Goal: Task Accomplishment & Management: Manage account settings

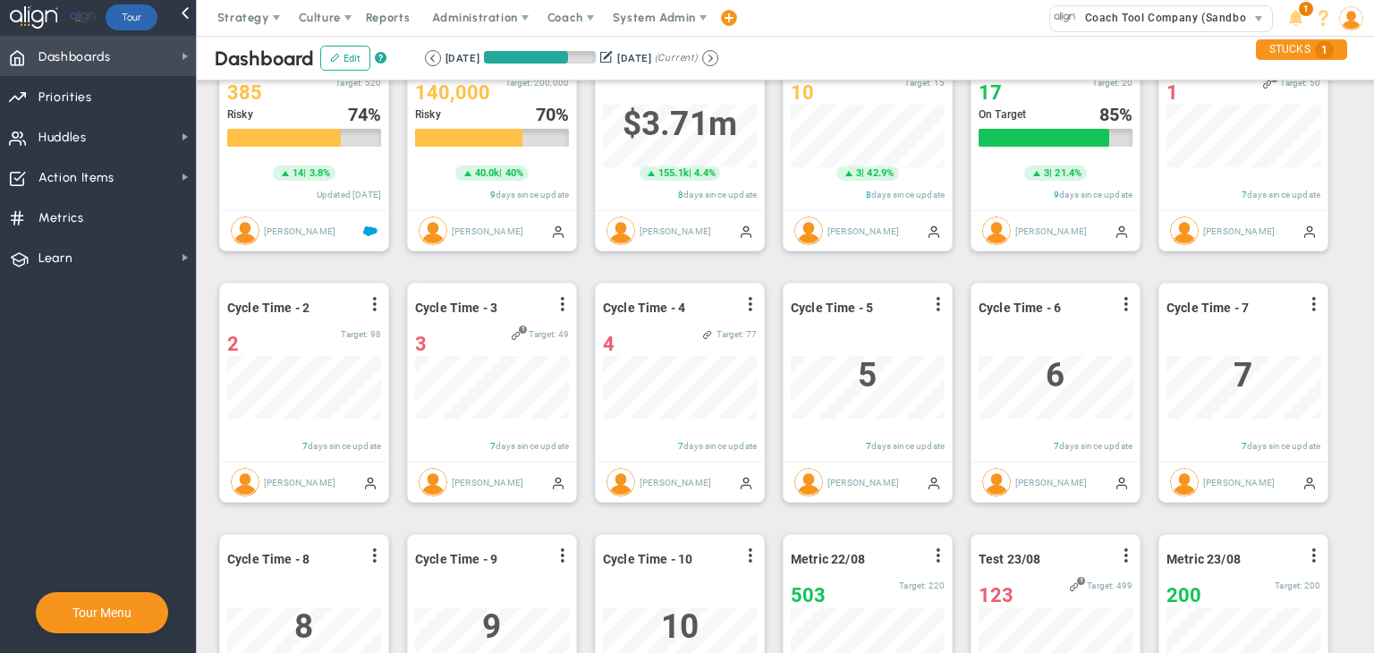
click at [111, 45] on span "Dashboards Dashboards" at bounding box center [98, 56] width 196 height 40
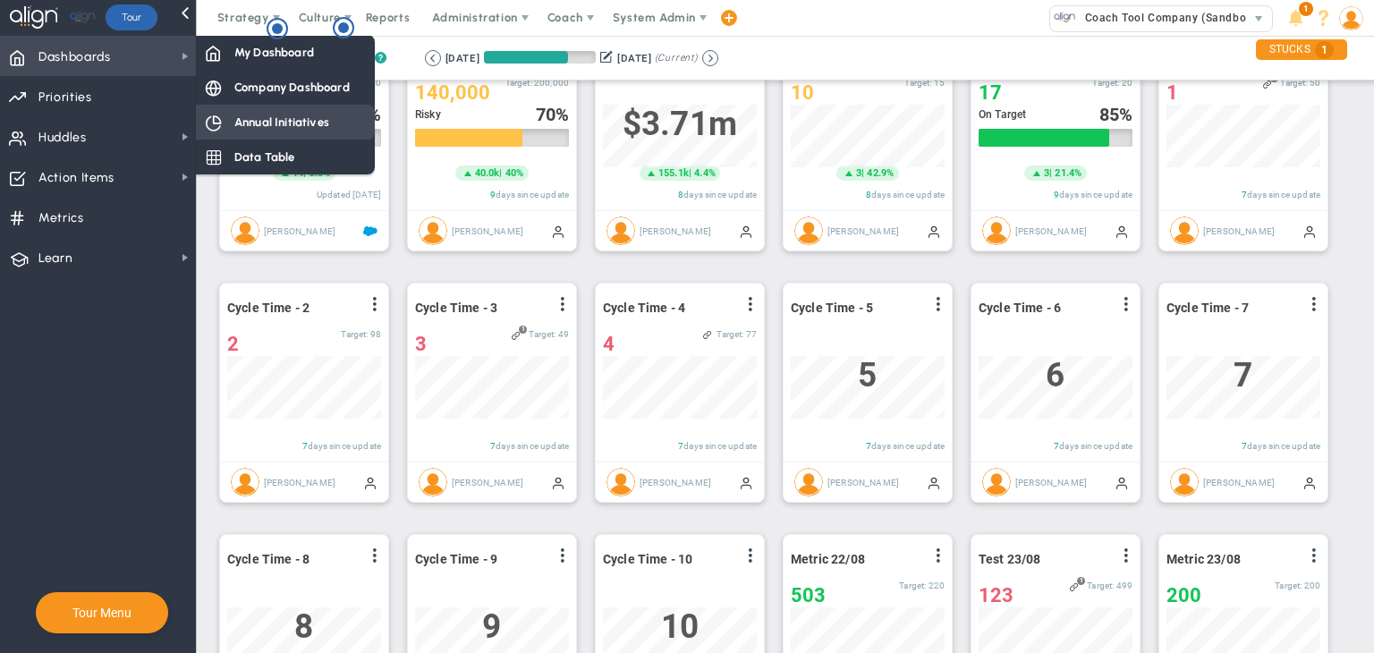
click at [281, 135] on div "Annual Initiatives" at bounding box center [285, 122] width 179 height 35
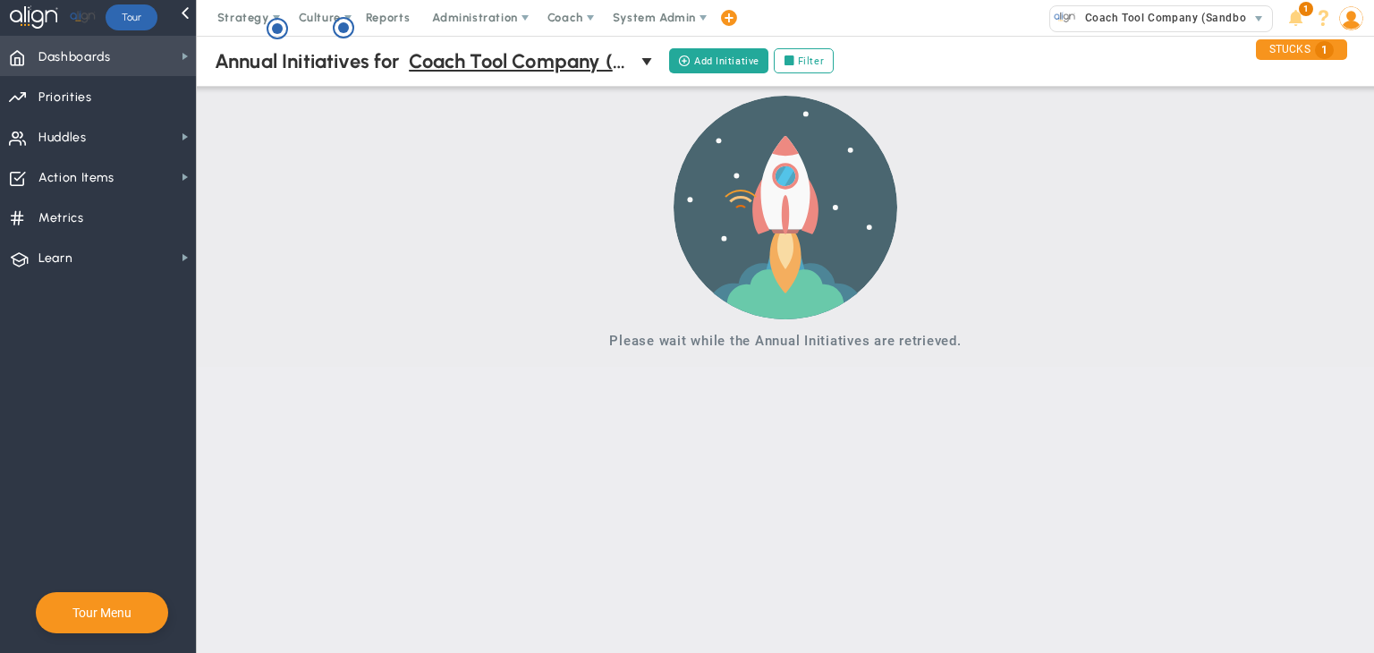
click at [152, 37] on span "Dashboards Dashboards" at bounding box center [98, 56] width 196 height 40
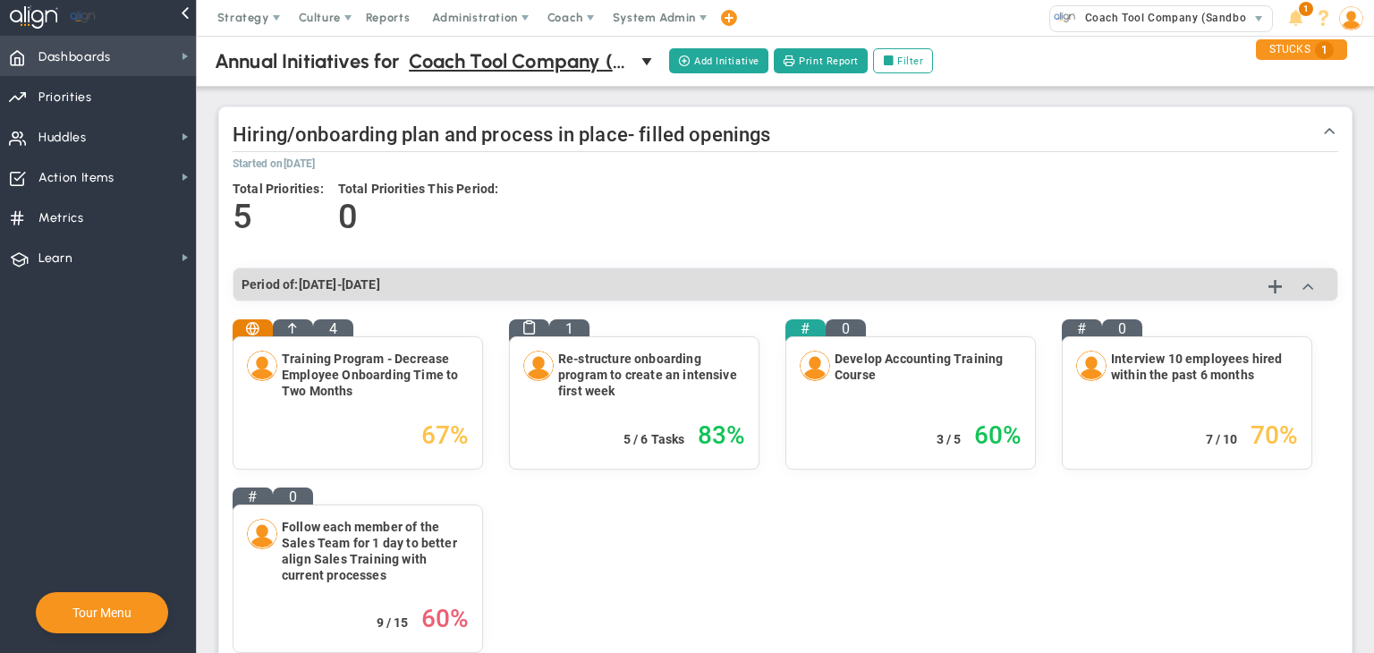
click at [133, 68] on span "Dashboards Dashboards" at bounding box center [98, 56] width 196 height 40
click at [171, 53] on span "Dashboards Dashboards" at bounding box center [98, 56] width 196 height 40
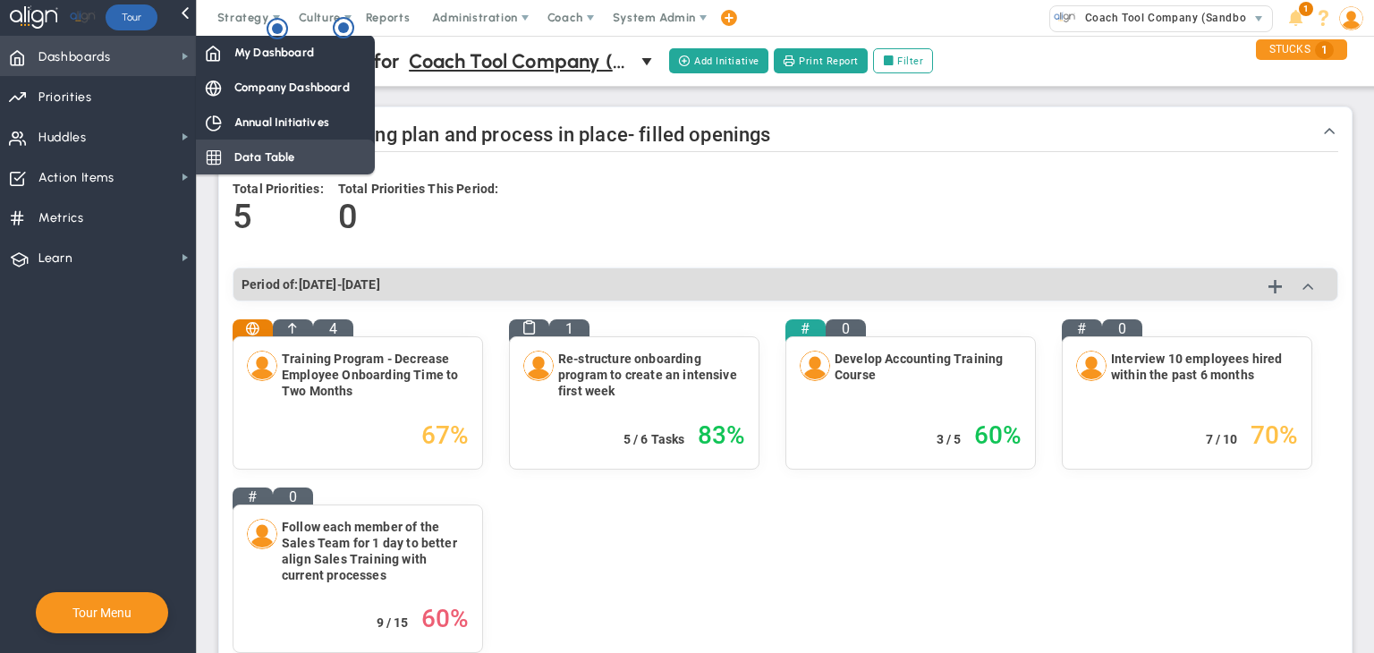
click at [261, 159] on span "Data Table" at bounding box center [264, 156] width 61 height 17
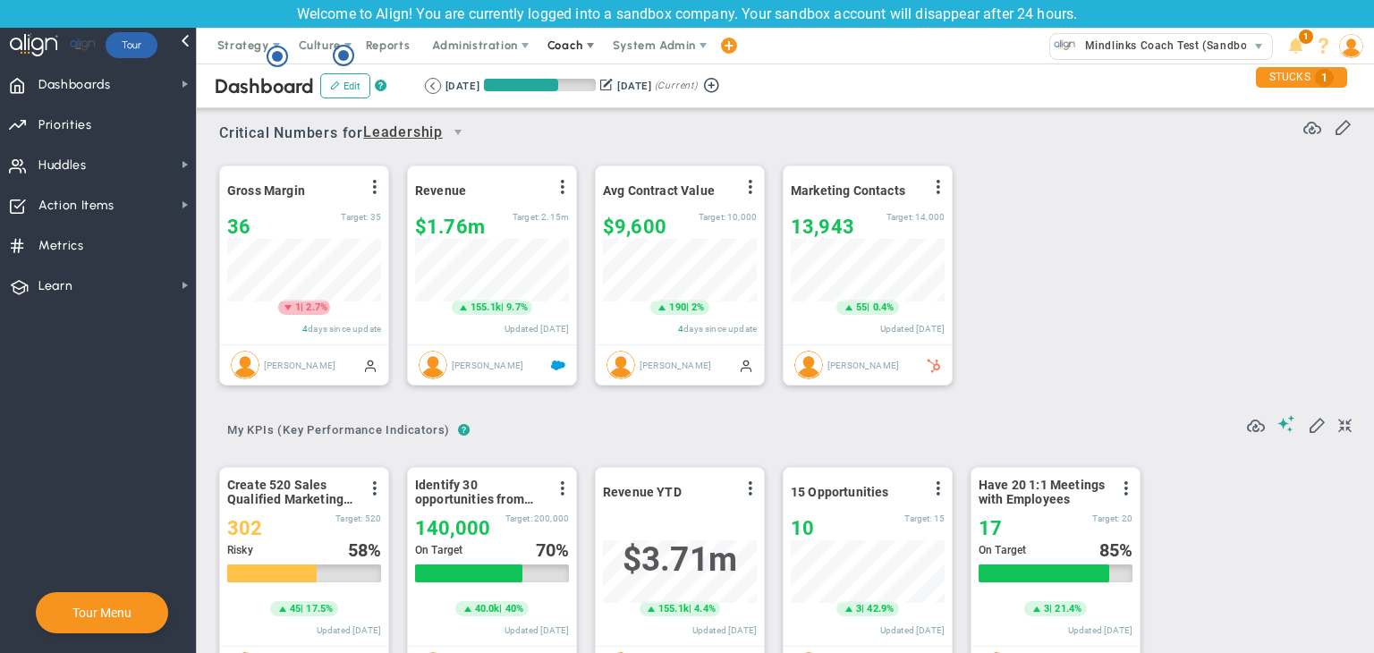
click at [558, 41] on span "Coach" at bounding box center [565, 44] width 36 height 13
click at [573, 72] on span "Schedule Meeting" at bounding box center [598, 82] width 126 height 36
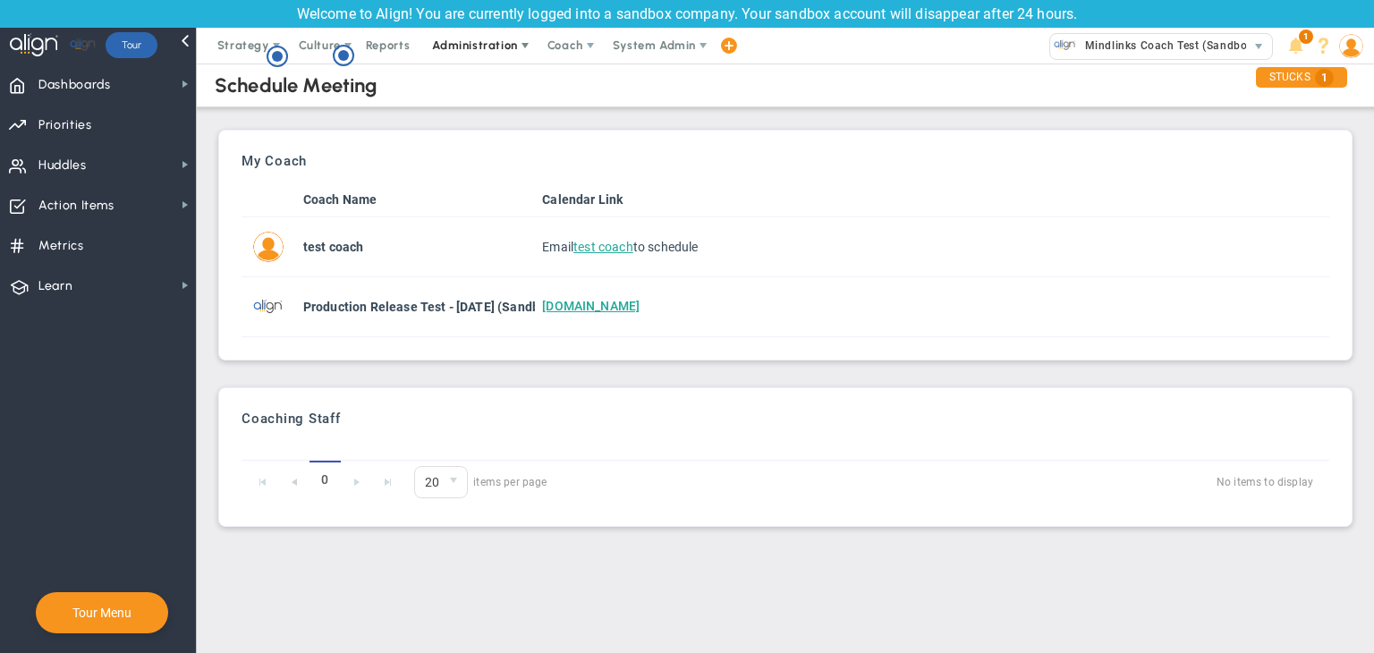
click at [493, 47] on span "Administration" at bounding box center [474, 44] width 85 height 13
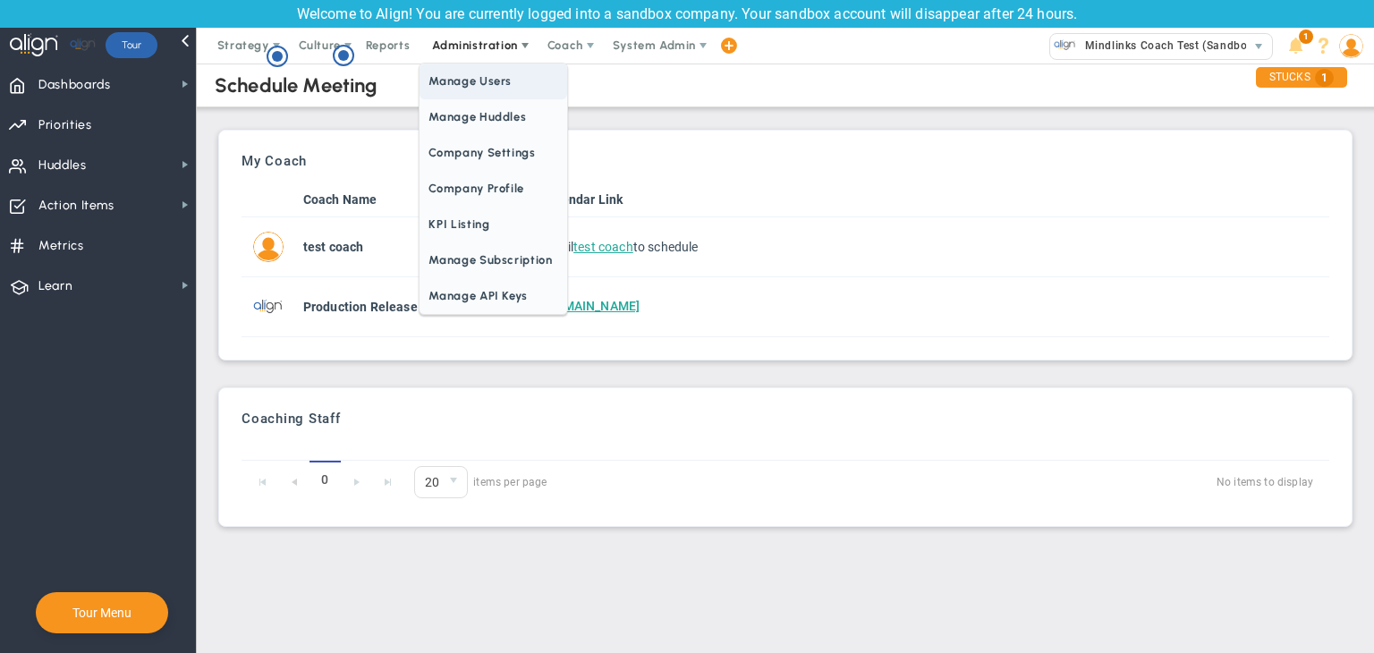
click at [498, 82] on span "Manage Users" at bounding box center [493, 82] width 147 height 36
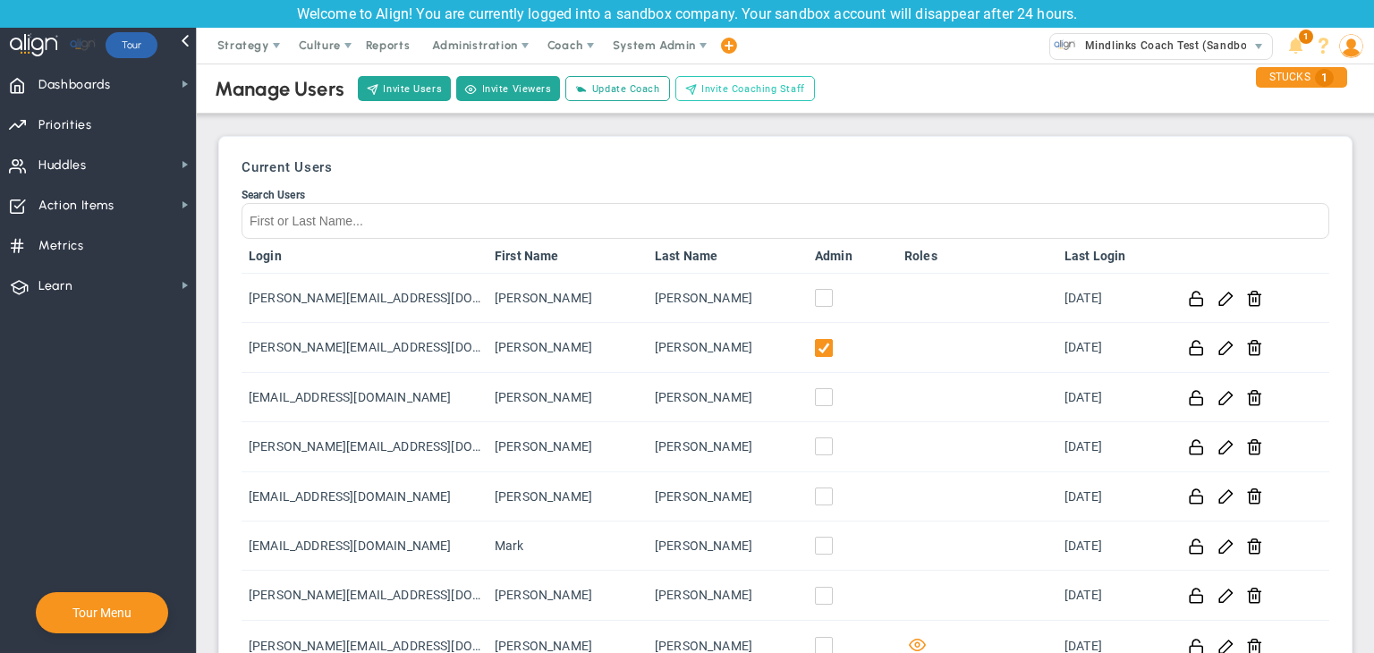
click at [798, 87] on span "Invite Coaching Staff" at bounding box center [753, 88] width 104 height 15
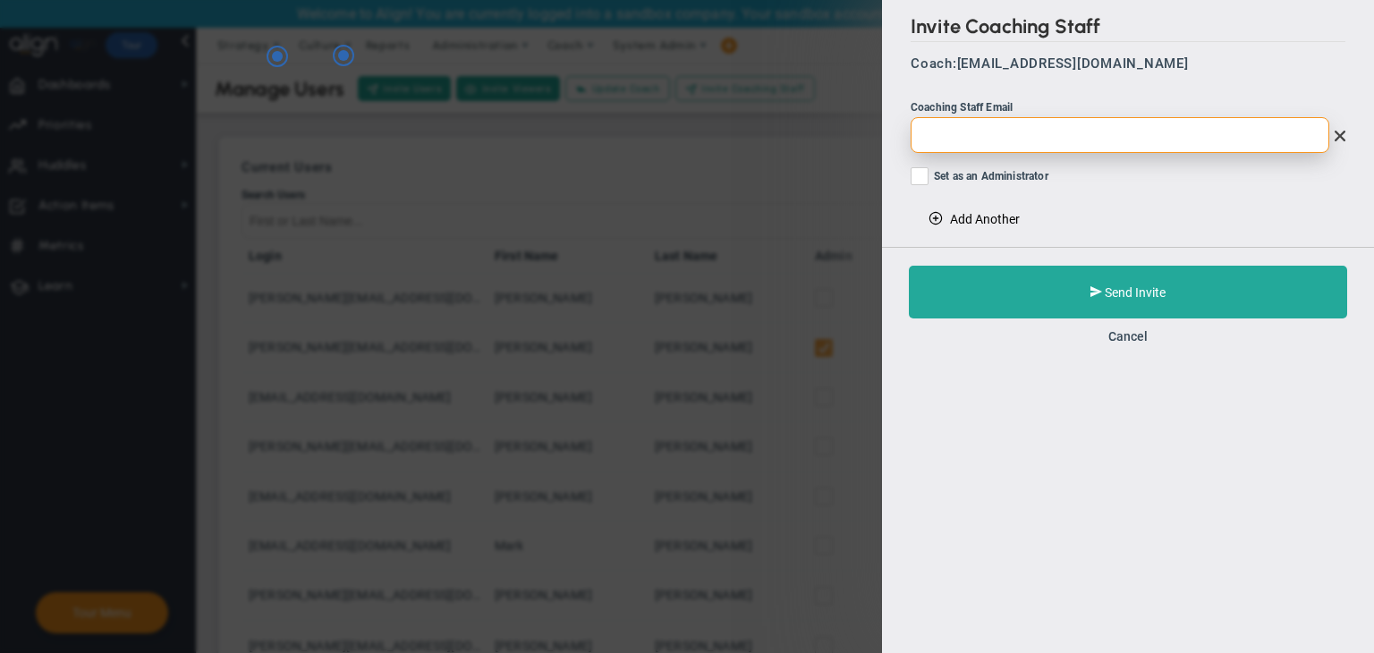
click at [995, 128] on input "email" at bounding box center [1120, 135] width 419 height 36
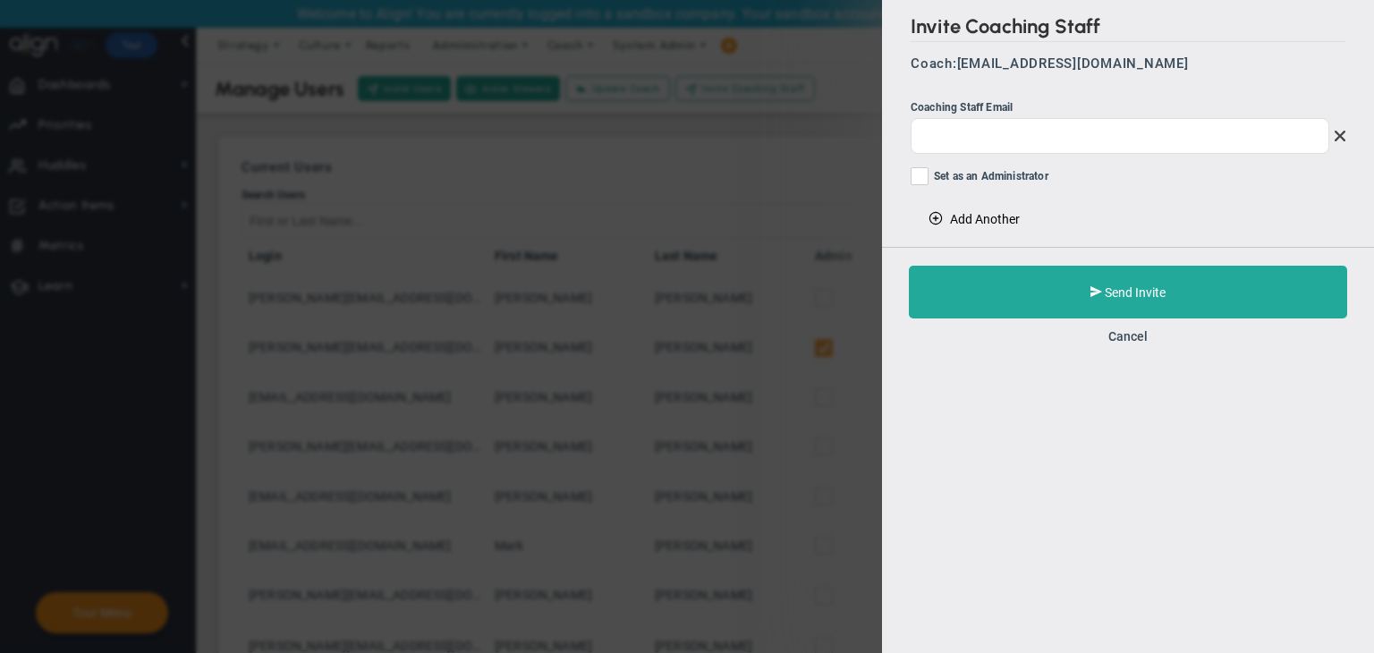
click at [1122, 320] on div "Send Invite Cancel" at bounding box center [1128, 304] width 492 height 115
click at [1120, 331] on button "Cancel" at bounding box center [1127, 336] width 39 height 14
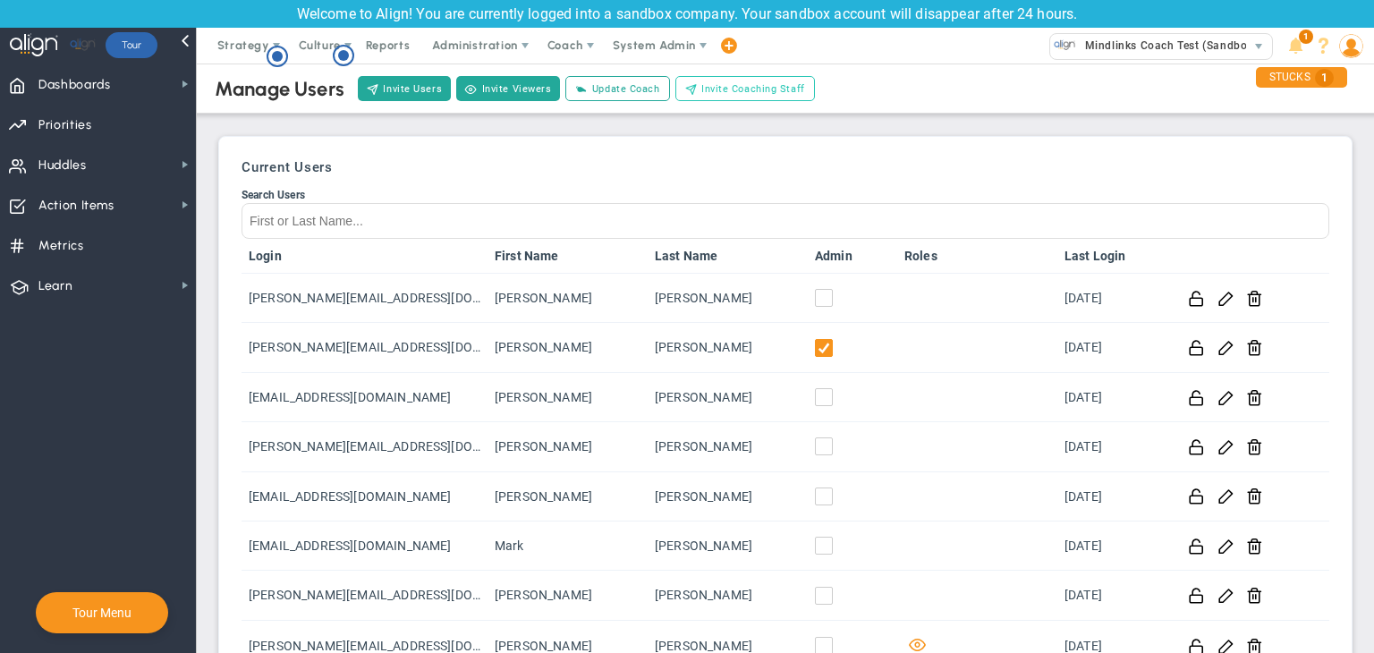
click at [737, 86] on span "Invite Coaching Staff" at bounding box center [753, 88] width 104 height 15
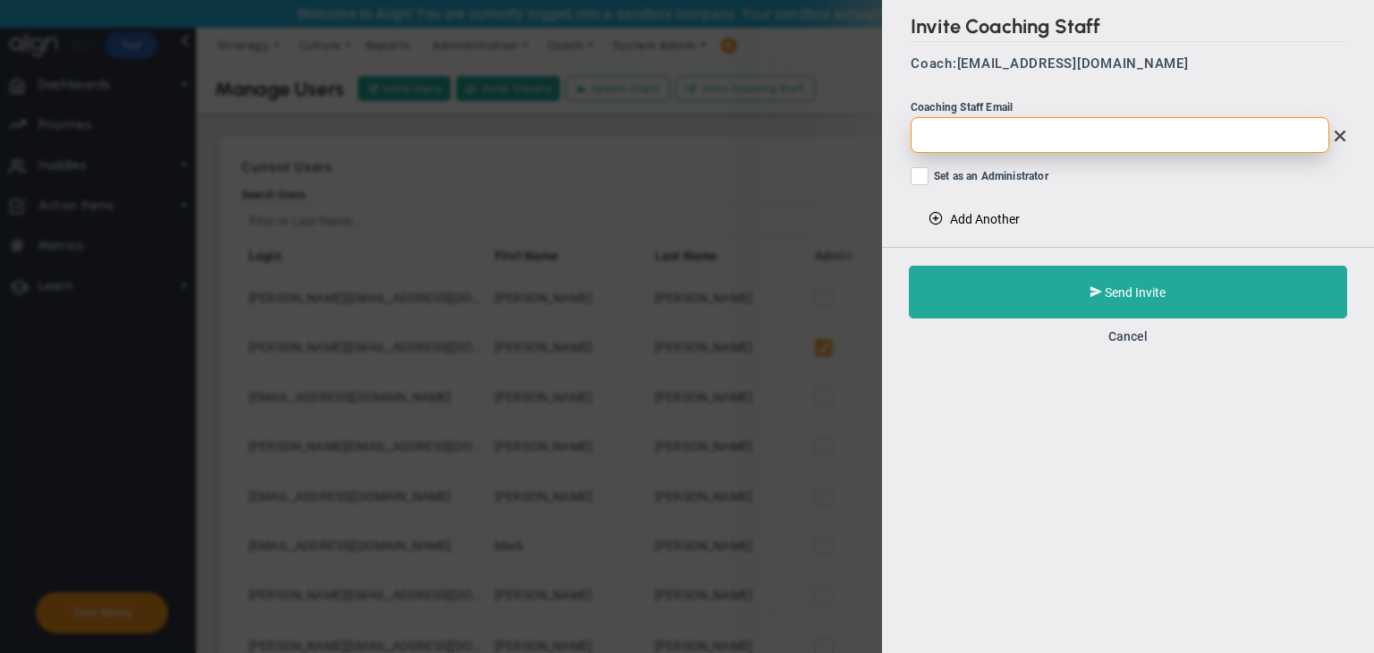
click at [990, 137] on input "email" at bounding box center [1120, 135] width 419 height 36
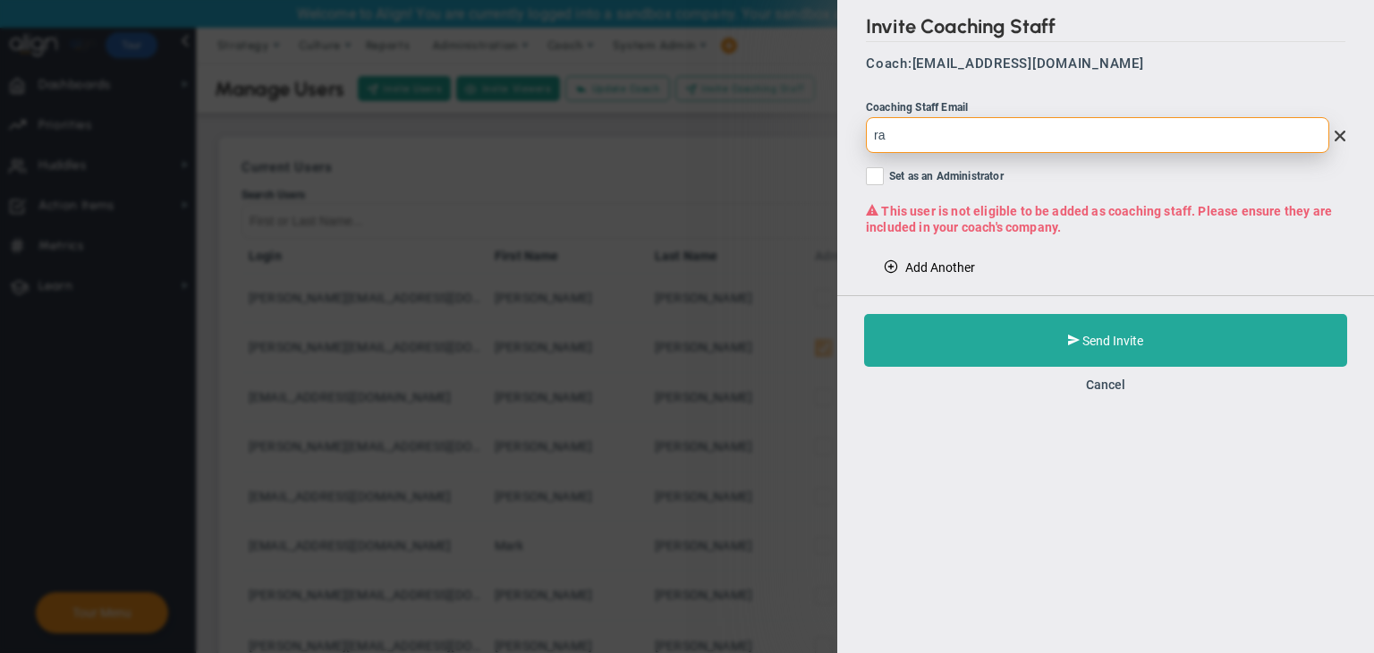
type input "r"
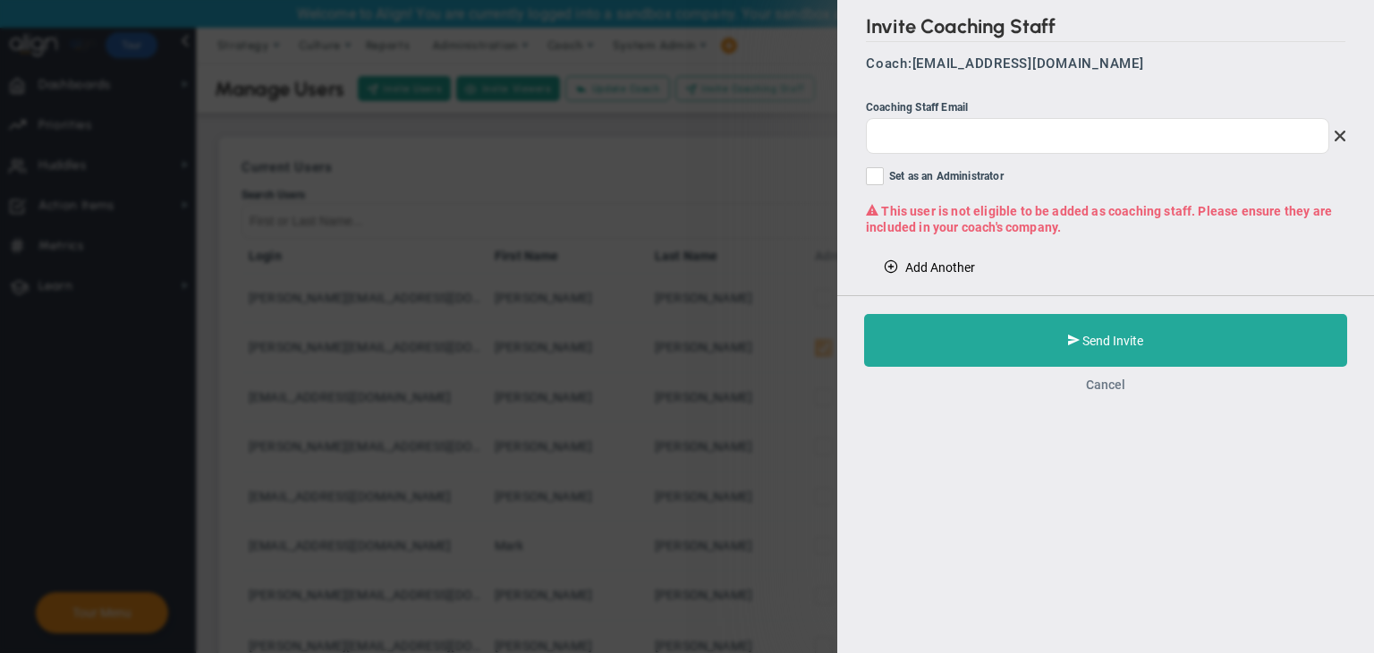
click at [1122, 386] on button "Cancel" at bounding box center [1105, 384] width 39 height 14
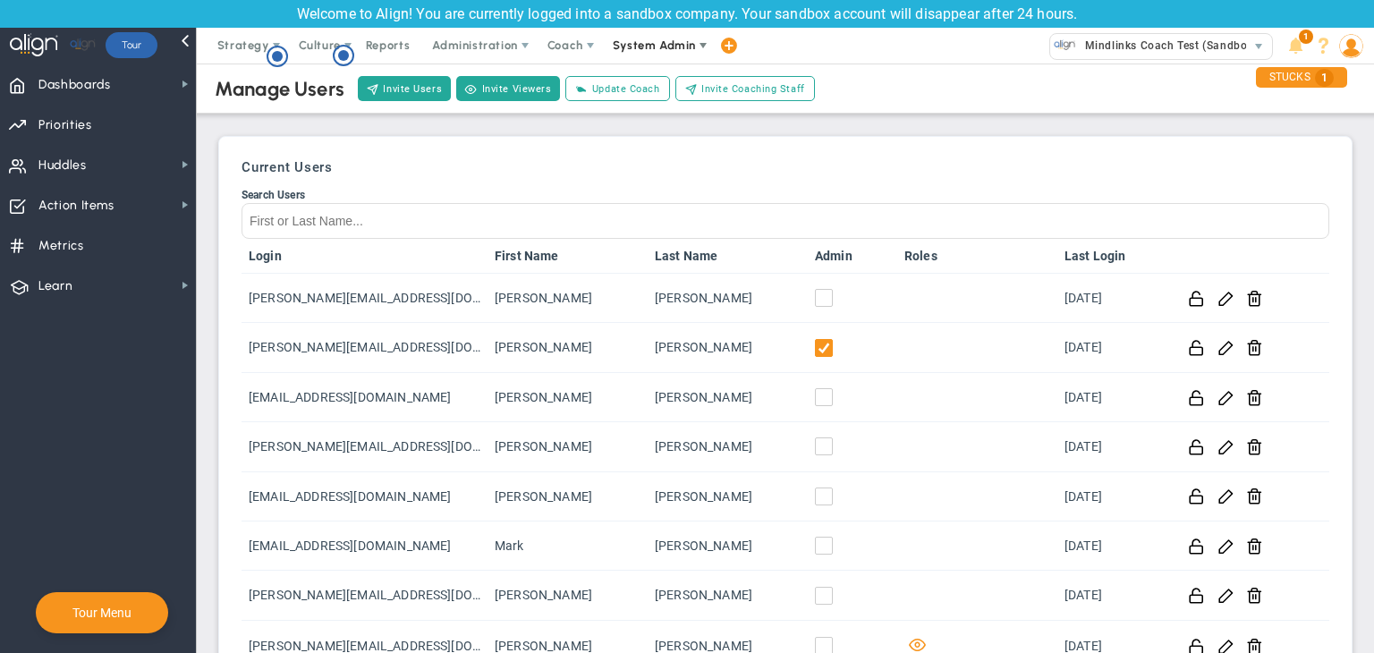
click at [663, 40] on span "System Admin" at bounding box center [654, 44] width 83 height 13
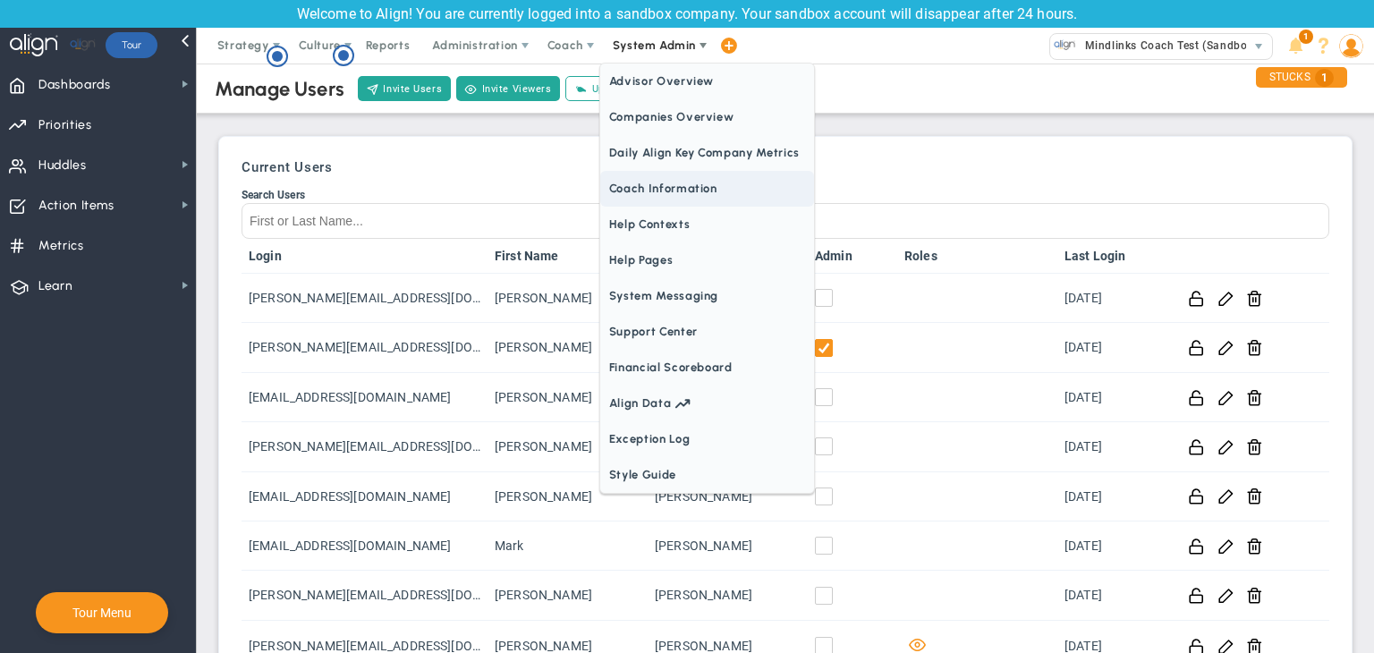
click at [657, 175] on span "Coach Information" at bounding box center [707, 189] width 214 height 36
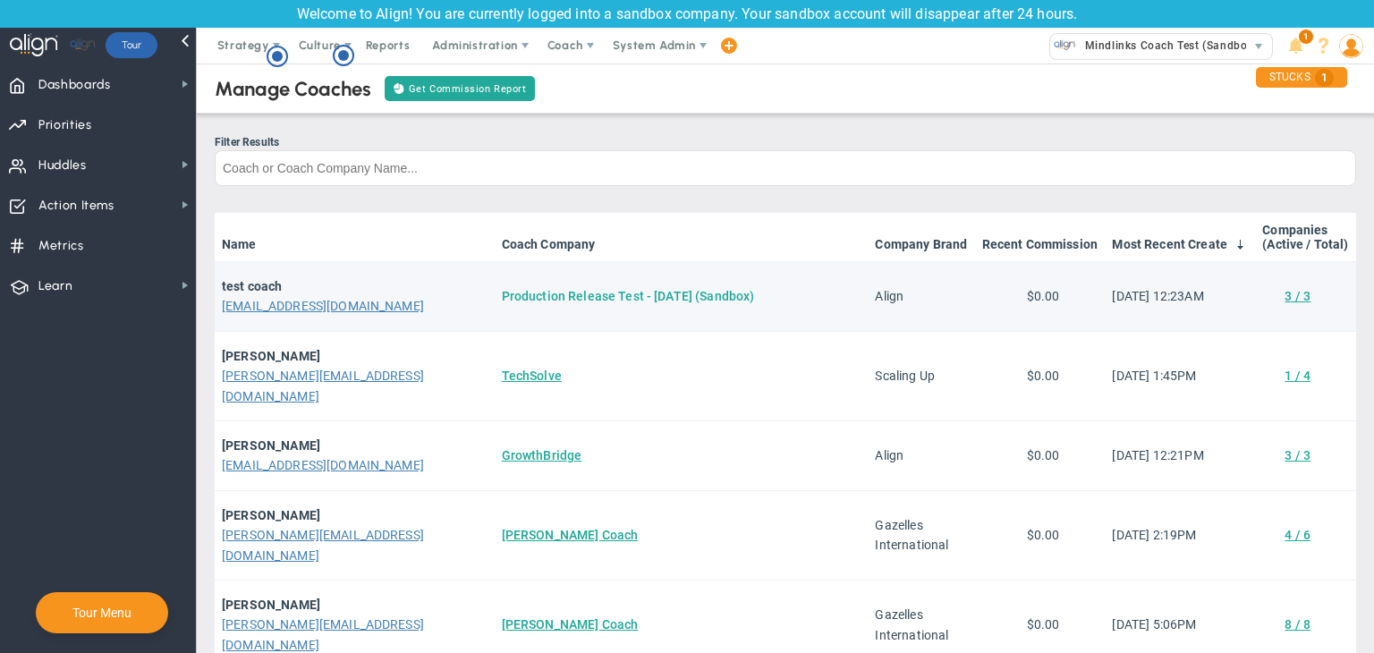
click at [502, 298] on link "Production Release Test - [DATE] (Sandbox)" at bounding box center [628, 296] width 253 height 14
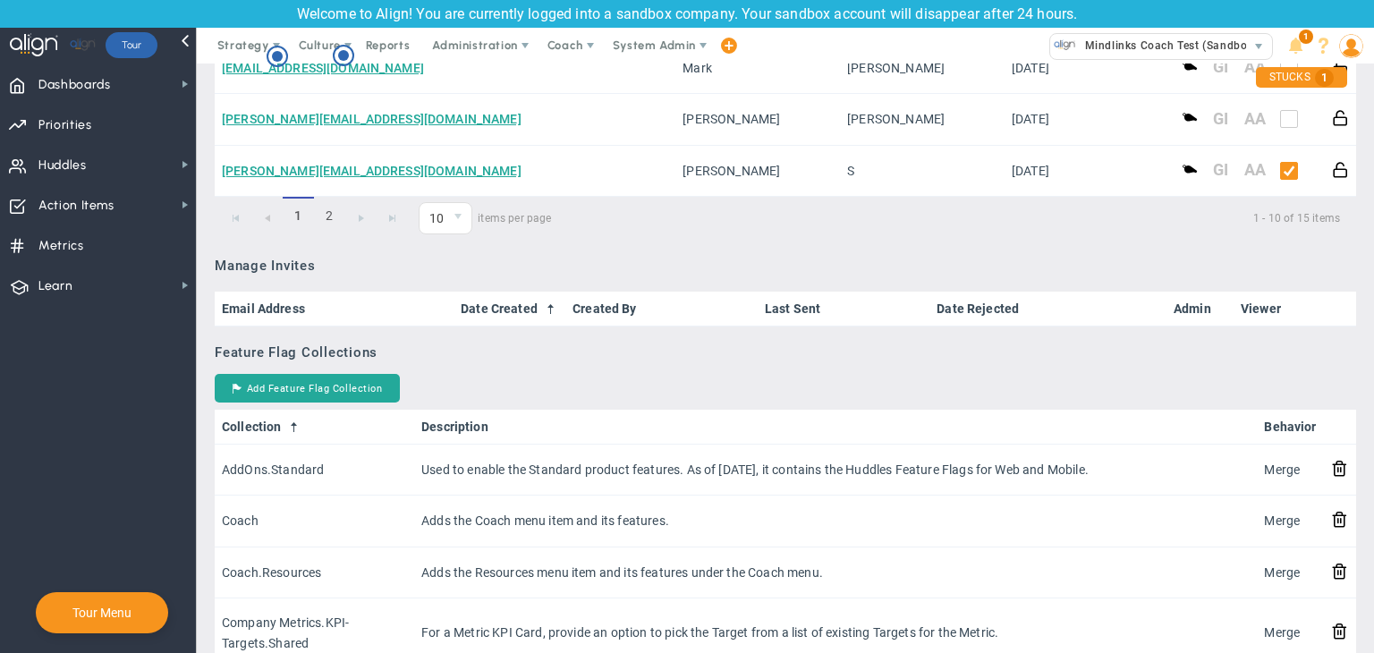
scroll to position [1163, 0]
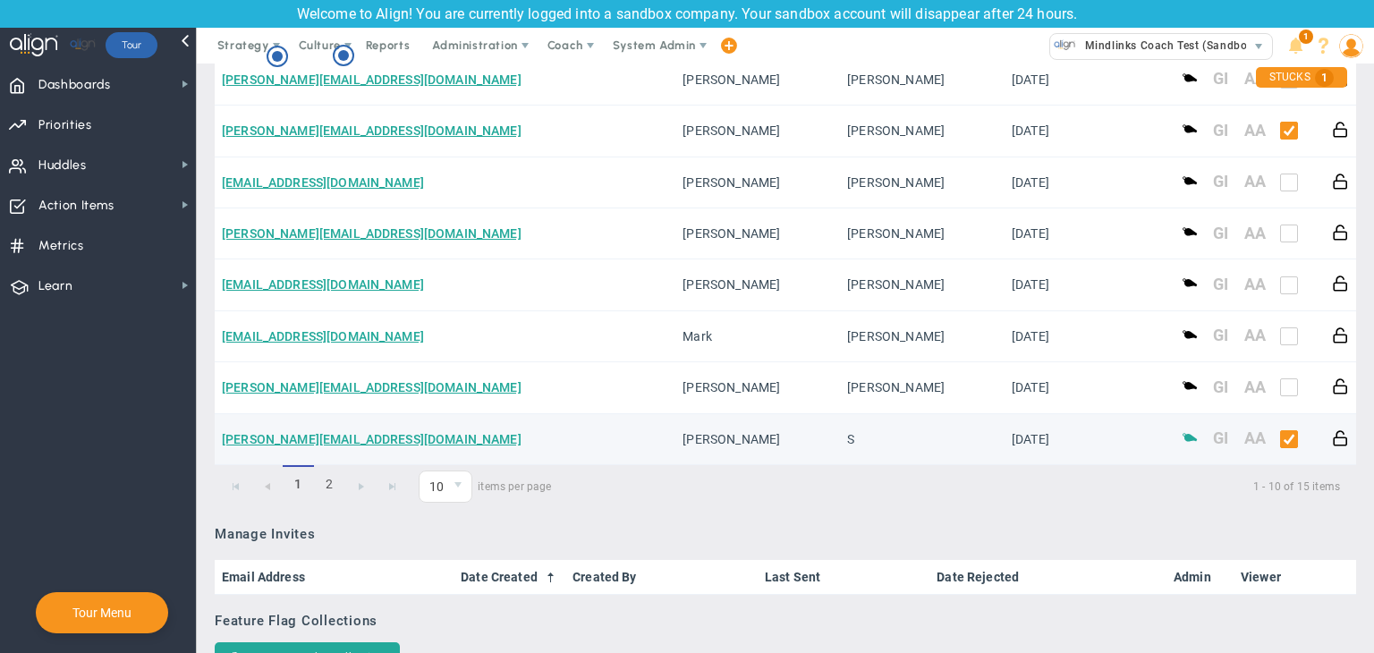
click at [1182, 437] on span at bounding box center [1190, 436] width 17 height 17
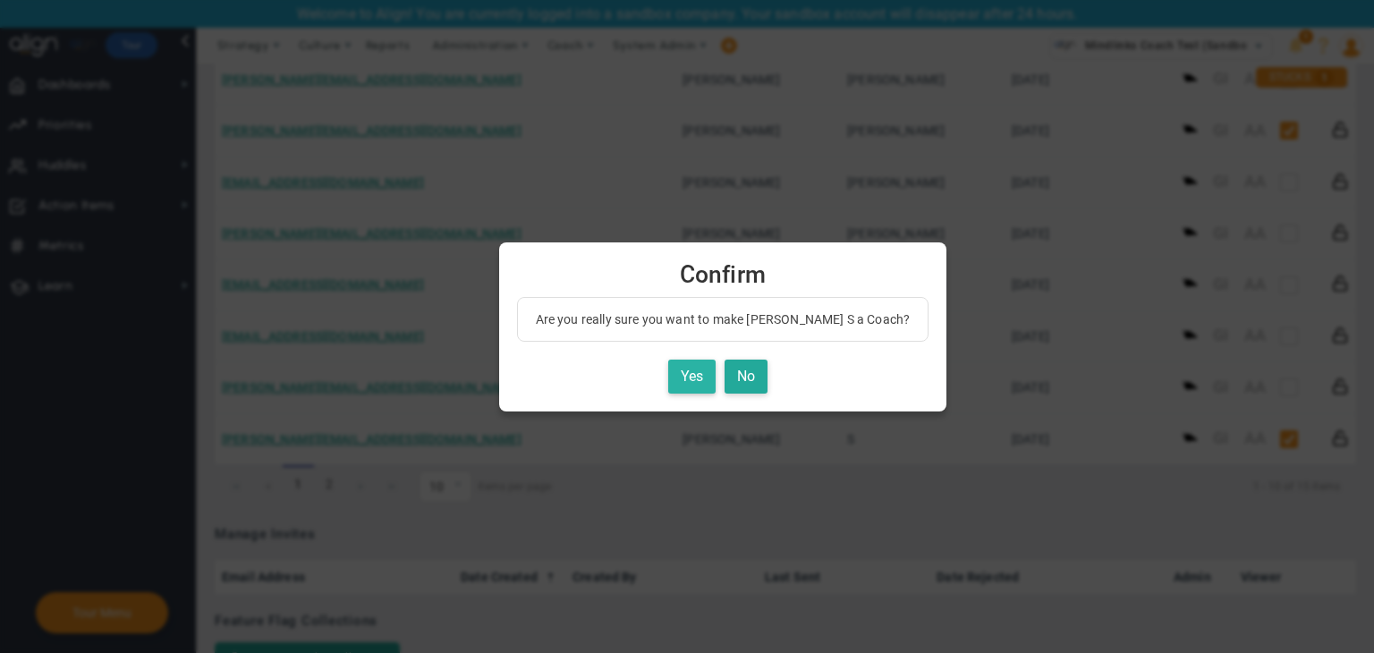
click at [668, 366] on button "Yes" at bounding box center [691, 377] width 47 height 35
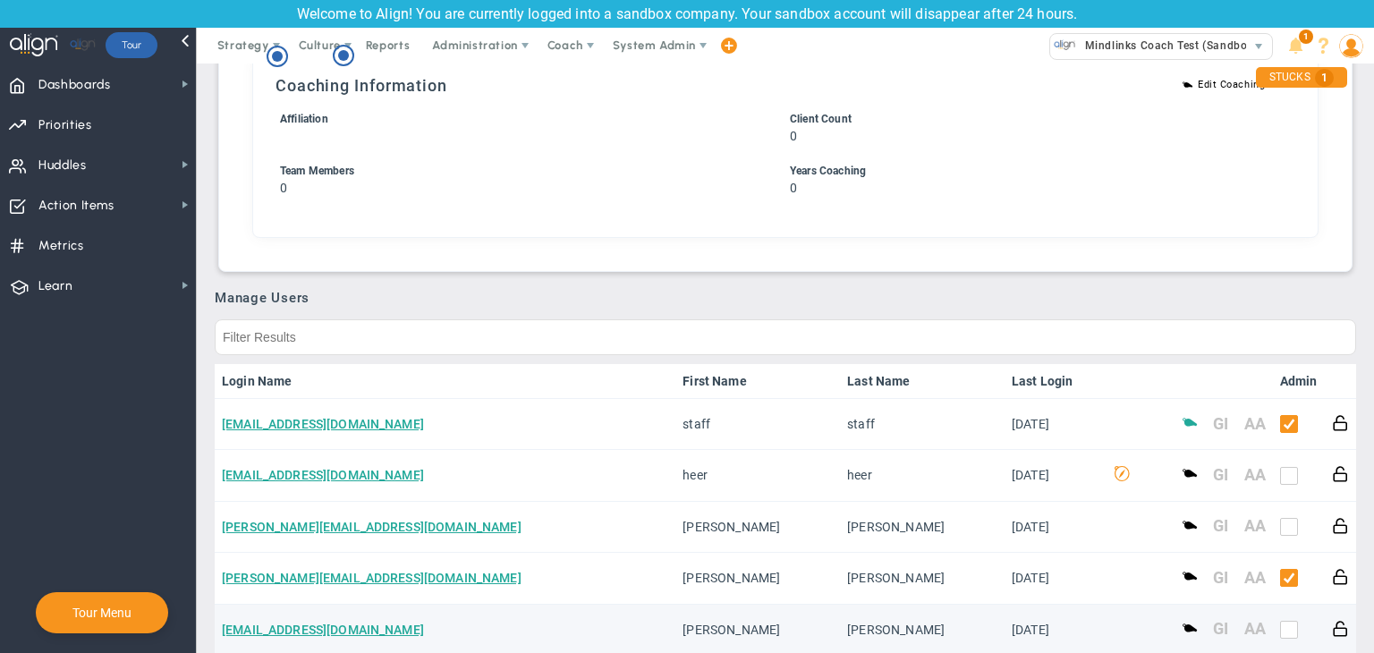
scroll to position [89, 0]
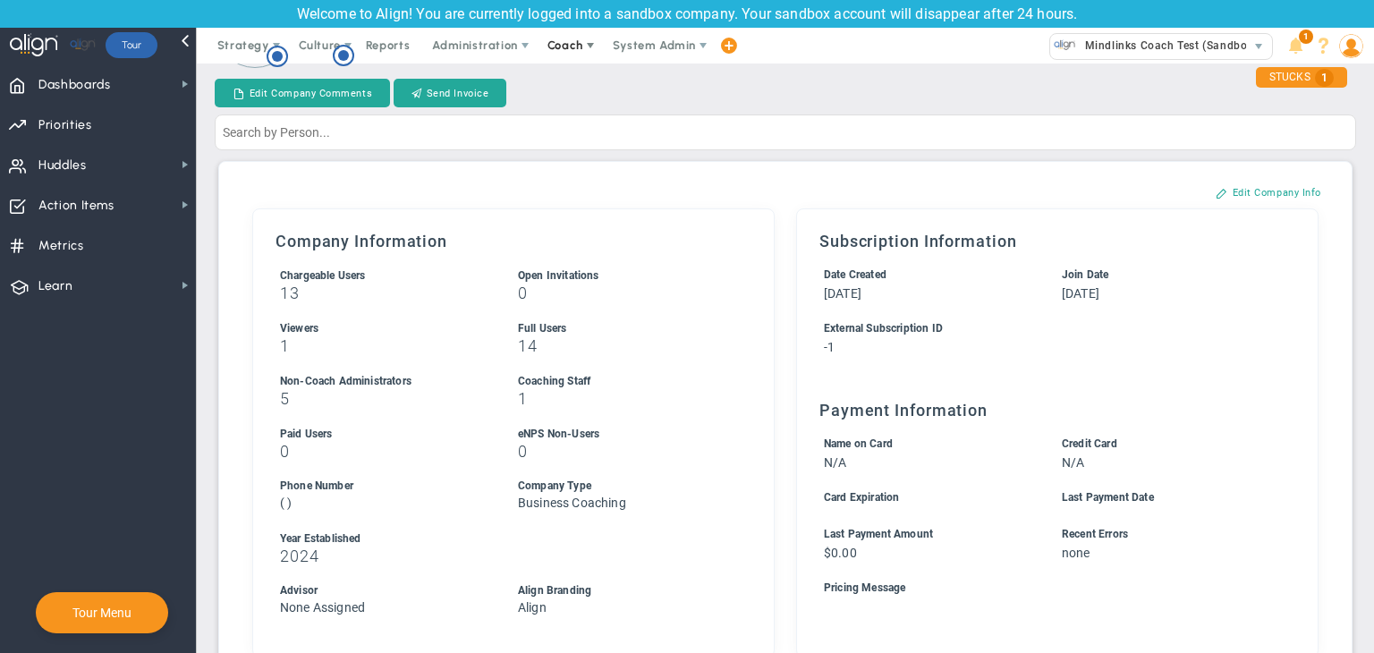
click at [565, 47] on span "Coach" at bounding box center [565, 44] width 36 height 13
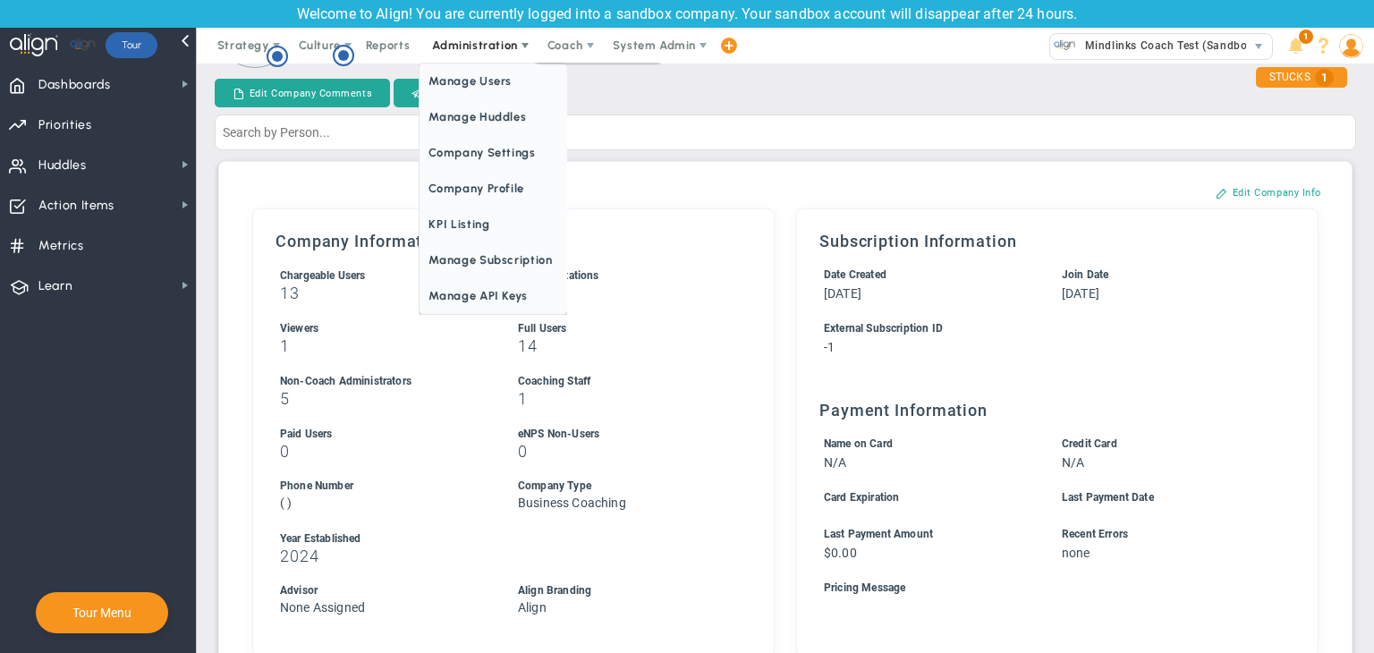
click at [485, 47] on span "Administration" at bounding box center [474, 44] width 85 height 13
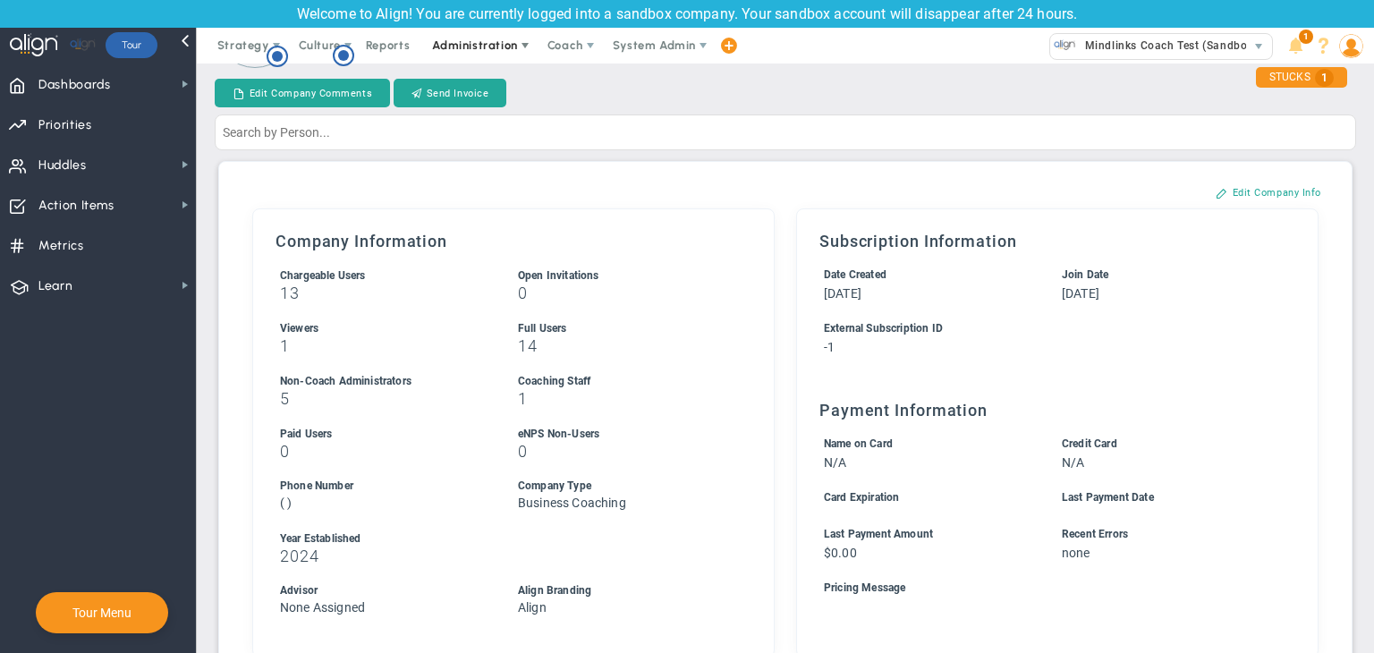
click at [485, 47] on span "Administration" at bounding box center [474, 44] width 85 height 13
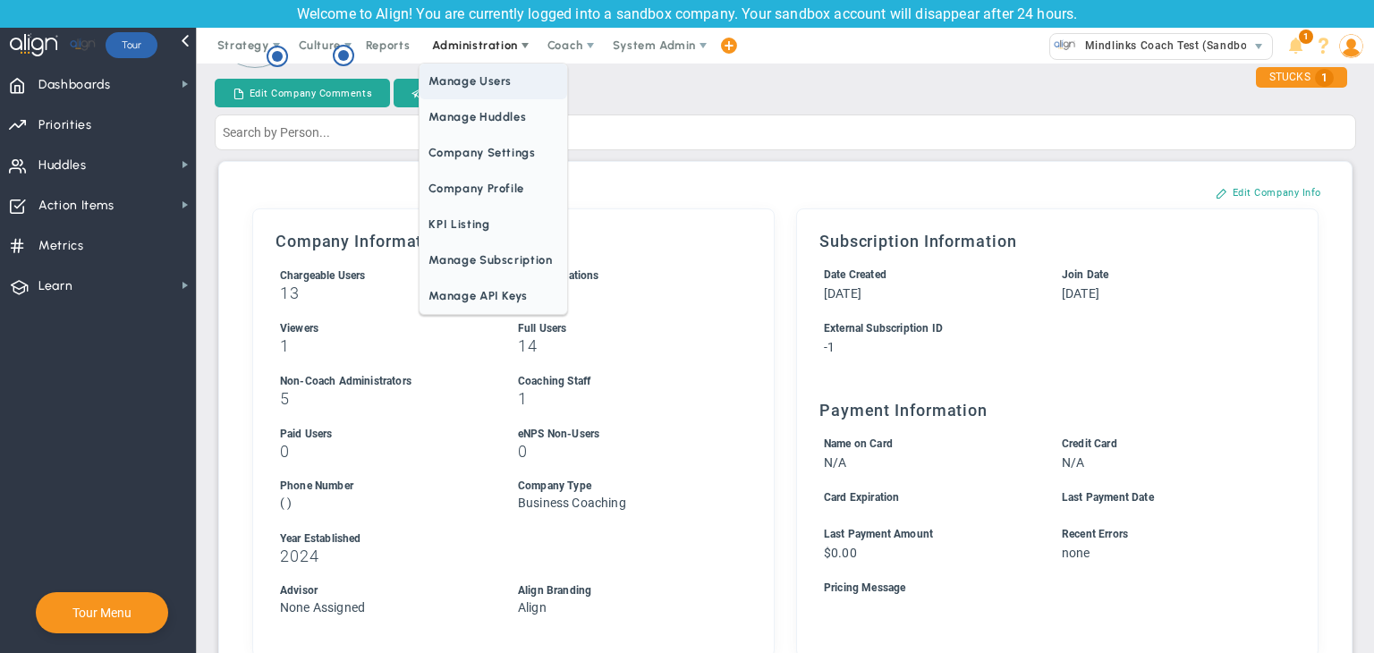
click at [479, 72] on span "Manage Users" at bounding box center [493, 82] width 147 height 36
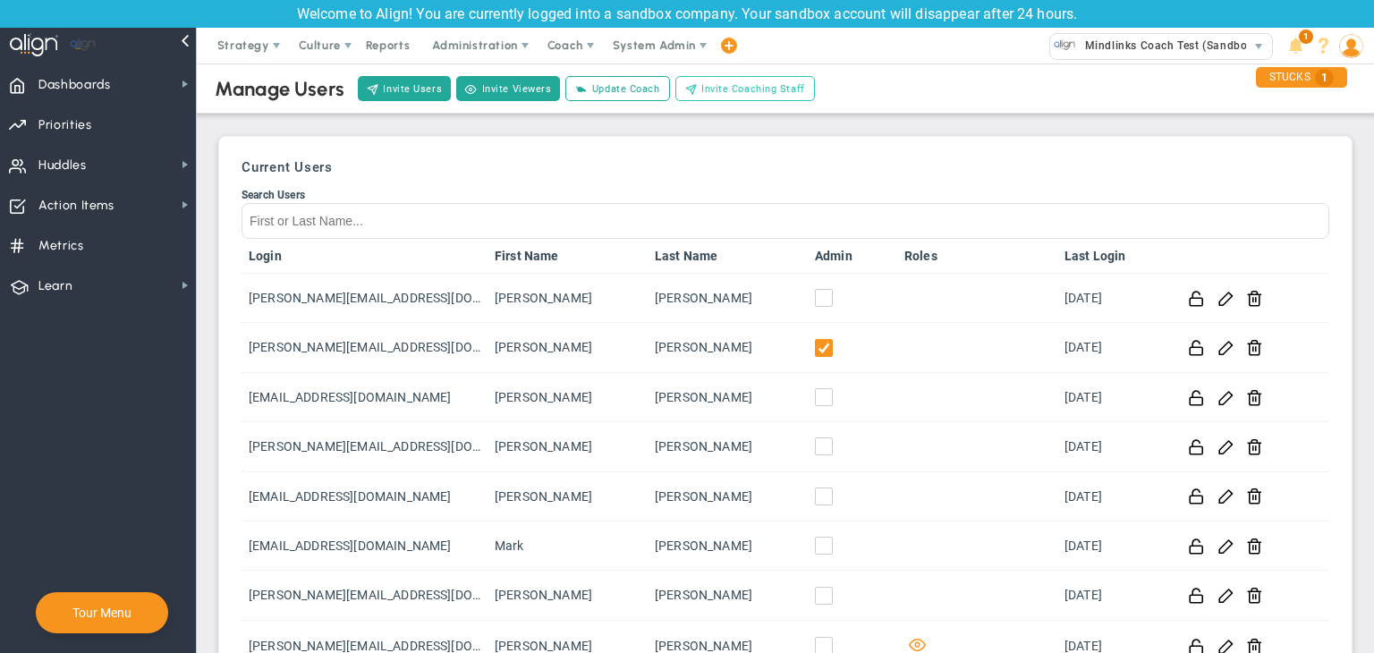
click at [740, 83] on span "Invite Coaching Staff" at bounding box center [753, 88] width 104 height 15
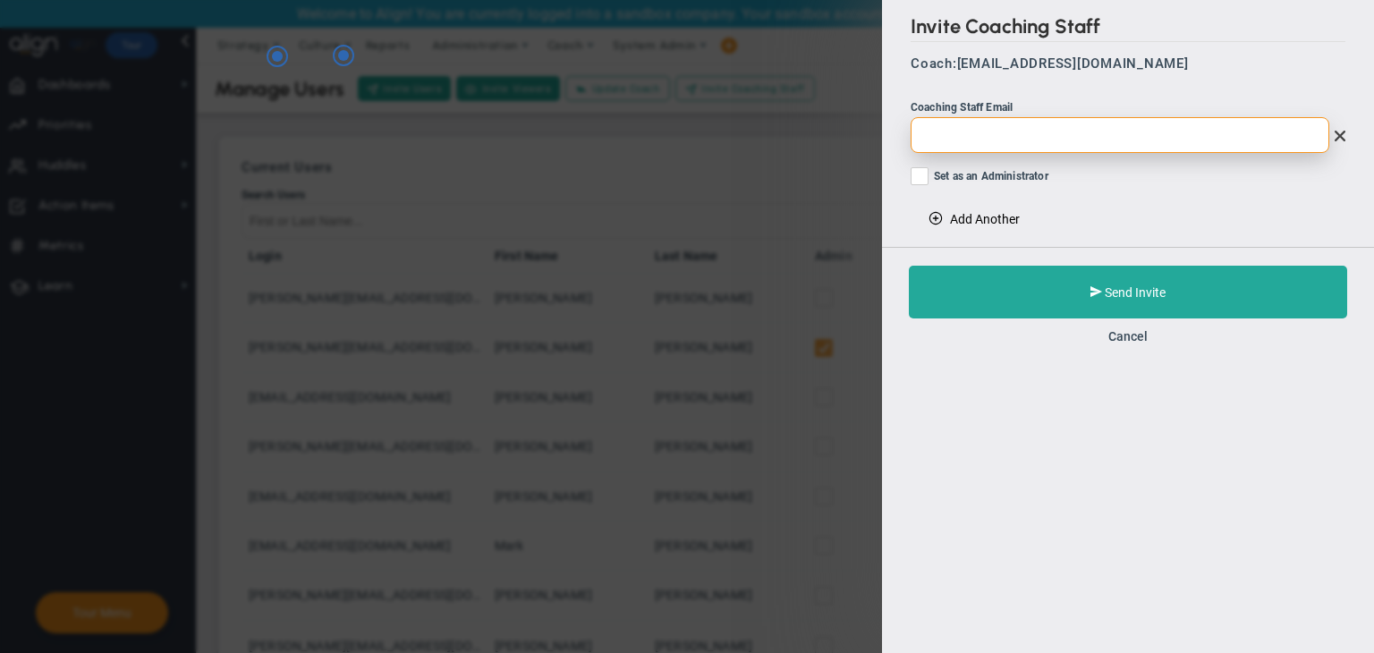
click at [1009, 123] on input "email" at bounding box center [1120, 135] width 419 height 36
paste input "[PERSON_NAME][EMAIL_ADDRESS][DOMAIN_NAME]"
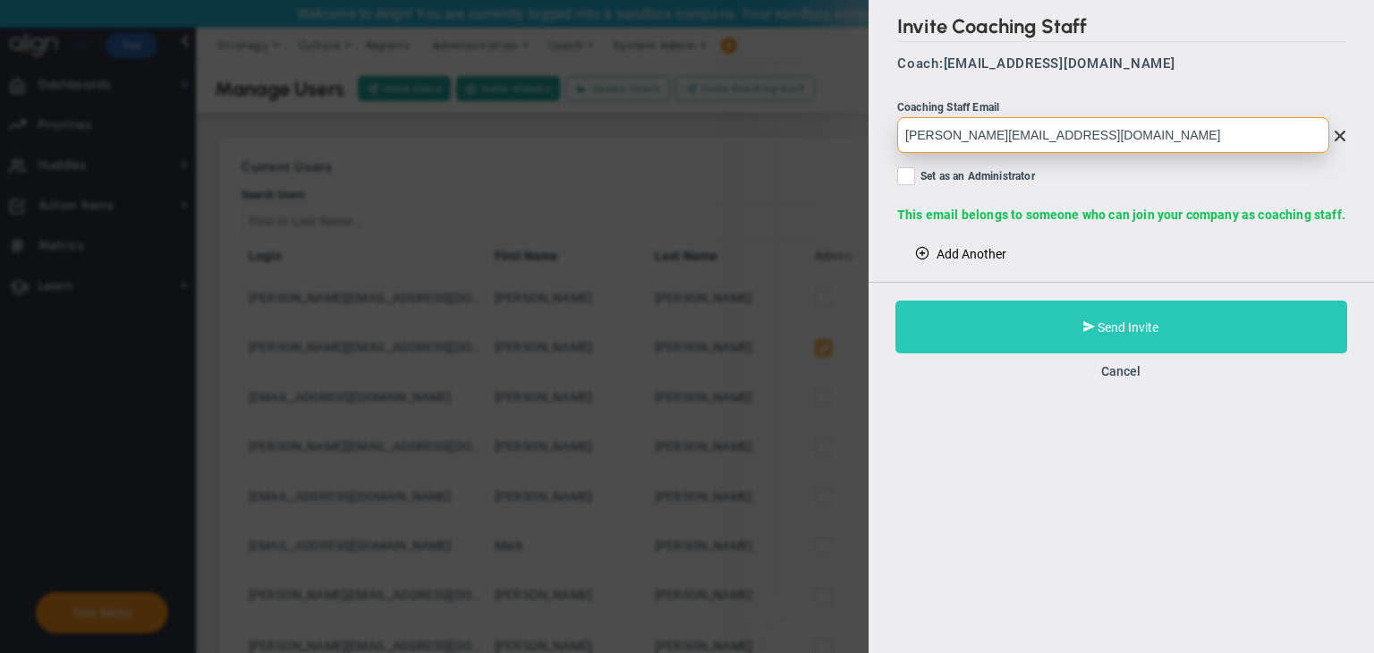
type input "[PERSON_NAME][EMAIL_ADDRESS][DOMAIN_NAME]"
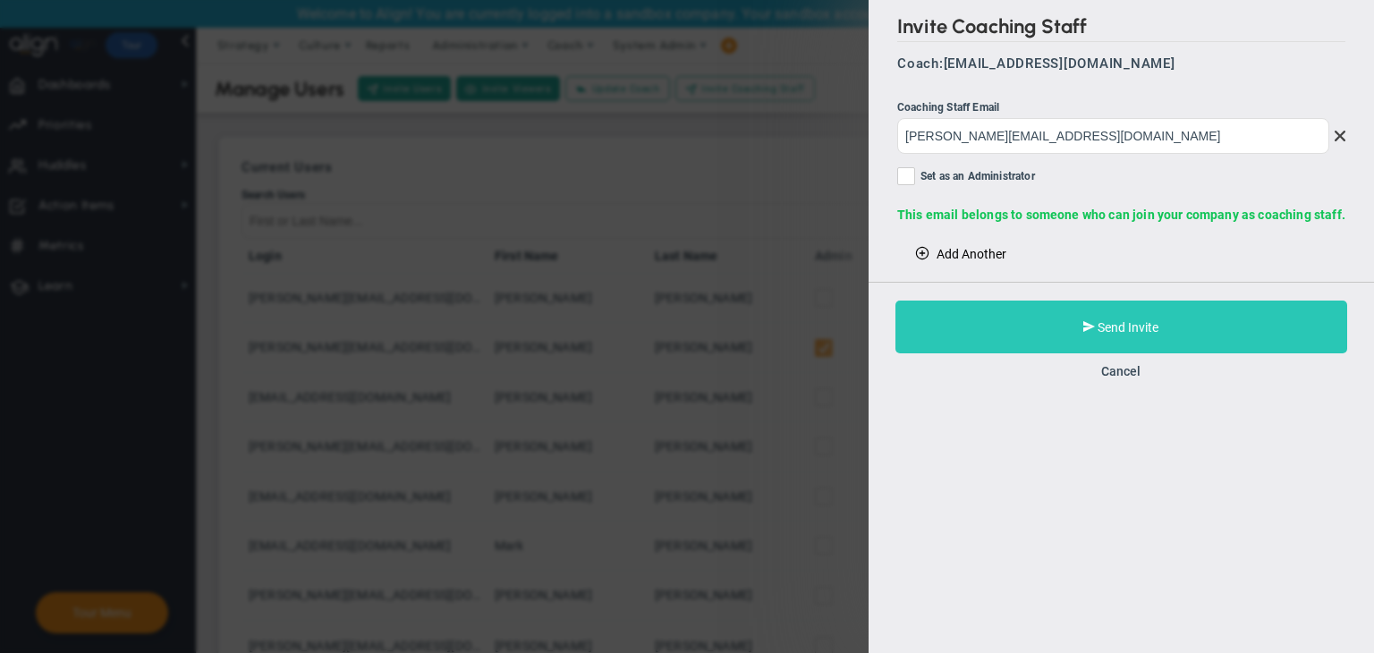
click at [1088, 323] on span at bounding box center [1090, 326] width 12 height 17
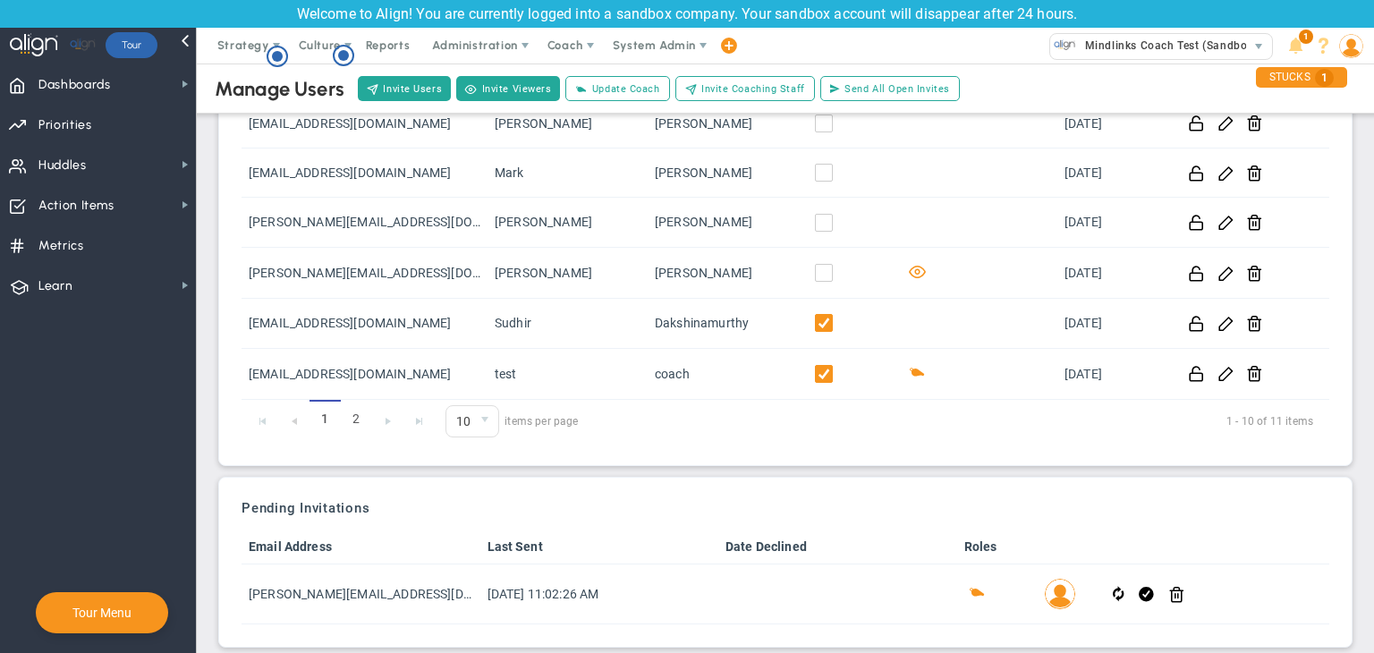
scroll to position [390, 0]
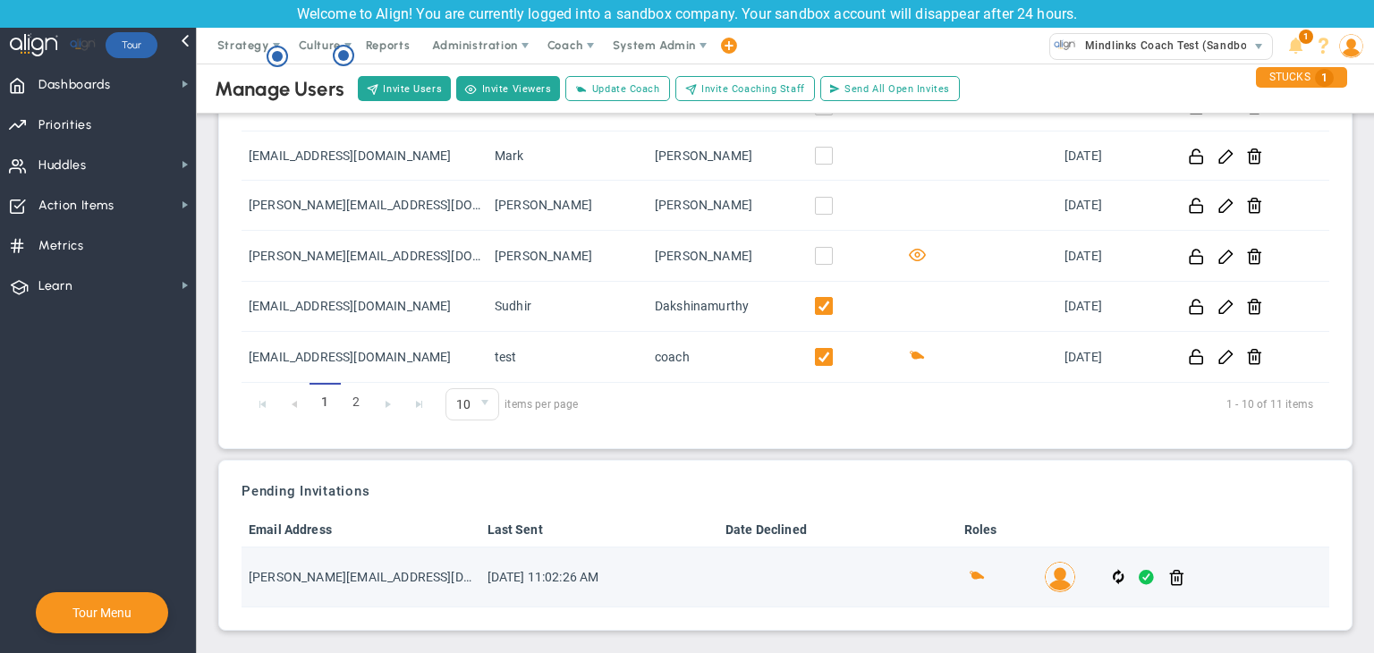
click at [1139, 572] on span at bounding box center [1146, 577] width 15 height 21
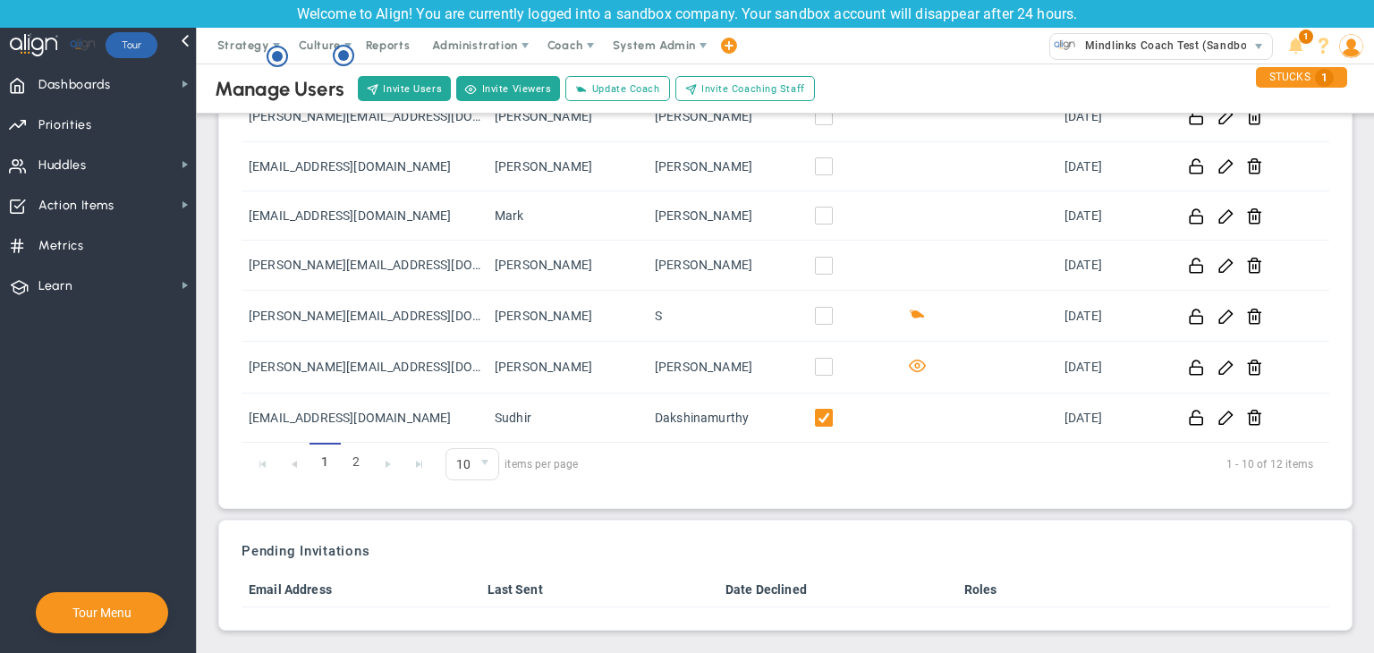
scroll to position [0, 0]
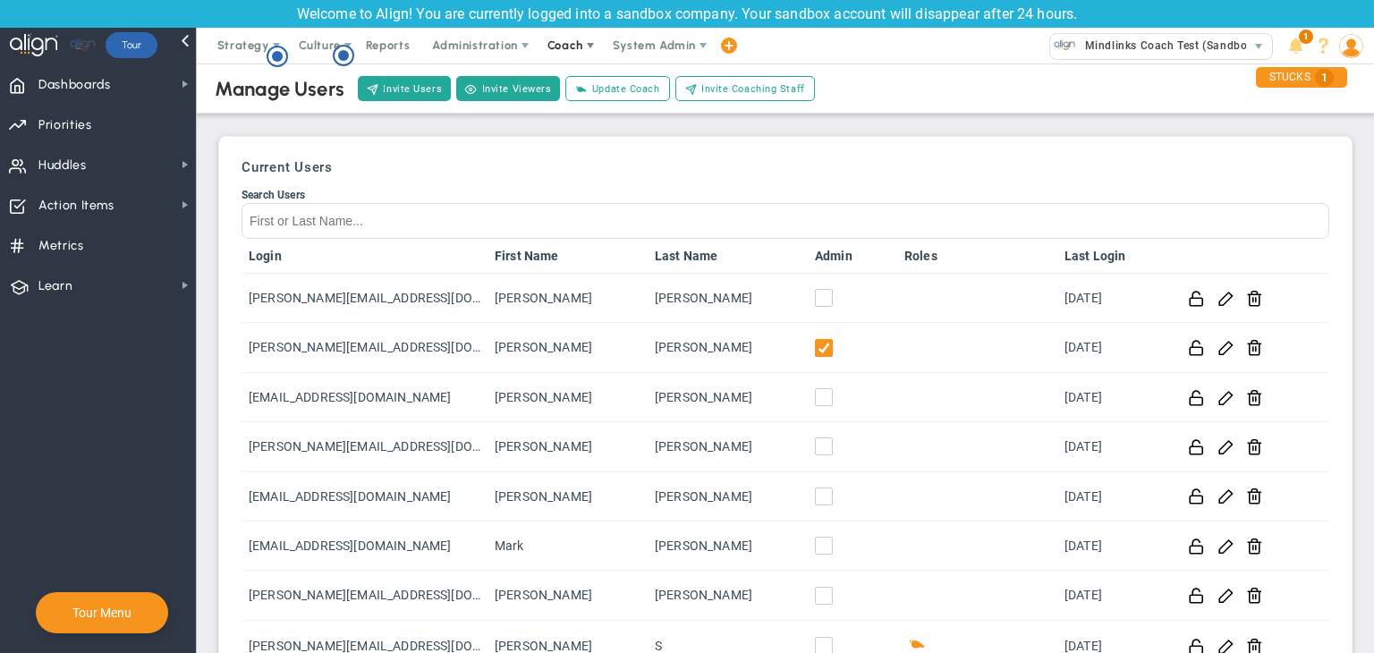
drag, startPoint x: 564, startPoint y: 50, endPoint x: 583, endPoint y: 60, distance: 21.2
click at [565, 50] on span "Coach" at bounding box center [565, 44] width 36 height 13
click at [594, 76] on span "Schedule Meeting" at bounding box center [598, 82] width 126 height 36
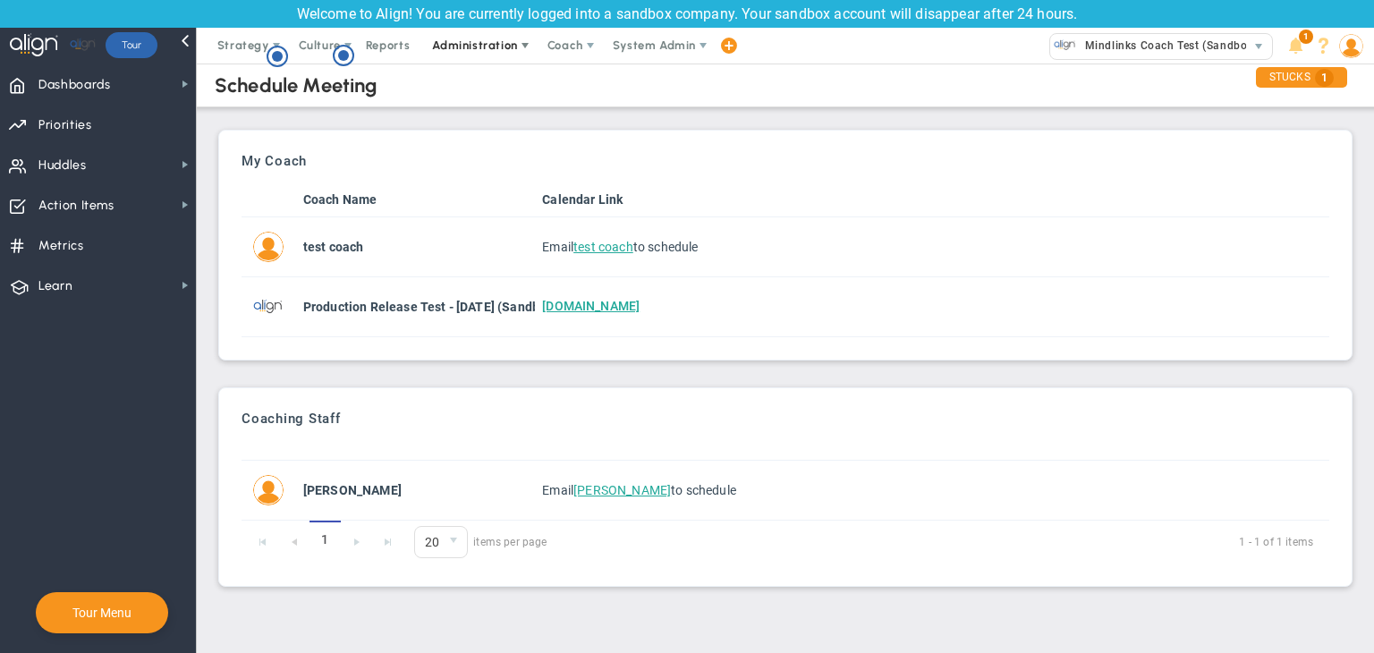
click at [472, 51] on span "Administration" at bounding box center [474, 44] width 85 height 13
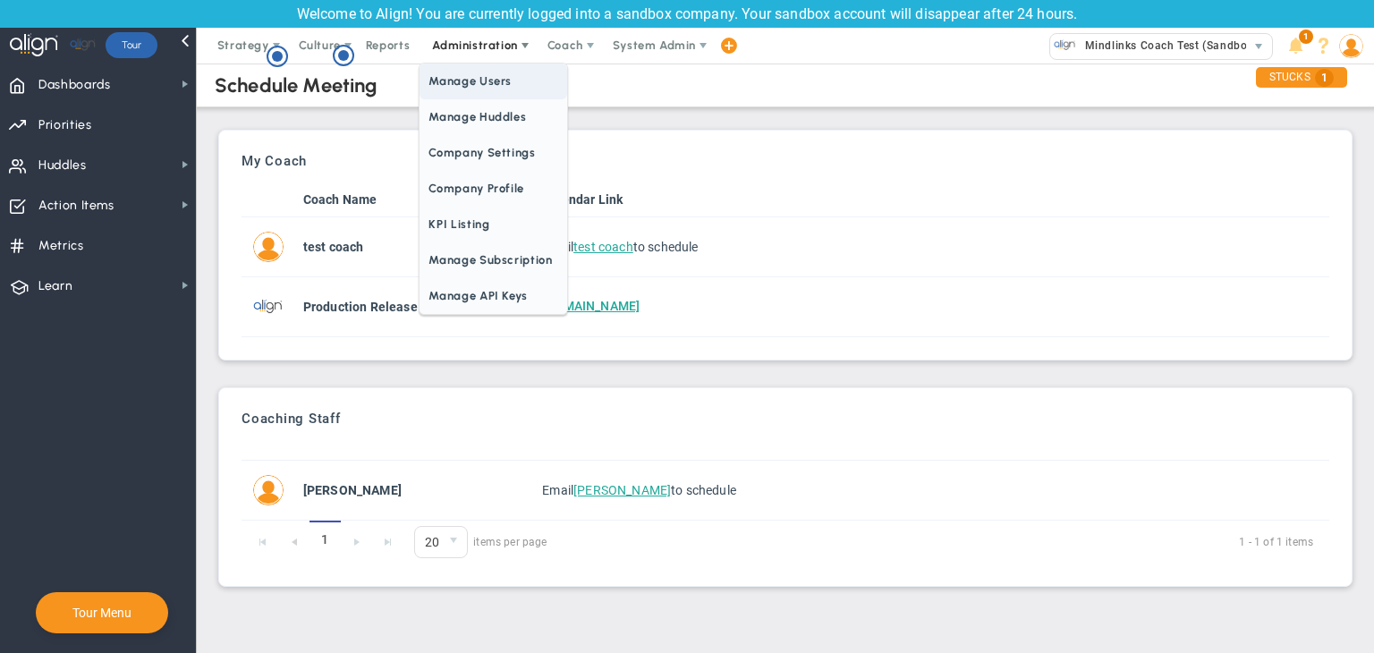
click at [479, 88] on span "Manage Users" at bounding box center [493, 82] width 147 height 36
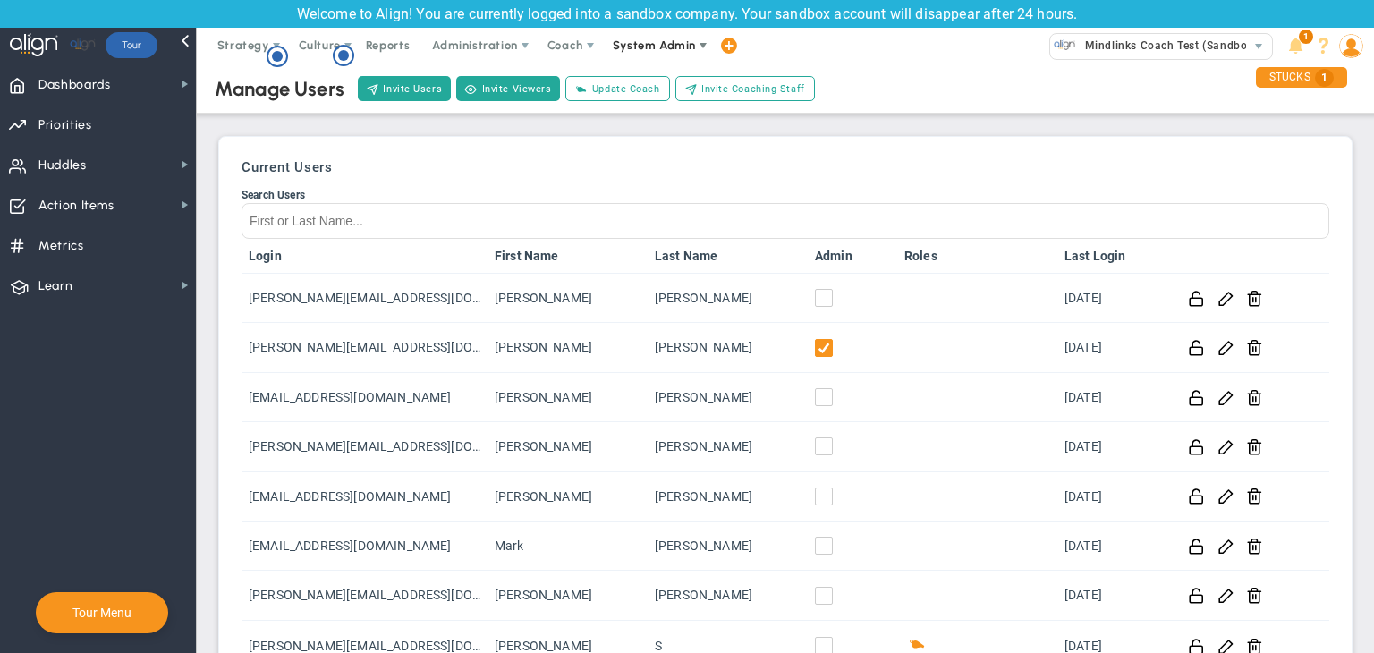
click at [635, 38] on span "System Admin" at bounding box center [654, 44] width 83 height 13
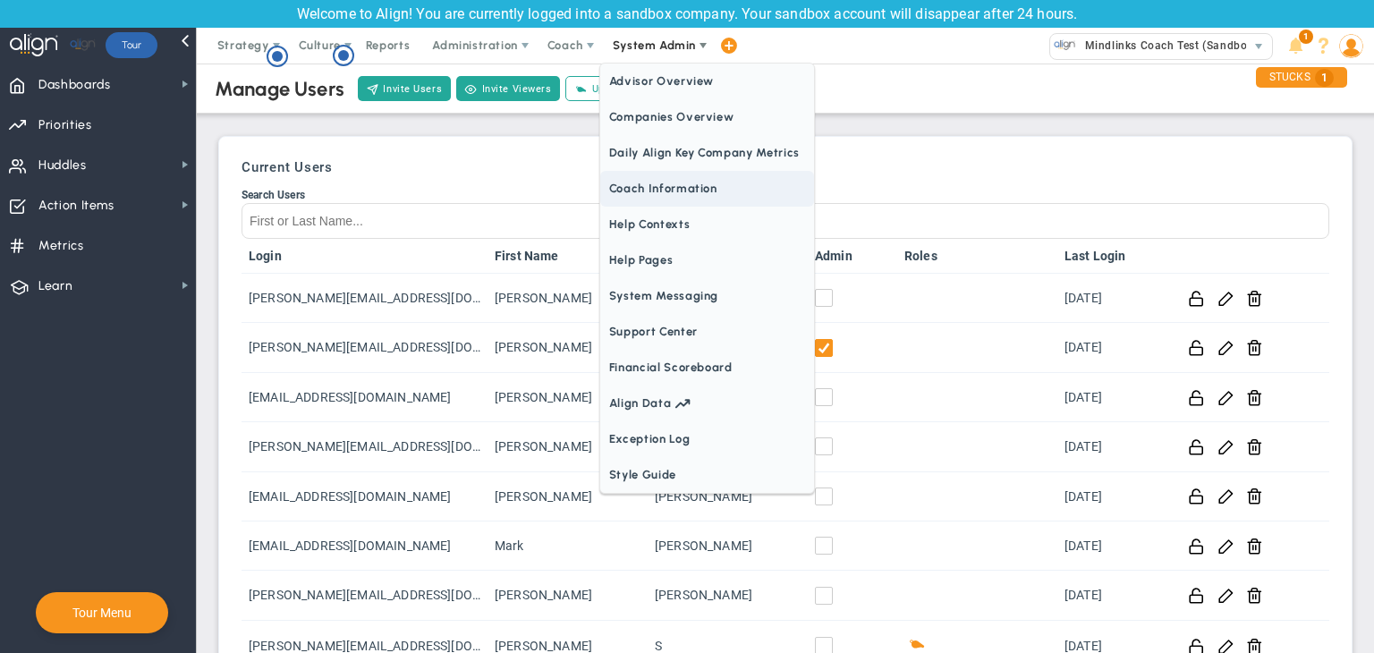
click at [690, 192] on span "Coach Information" at bounding box center [707, 189] width 214 height 36
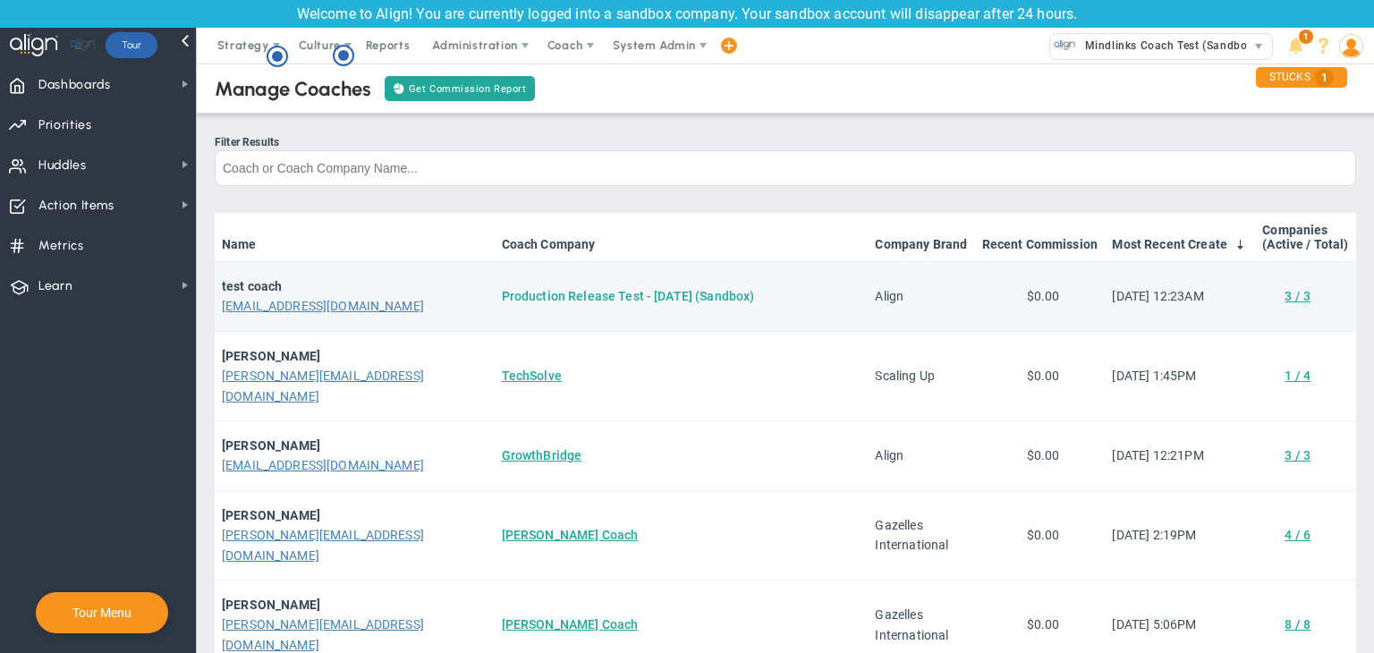
click at [521, 295] on link "Production Release Test - [DATE] (Sandbox)" at bounding box center [628, 296] width 253 height 14
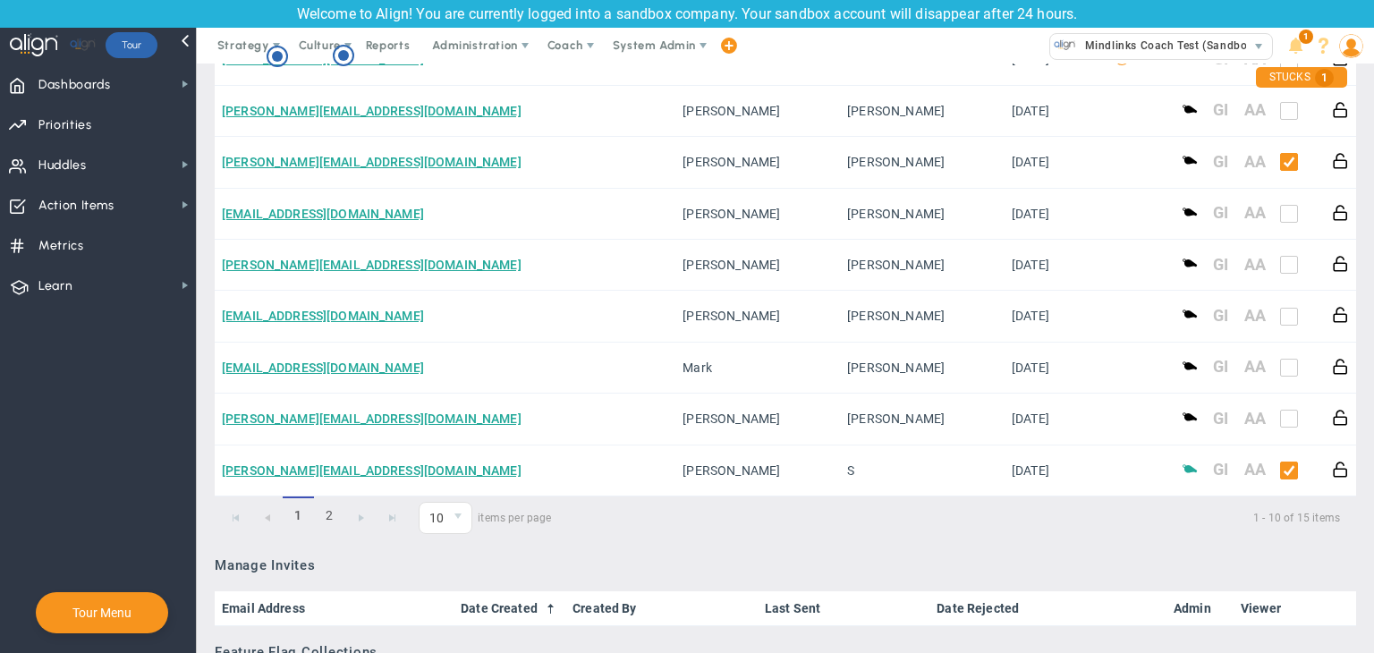
scroll to position [1163, 0]
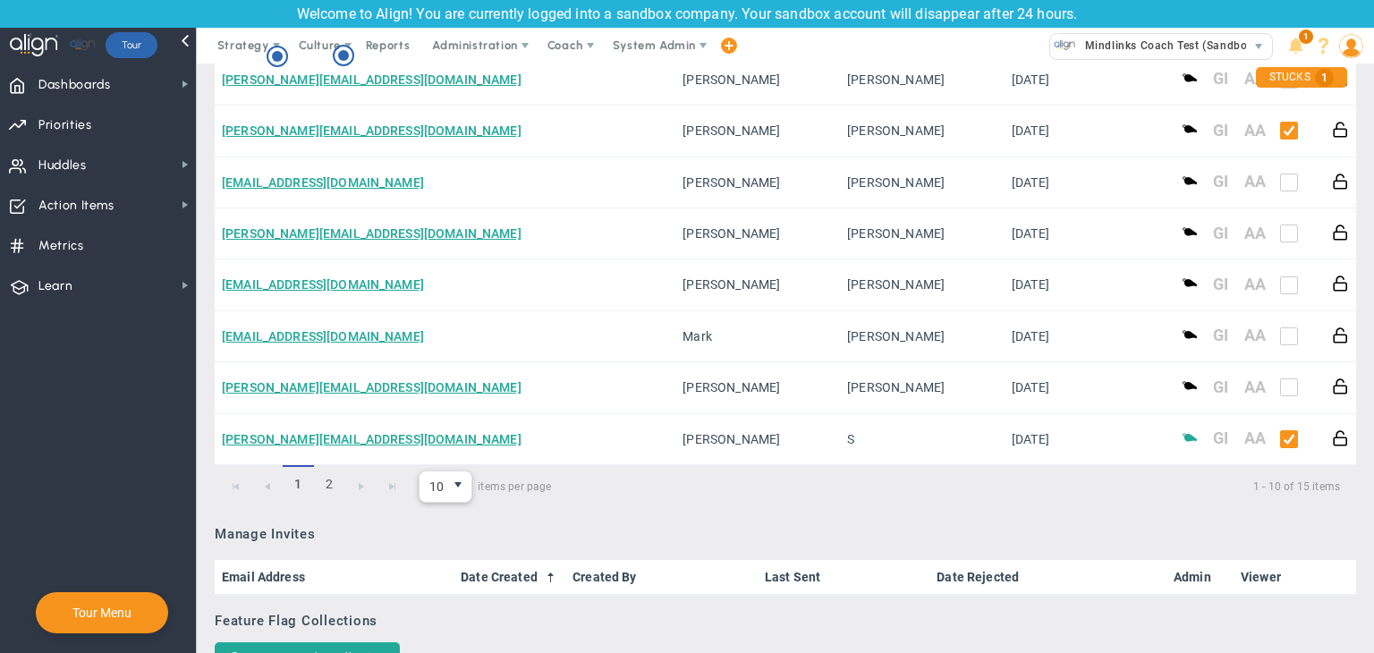
click at [463, 491] on span "select" at bounding box center [458, 485] width 14 height 14
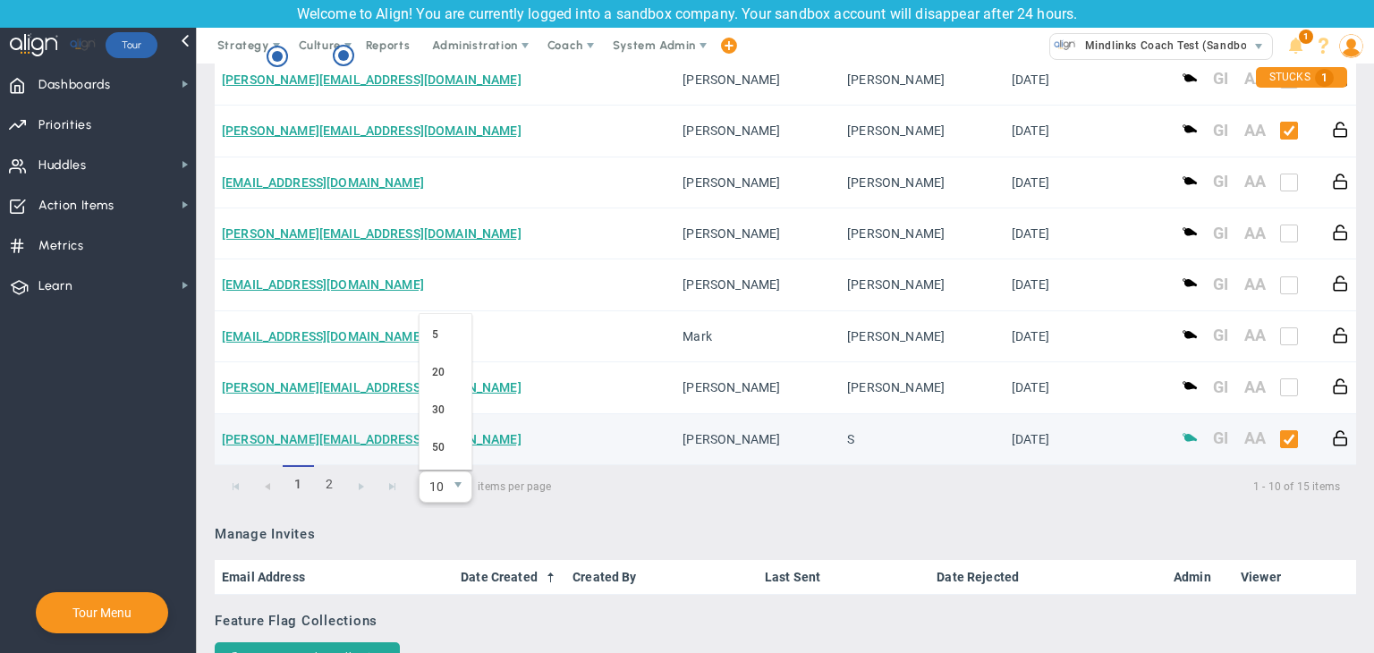
click at [472, 448] on td "[PERSON_NAME][EMAIL_ADDRESS][DOMAIN_NAME]" at bounding box center [445, 439] width 461 height 51
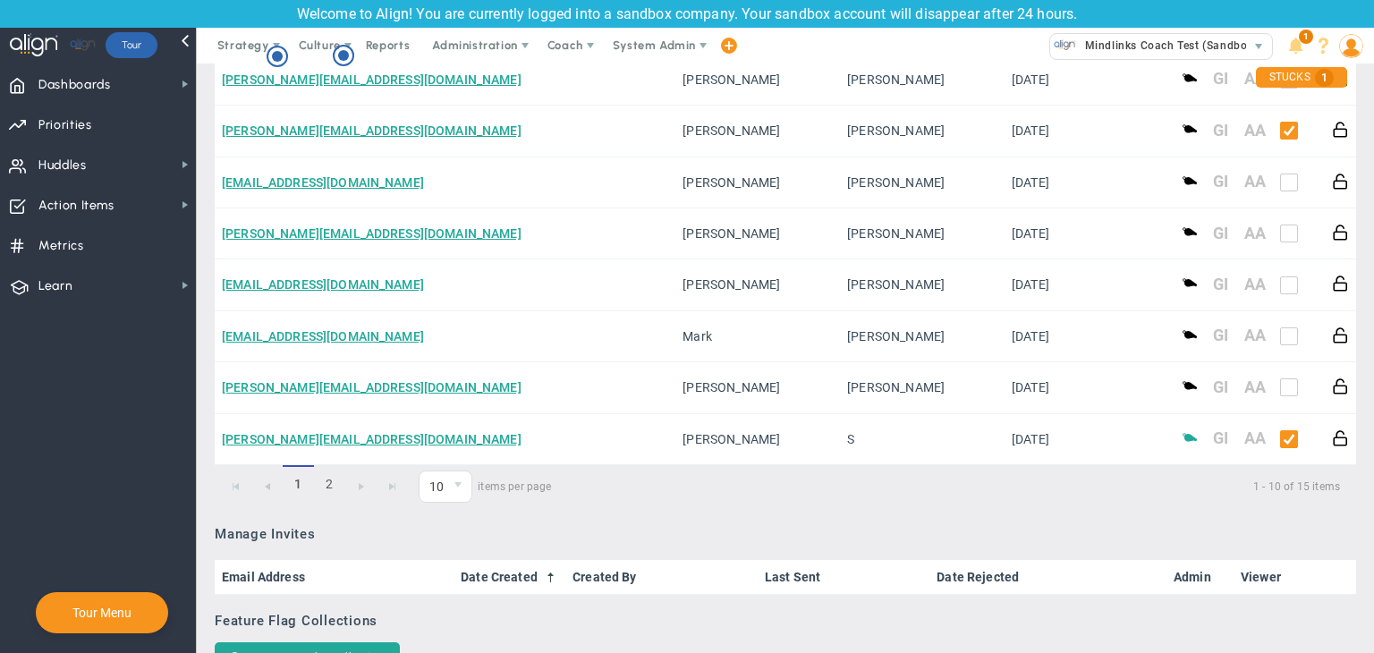
click at [452, 491] on span "select" at bounding box center [458, 486] width 26 height 30
click at [455, 453] on li "50" at bounding box center [446, 448] width 52 height 38
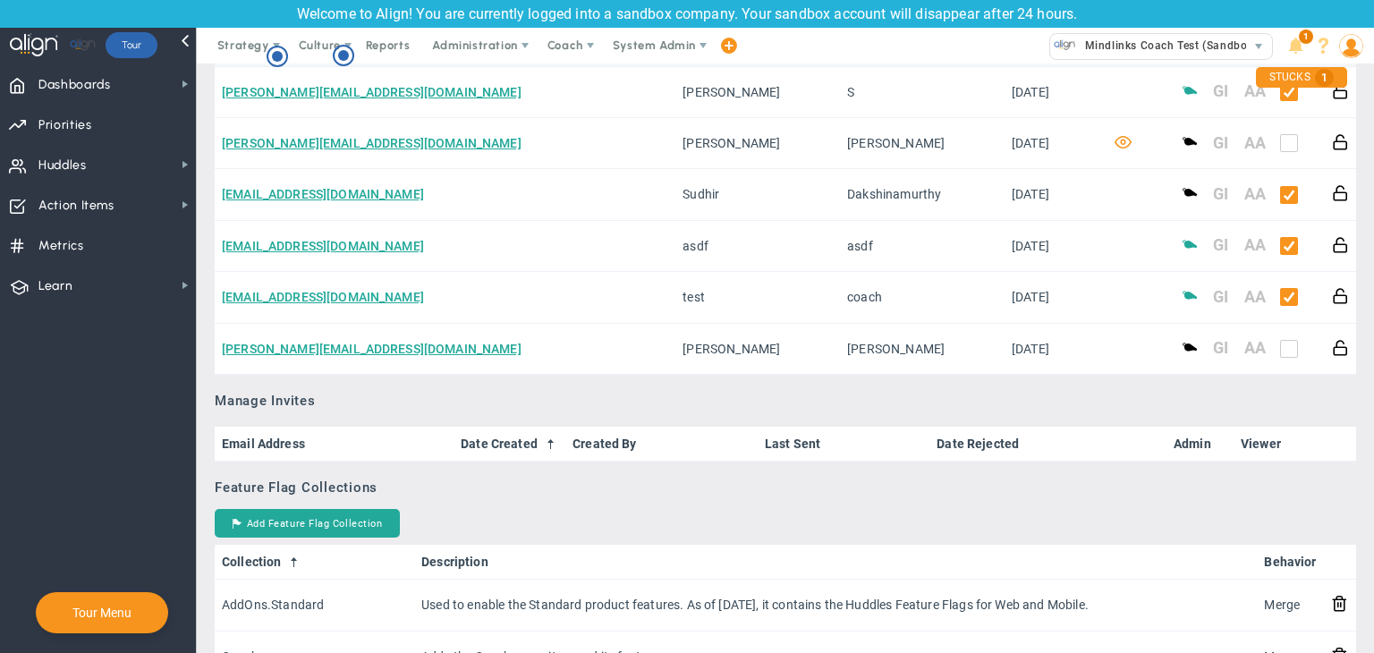
scroll to position [1521, 0]
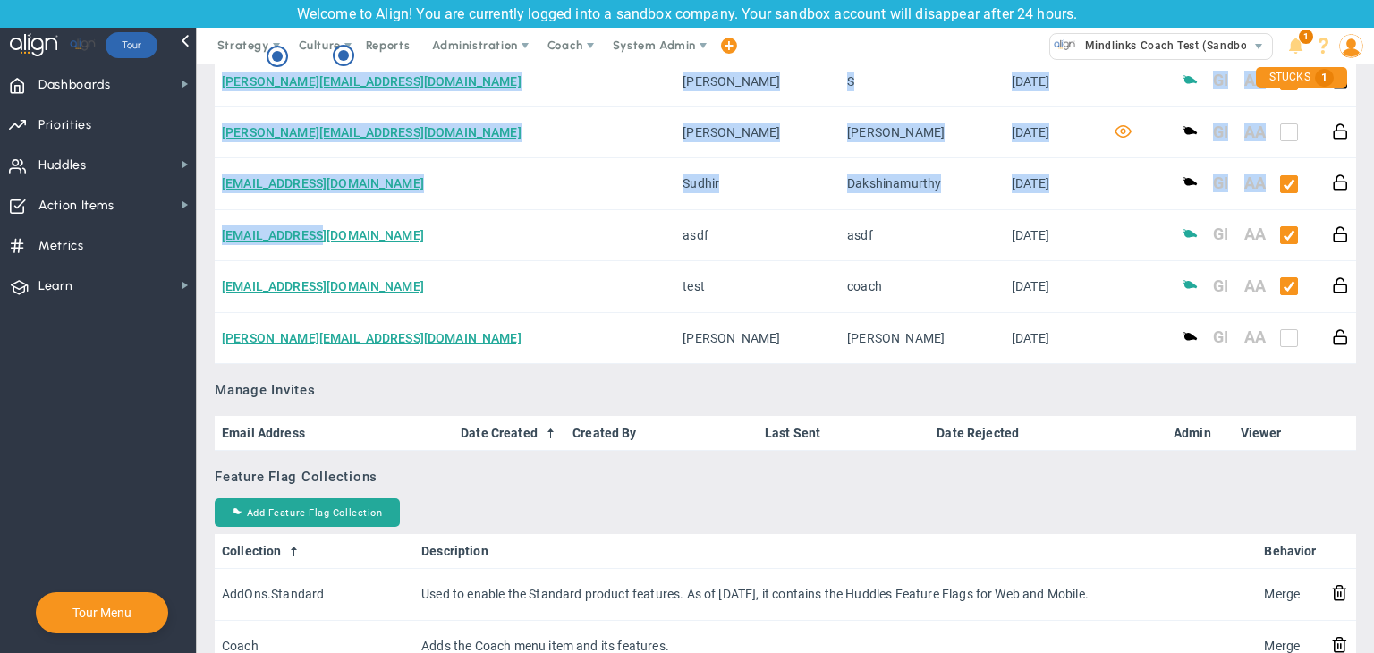
drag, startPoint x: 364, startPoint y: 233, endPoint x: 212, endPoint y: 237, distance: 152.1
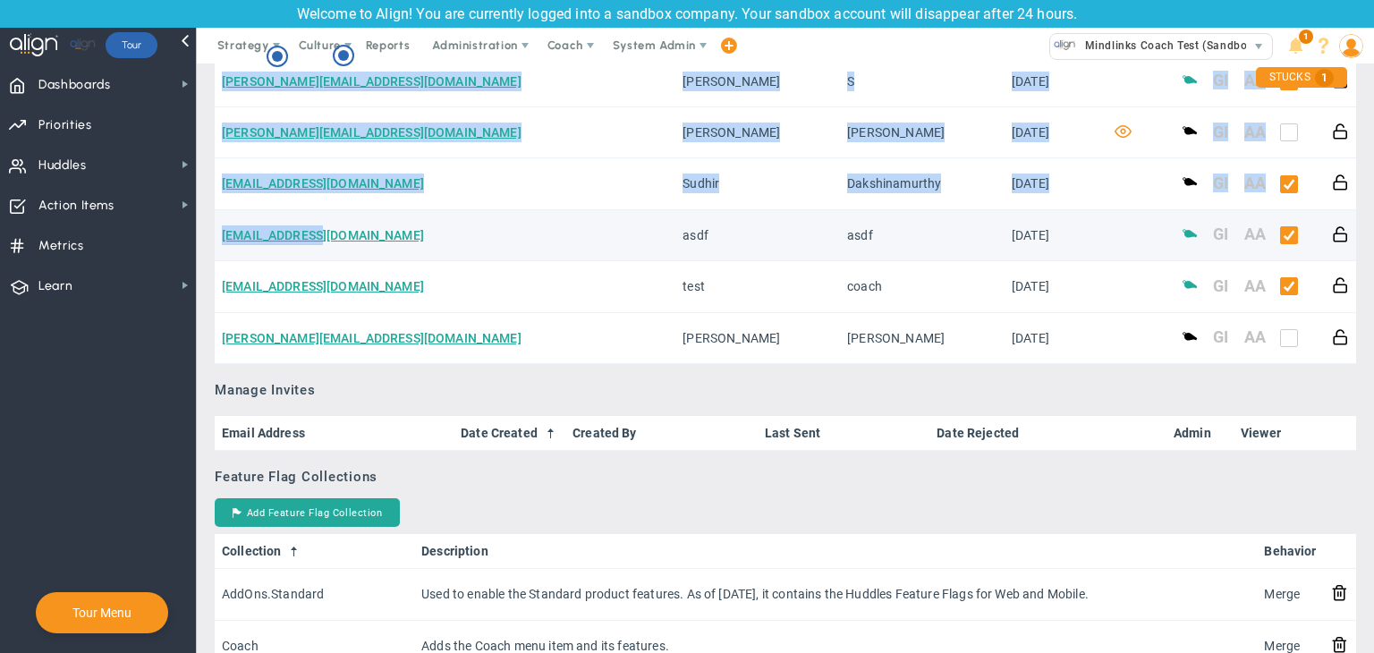
click at [403, 231] on td "[EMAIL_ADDRESS][DOMAIN_NAME]" at bounding box center [445, 235] width 461 height 51
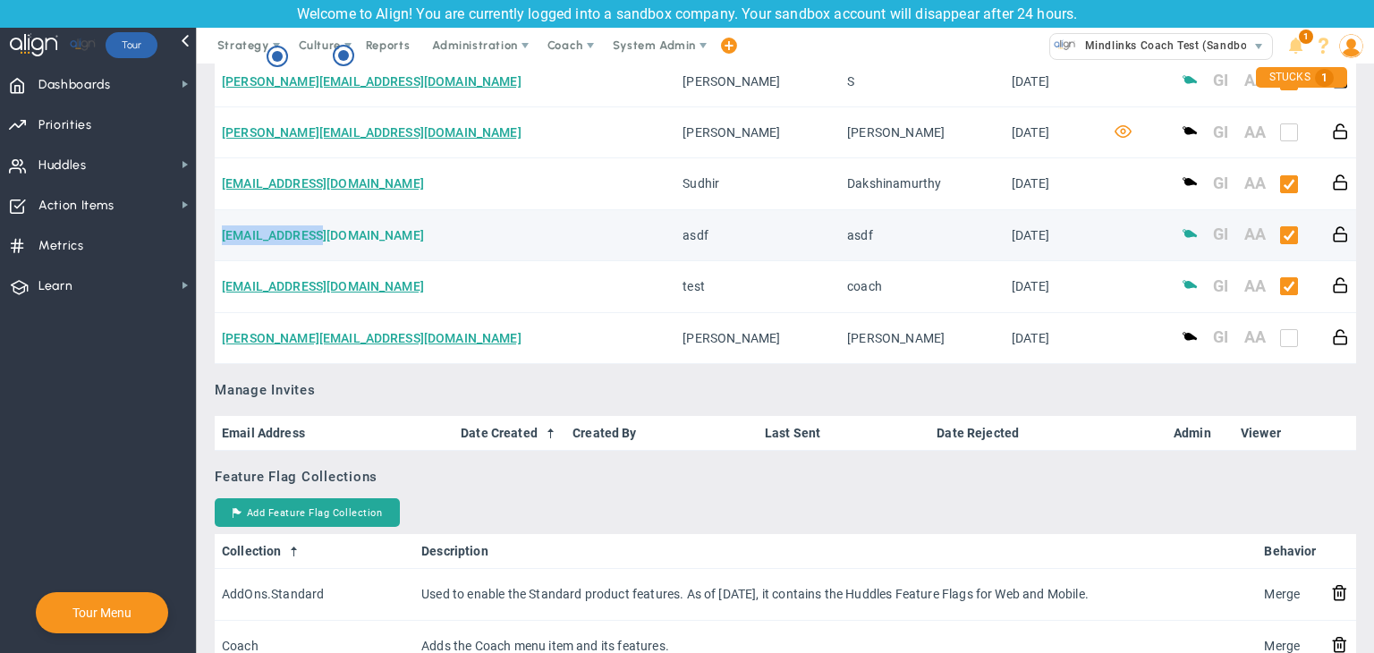
drag, startPoint x: 359, startPoint y: 233, endPoint x: 223, endPoint y: 238, distance: 136.1
click at [223, 238] on td "[EMAIL_ADDRESS][DOMAIN_NAME]" at bounding box center [445, 235] width 461 height 51
click at [387, 237] on td "[EMAIL_ADDRESS][DOMAIN_NAME]" at bounding box center [445, 235] width 461 height 51
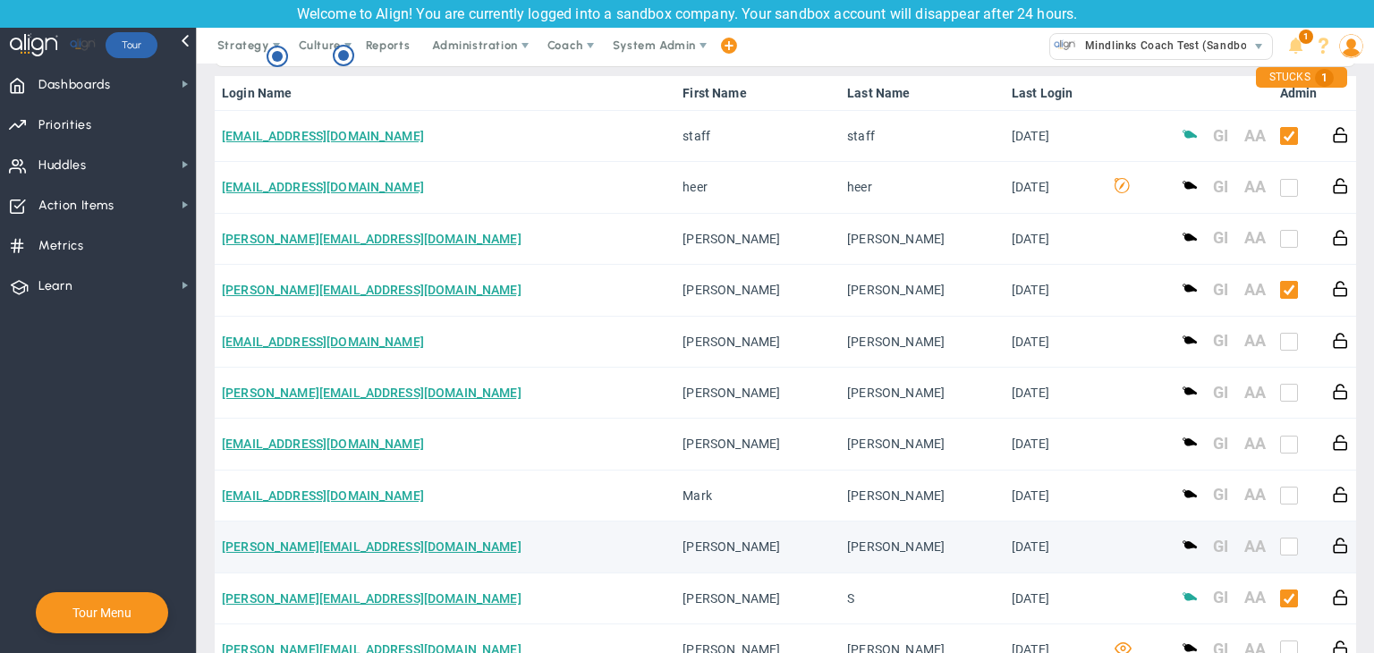
scroll to position [894, 0]
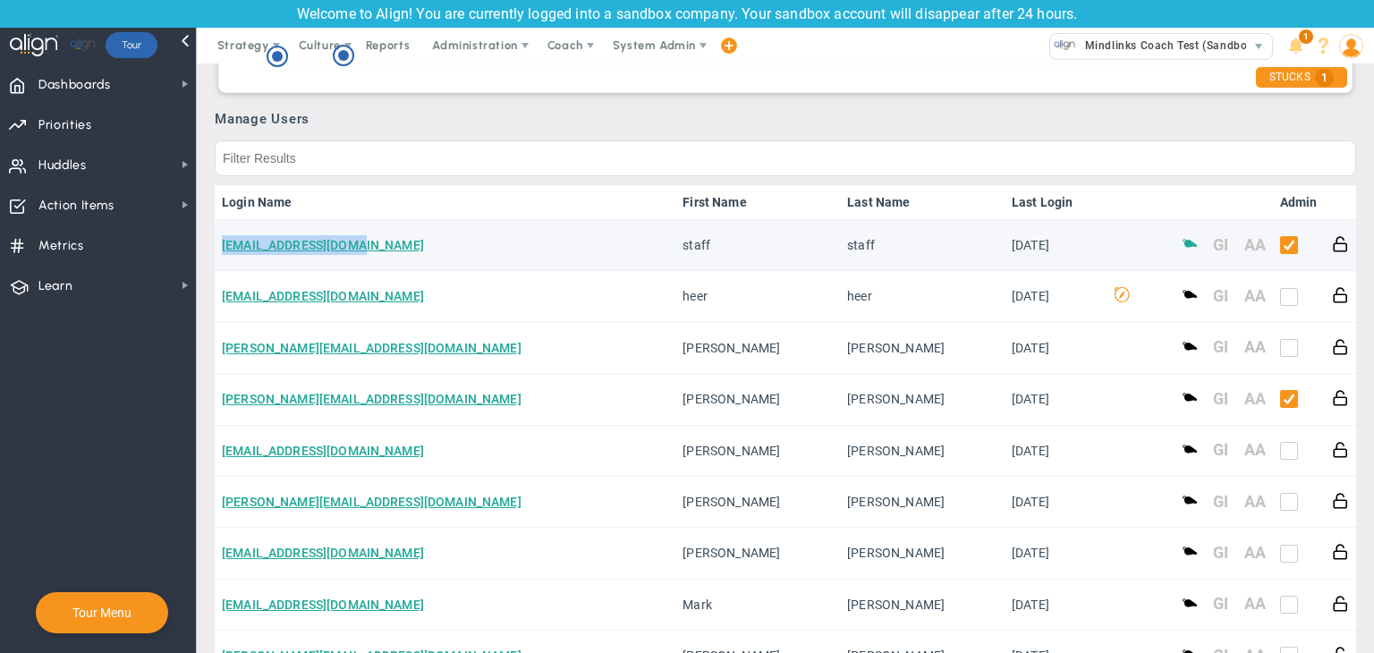
drag, startPoint x: 384, startPoint y: 244, endPoint x: 221, endPoint y: 244, distance: 162.8
click at [221, 244] on td "[EMAIL_ADDRESS][DOMAIN_NAME]" at bounding box center [445, 245] width 461 height 51
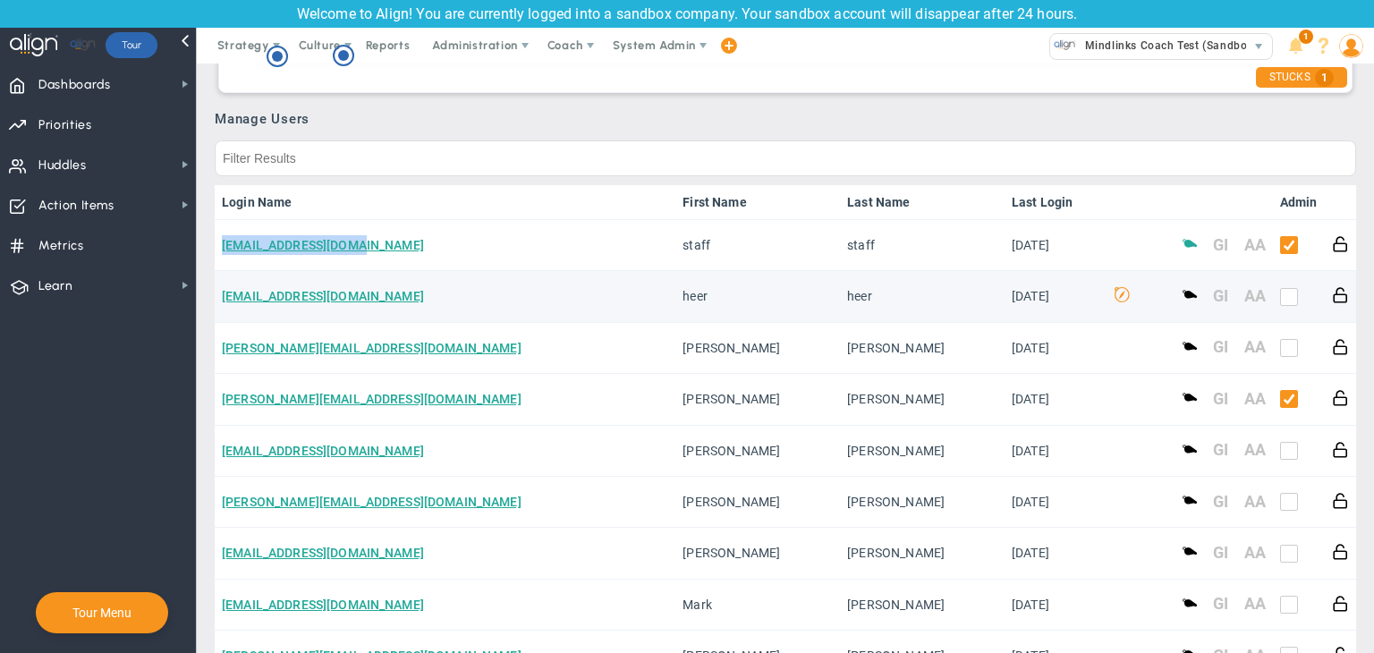
copy link "[EMAIL_ADDRESS][DOMAIN_NAME]"
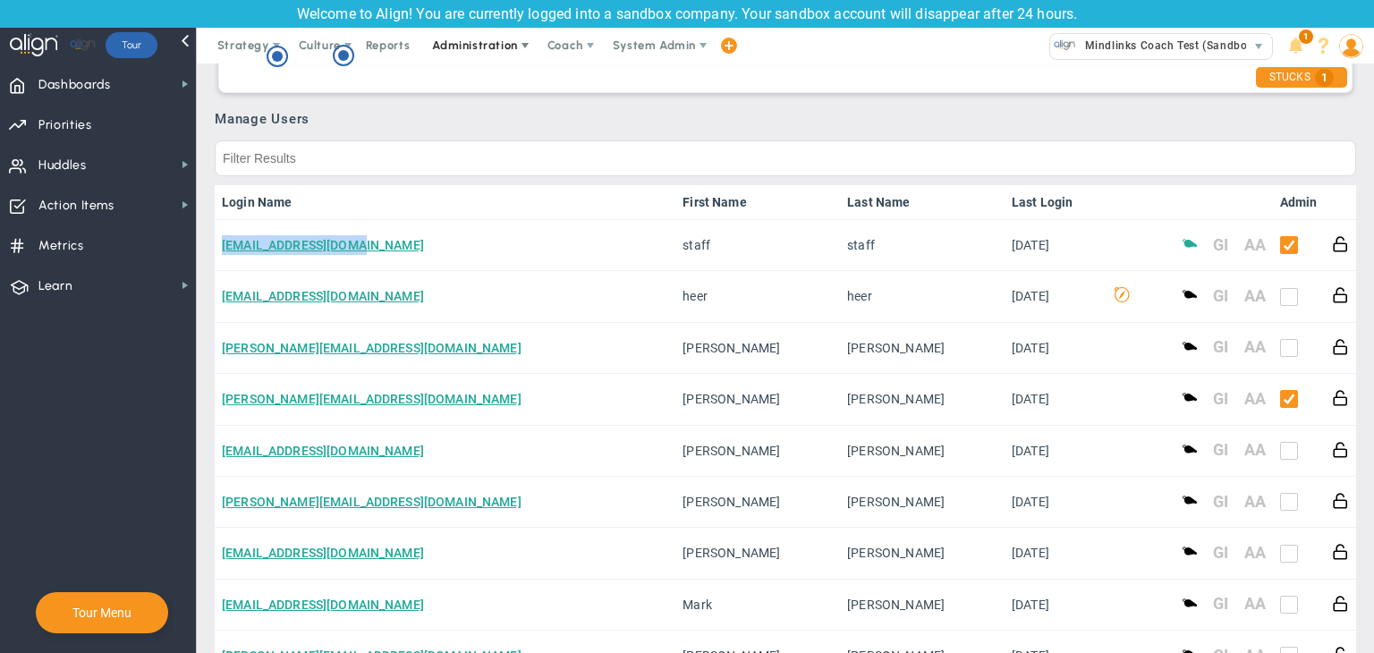
click at [470, 38] on span "Administration" at bounding box center [474, 44] width 85 height 13
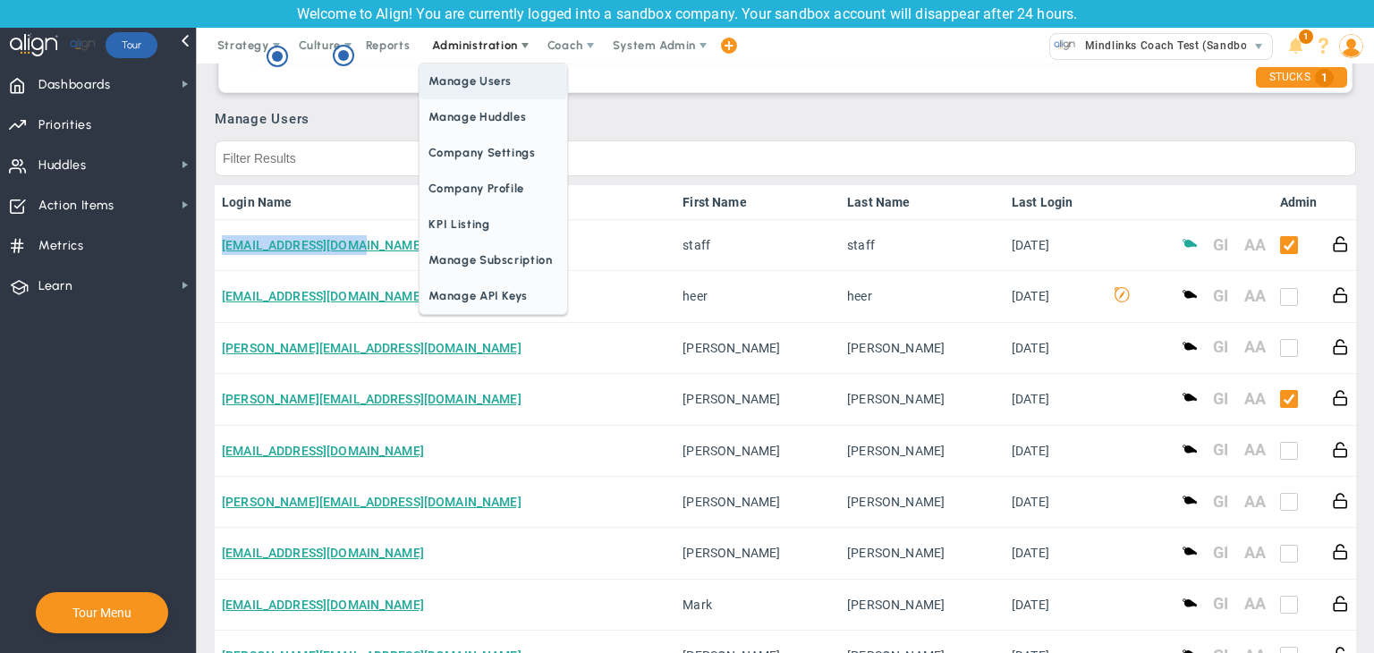
click at [479, 83] on span "Manage Users" at bounding box center [493, 82] width 147 height 36
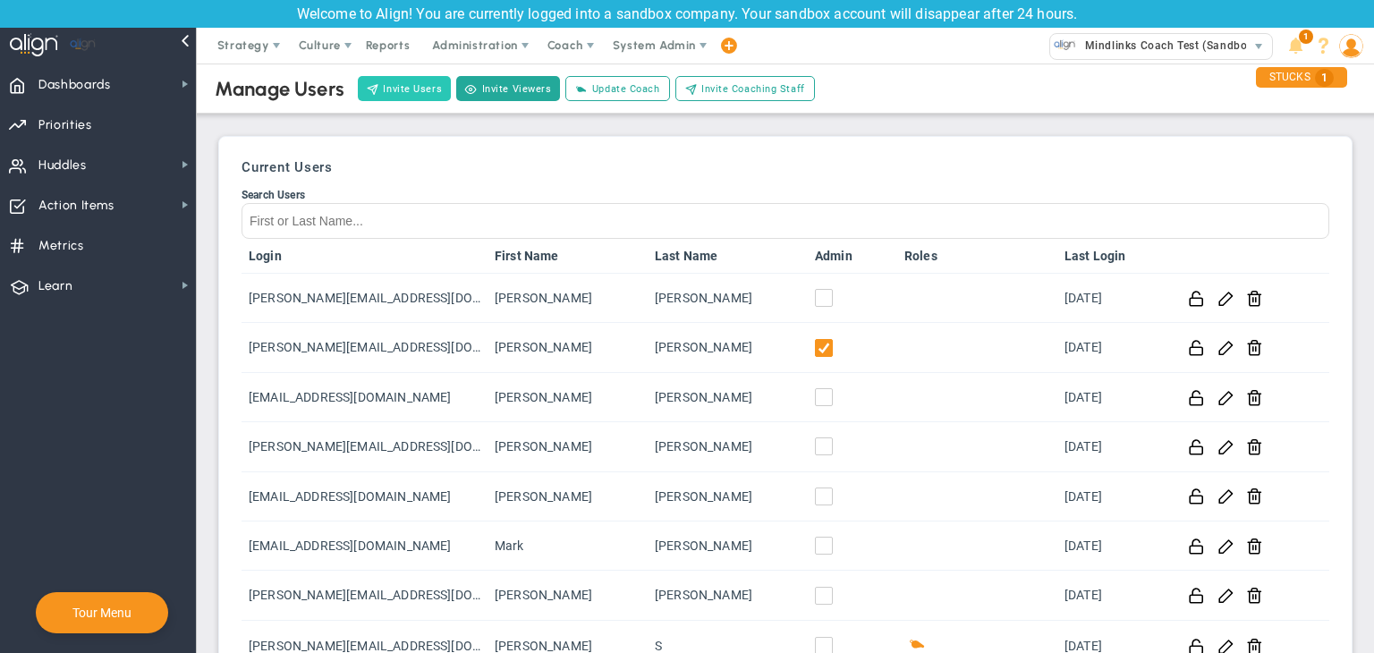
click at [404, 78] on button "Invite Users" at bounding box center [404, 88] width 93 height 25
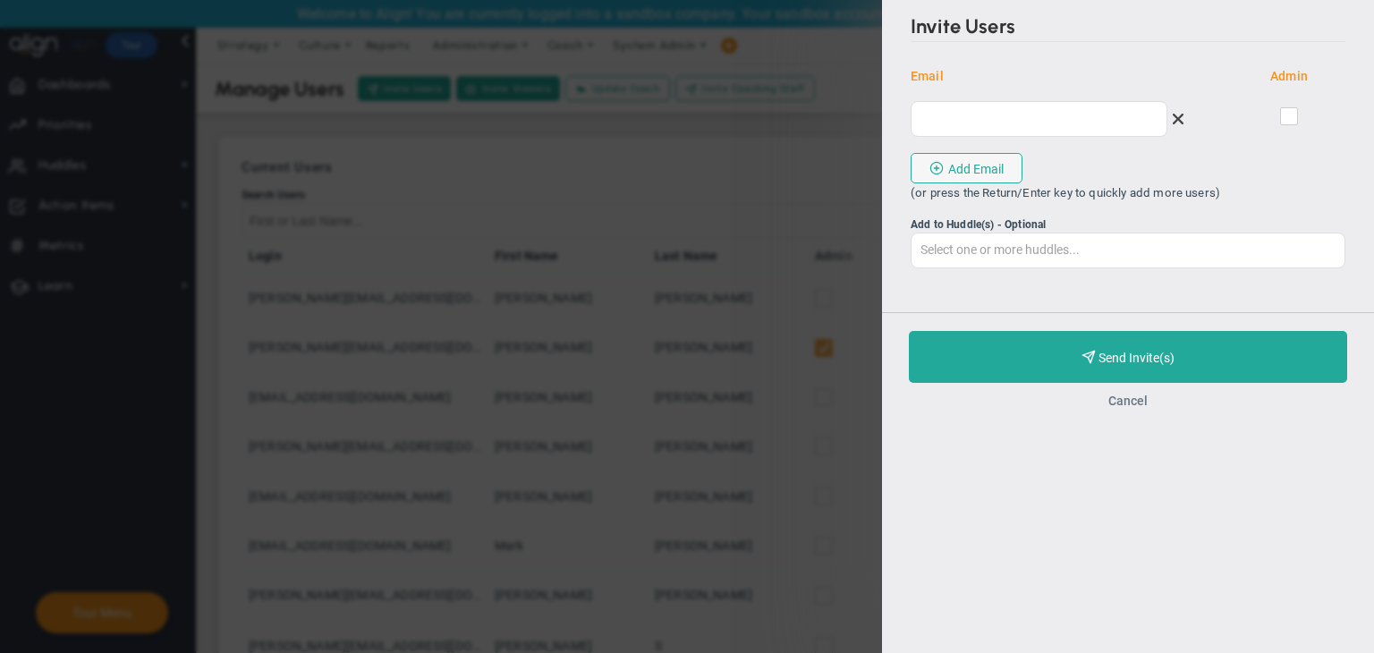
click at [1131, 397] on button "Cancel" at bounding box center [1127, 401] width 39 height 14
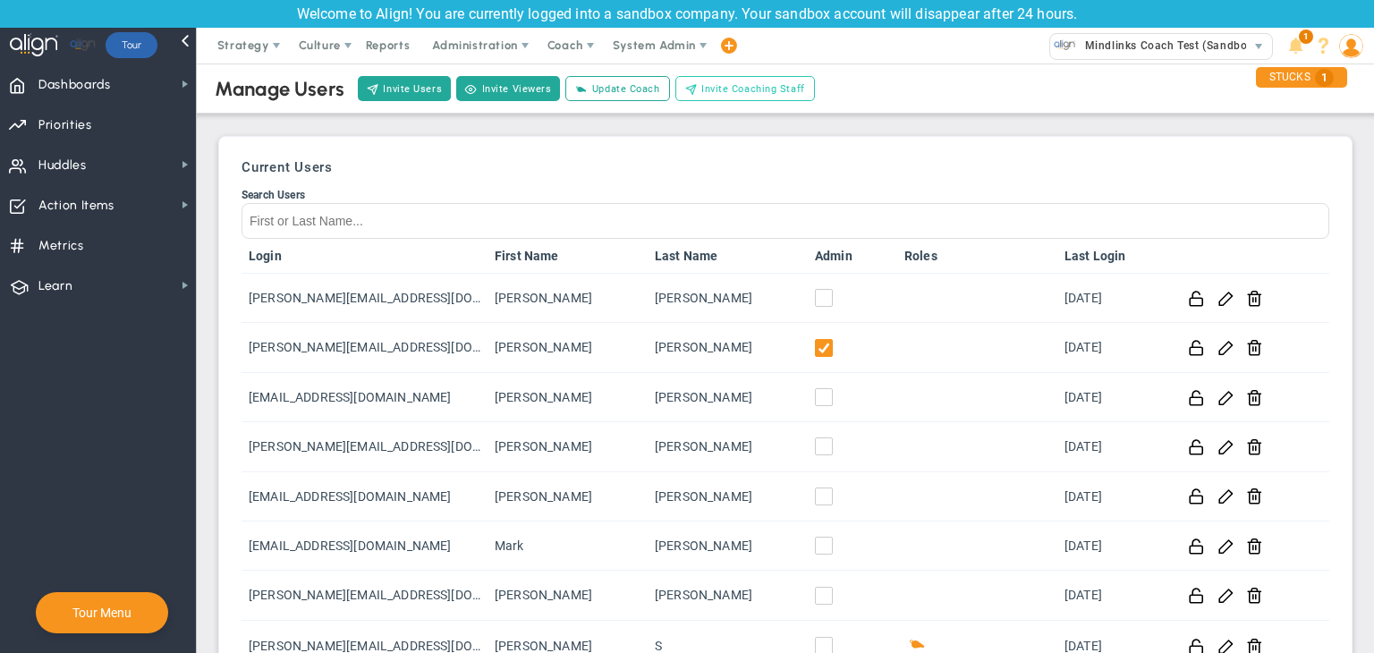
click at [776, 80] on button "Invite Coaching Staff" at bounding box center [745, 88] width 140 height 25
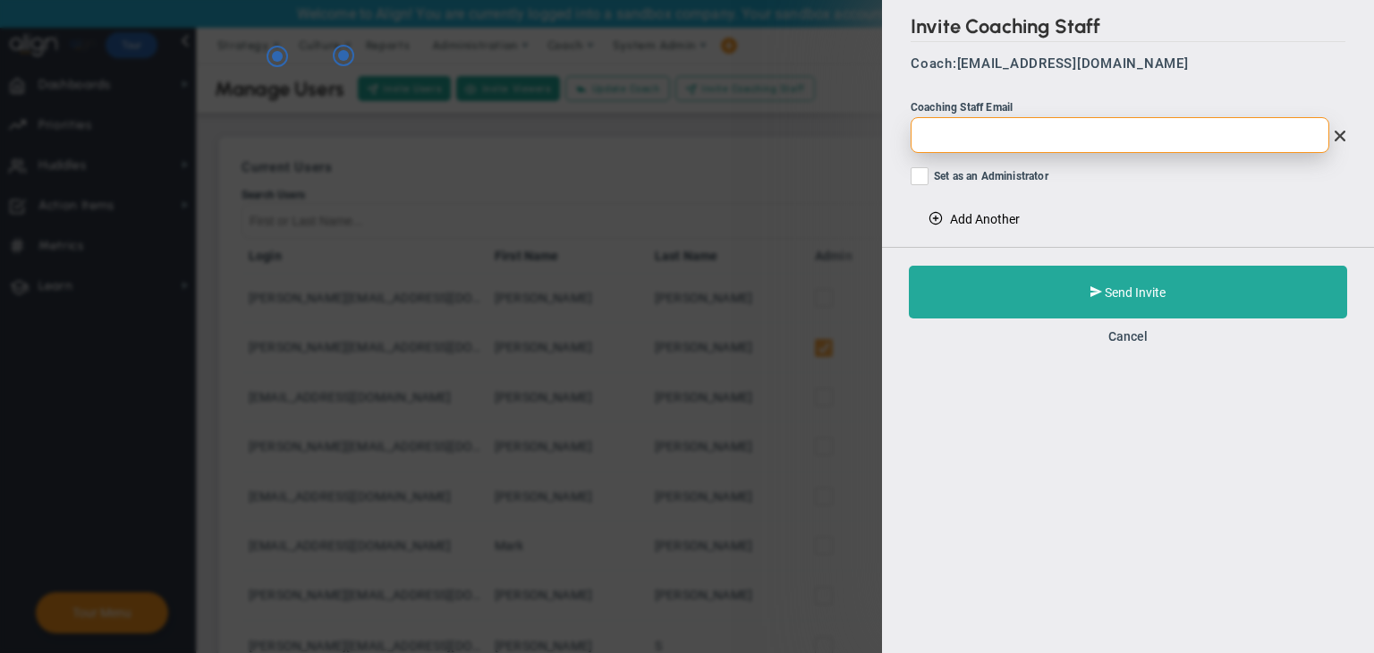
click at [993, 123] on input "email" at bounding box center [1120, 135] width 419 height 36
paste input "[EMAIL_ADDRESS][DOMAIN_NAME]"
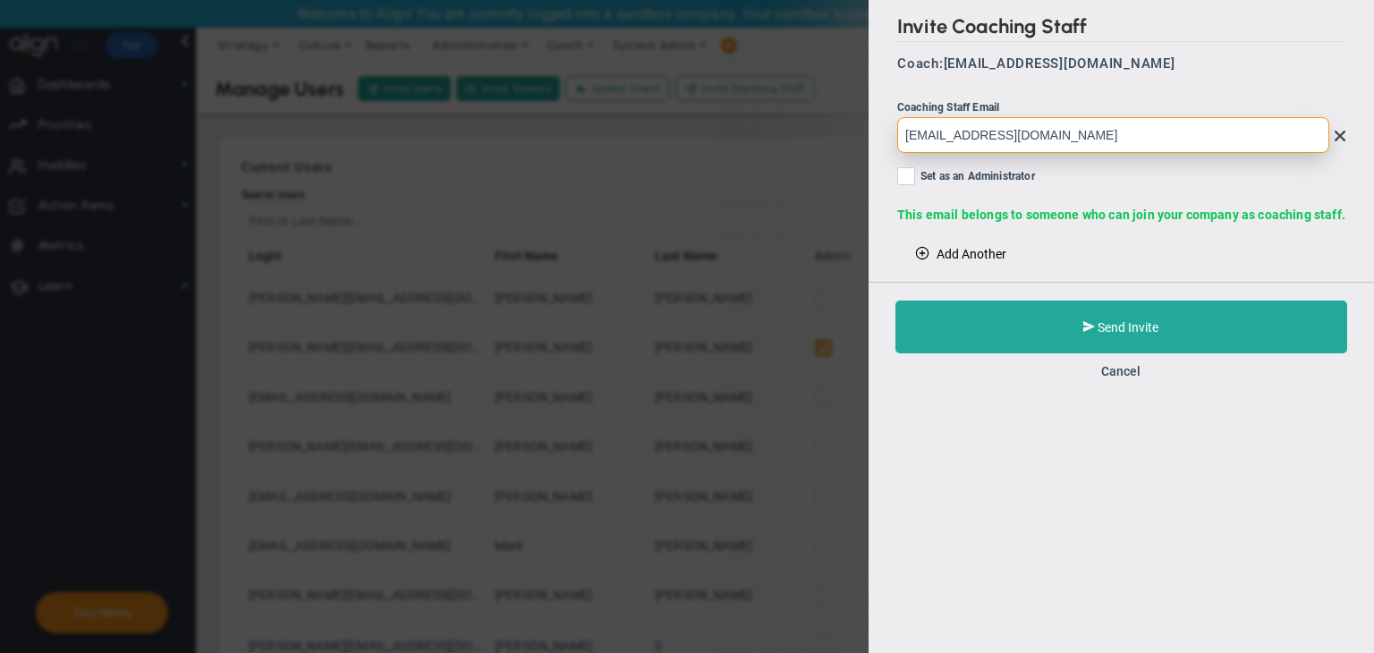
type input "[EMAIL_ADDRESS][DOMAIN_NAME]"
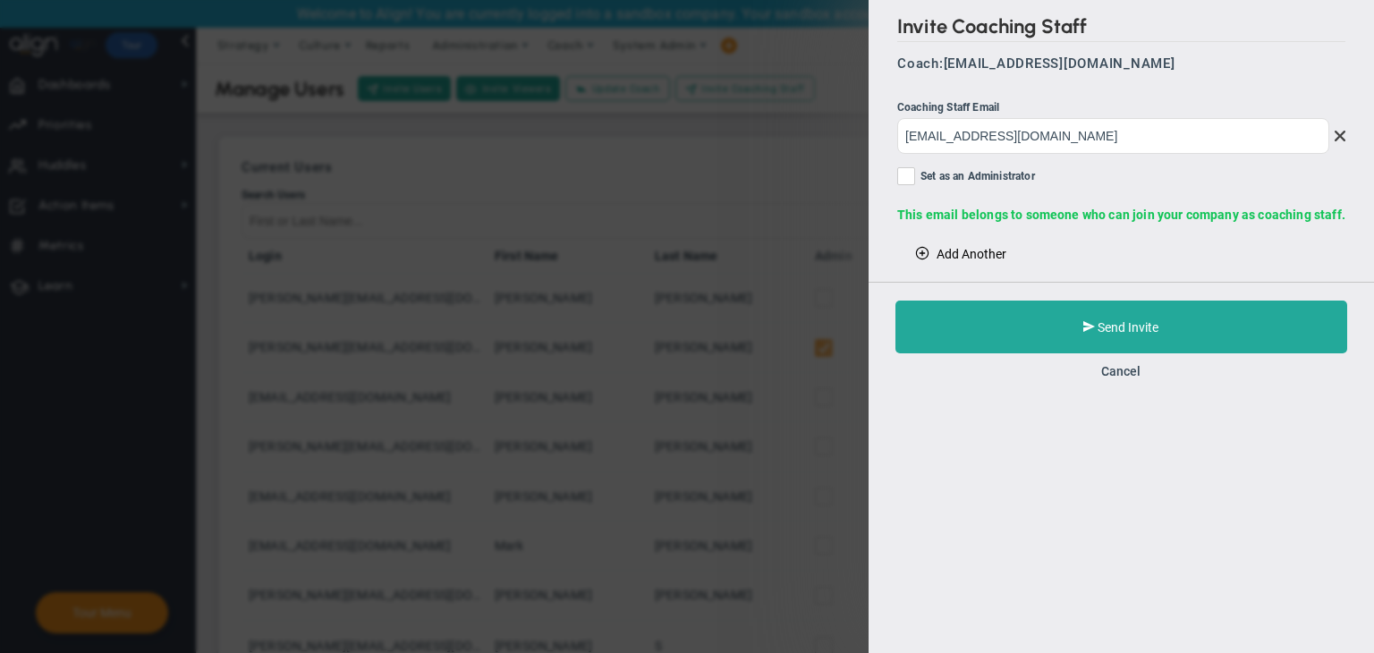
click at [920, 176] on label "Set as an Administrator" at bounding box center [1121, 178] width 448 height 22
click at [913, 176] on input "Set as an Administrator" at bounding box center [908, 180] width 12 height 18
checkbox input "true"
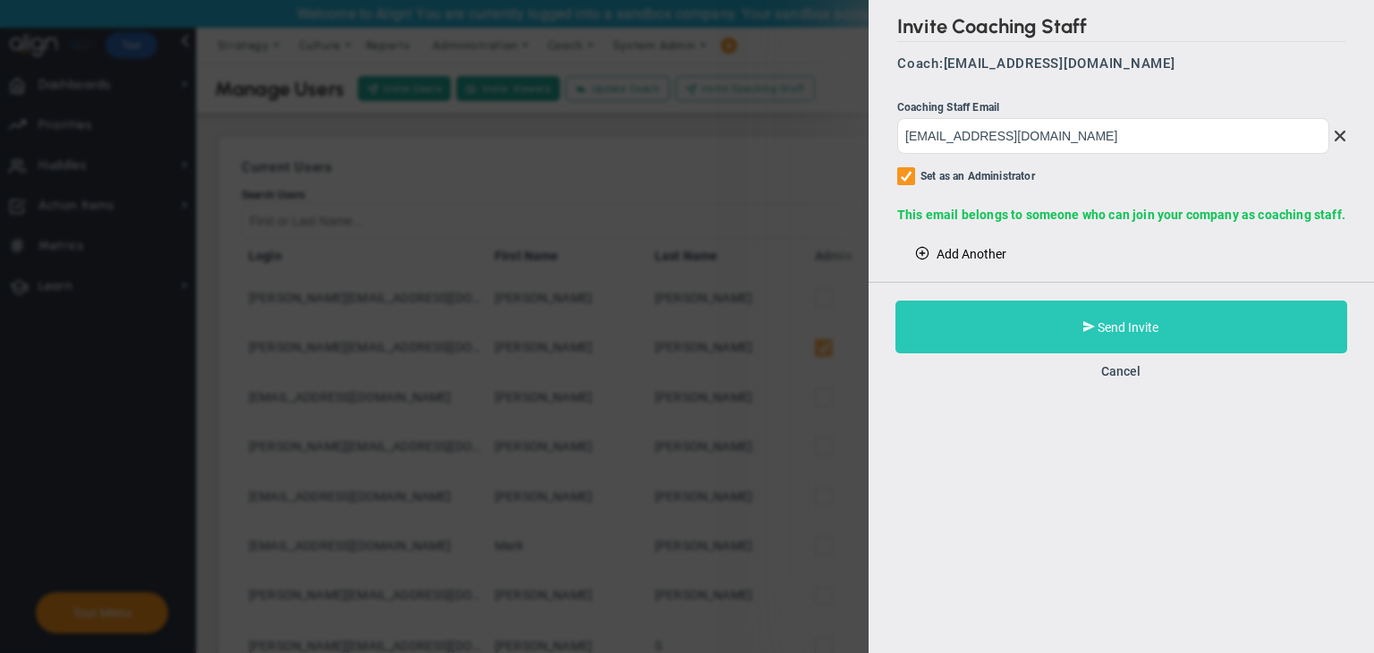
click at [1013, 319] on button "Send Invite" at bounding box center [1121, 327] width 452 height 53
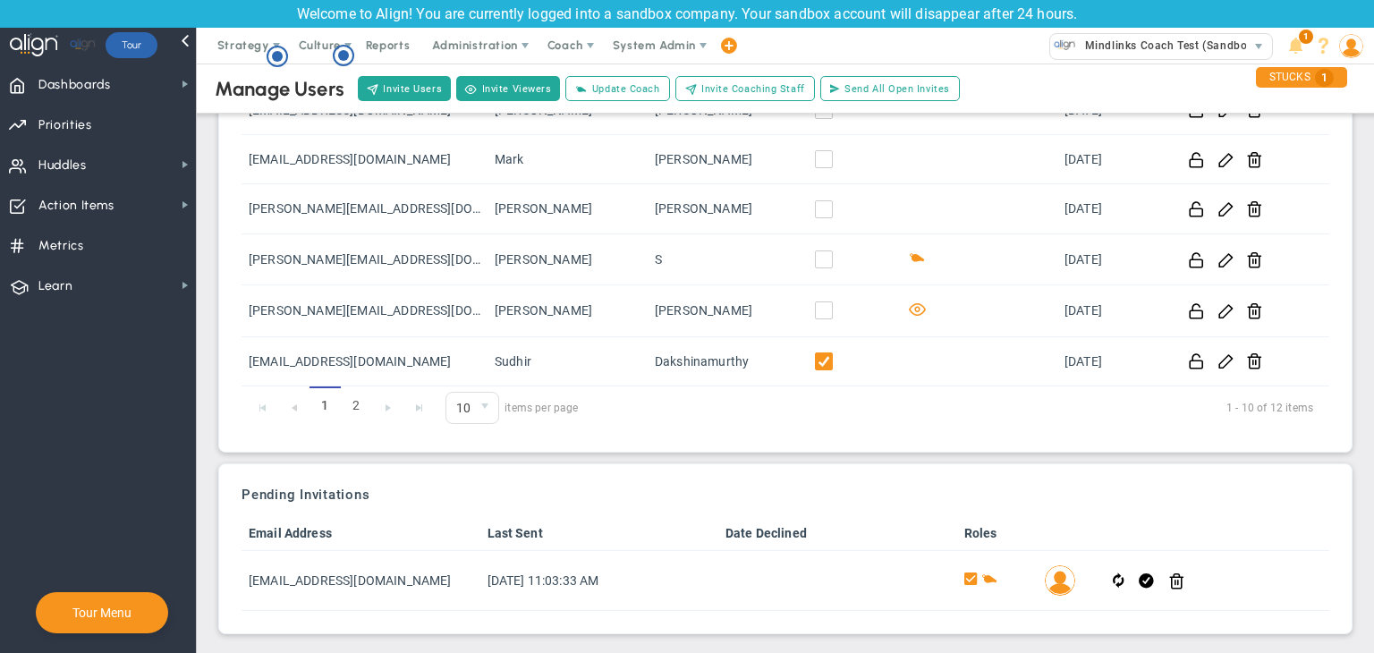
scroll to position [390, 0]
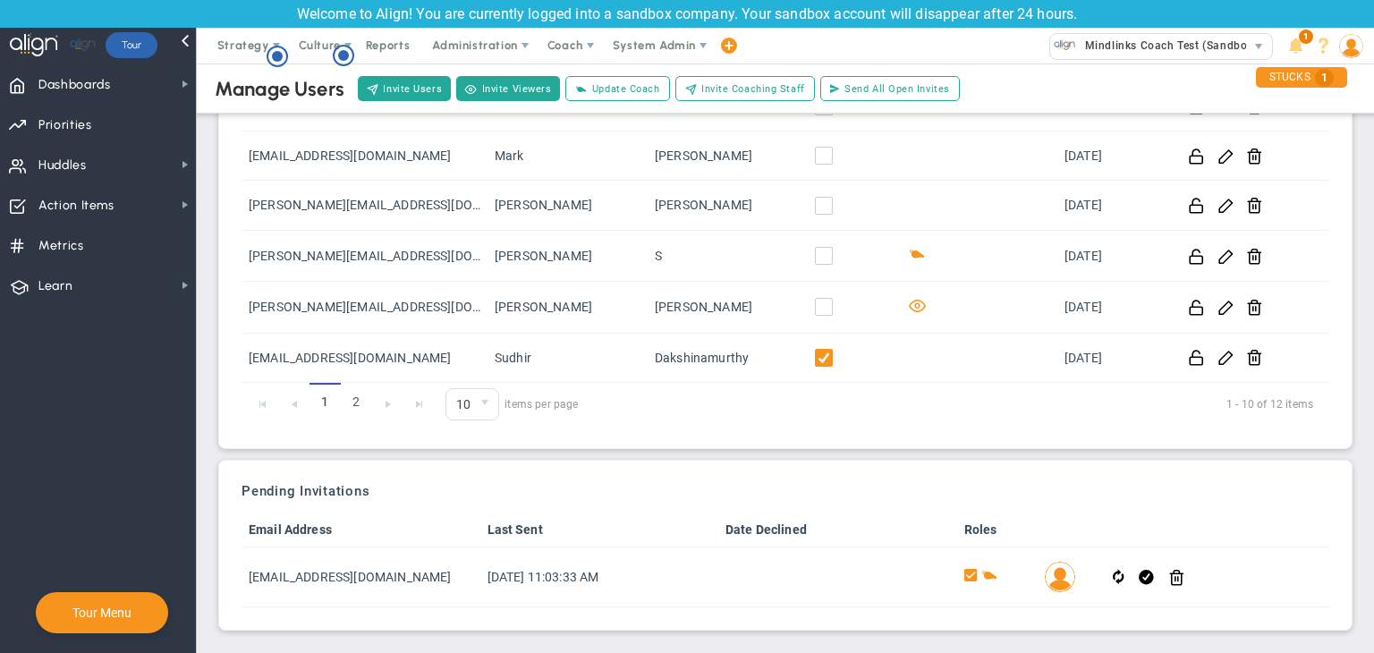
click at [476, 413] on span "select" at bounding box center [485, 404] width 26 height 30
click at [470, 557] on li "50" at bounding box center [472, 553] width 52 height 38
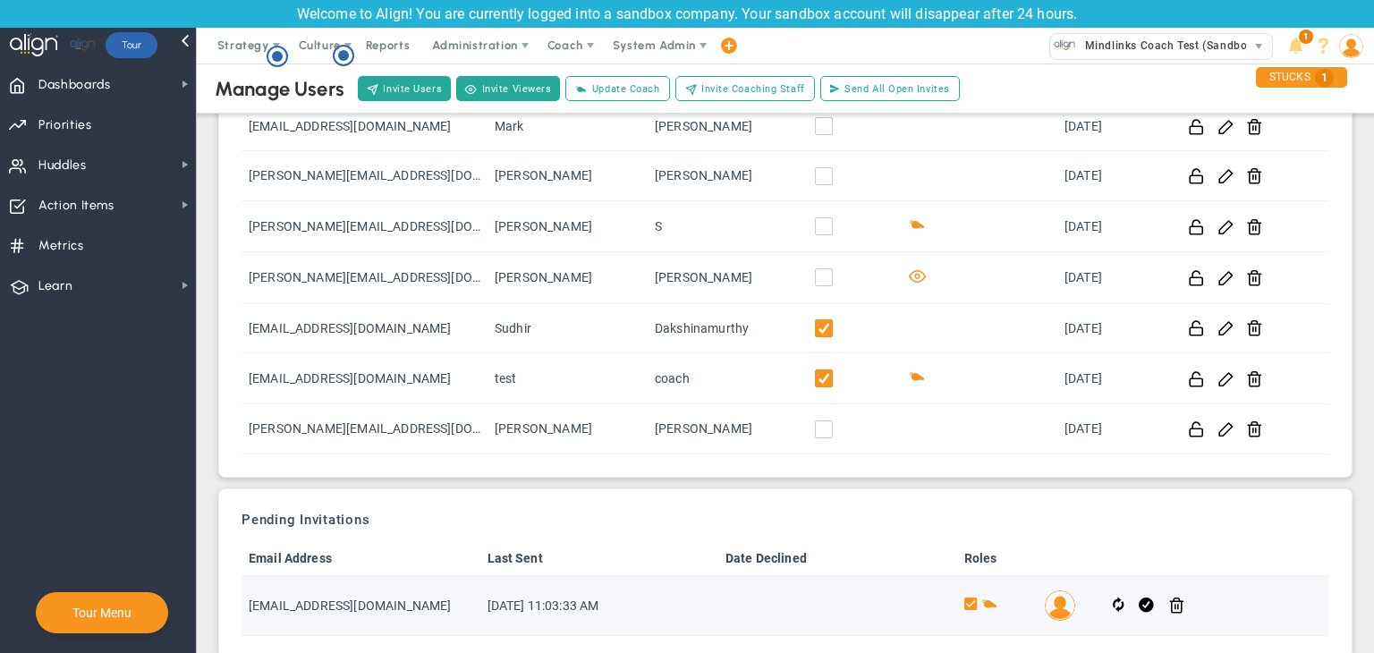
scroll to position [447, 0]
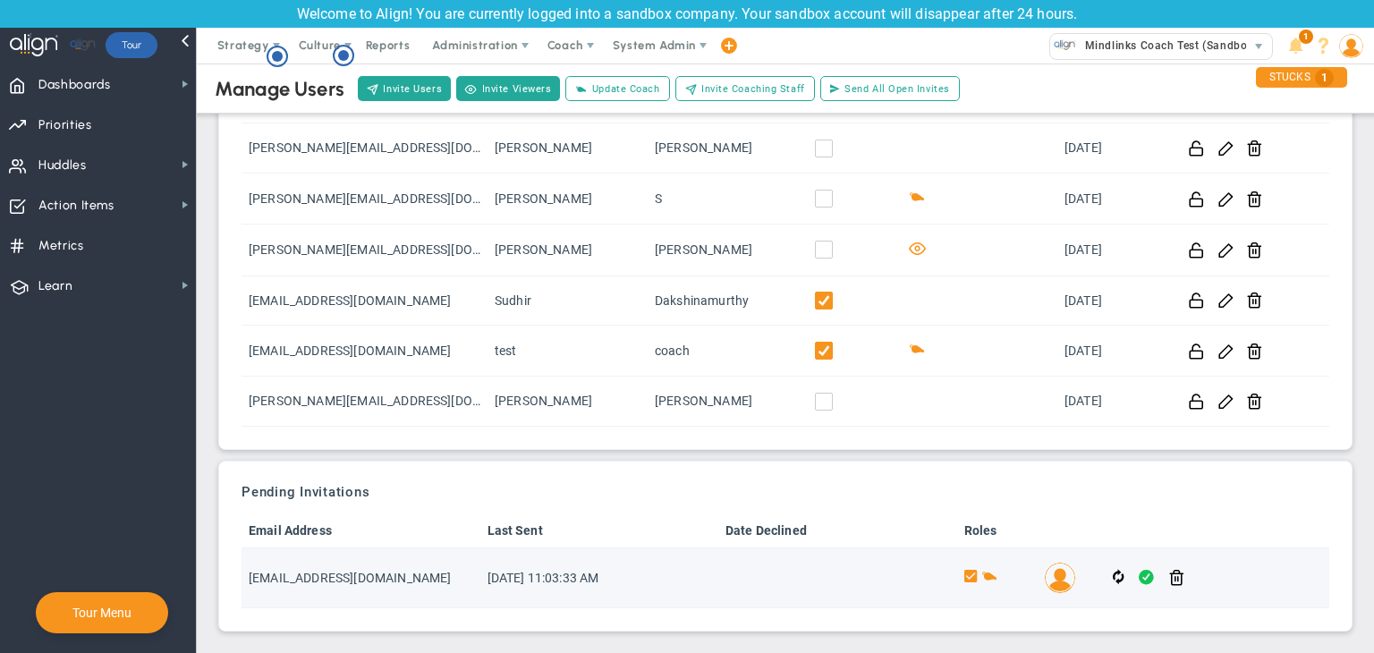
click at [1139, 577] on span at bounding box center [1146, 577] width 15 height 21
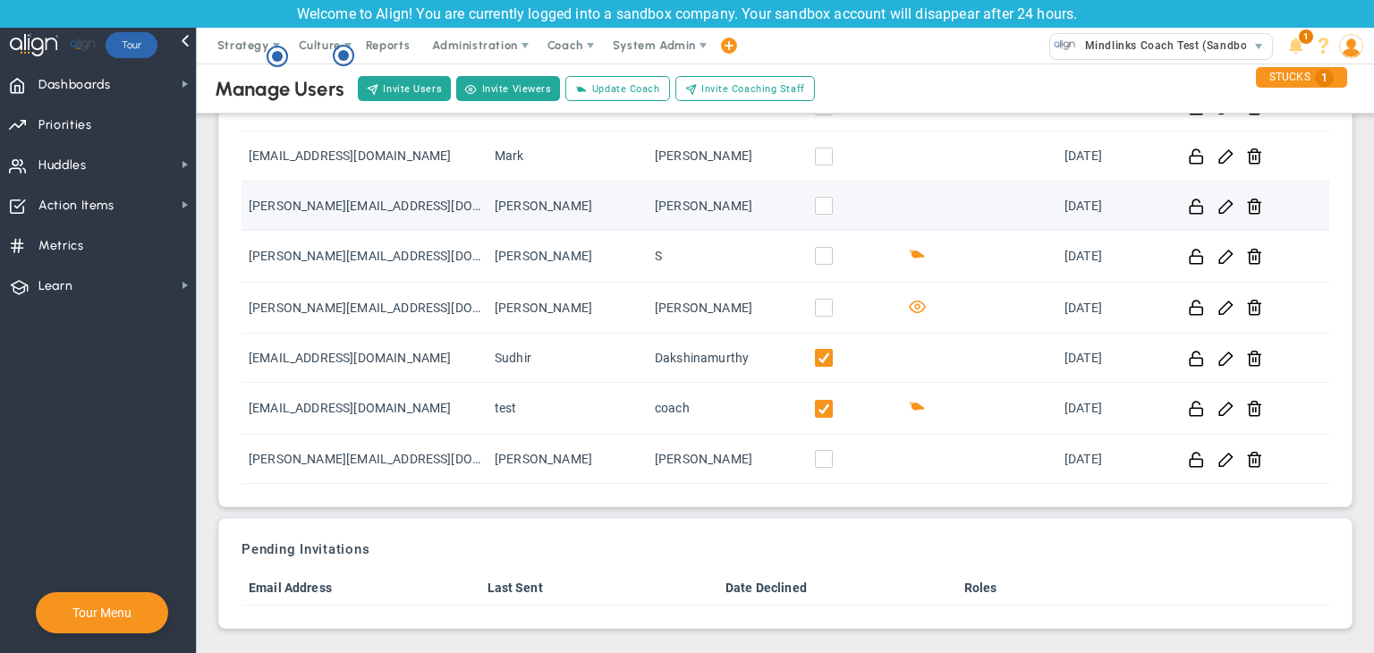
scroll to position [439, 0]
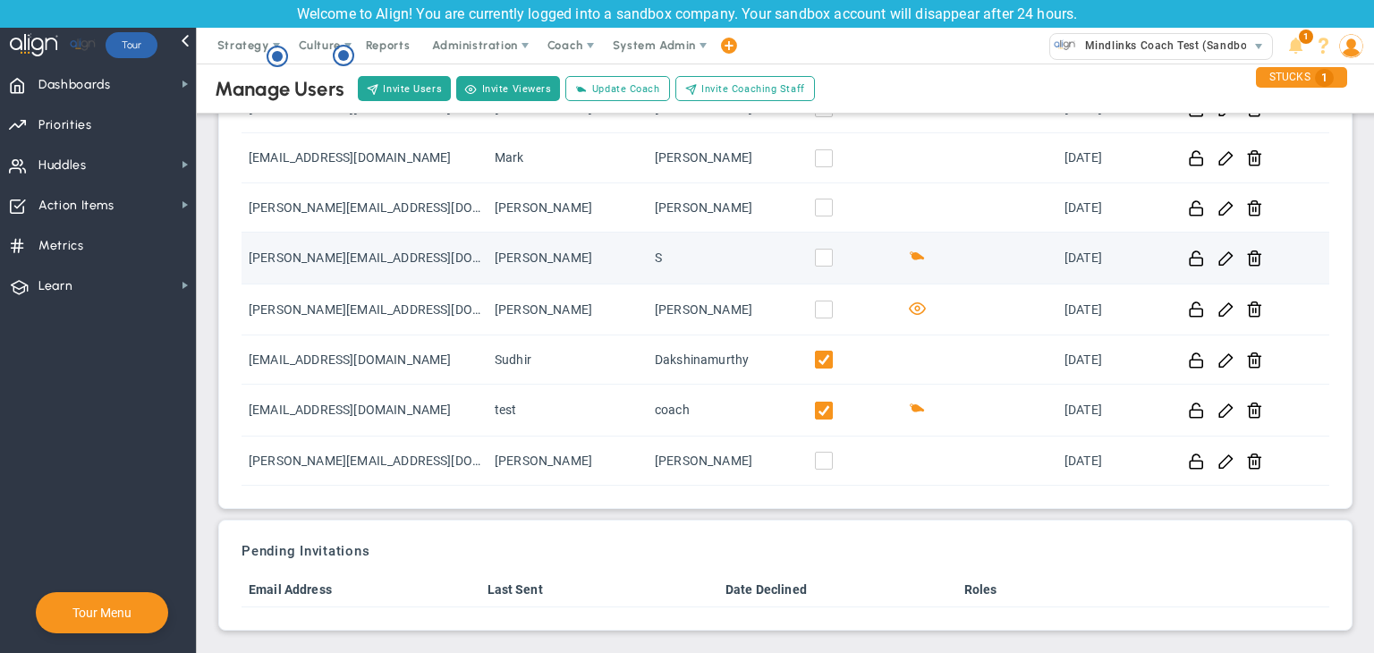
click at [819, 255] on input "checkbox" at bounding box center [828, 261] width 18 height 18
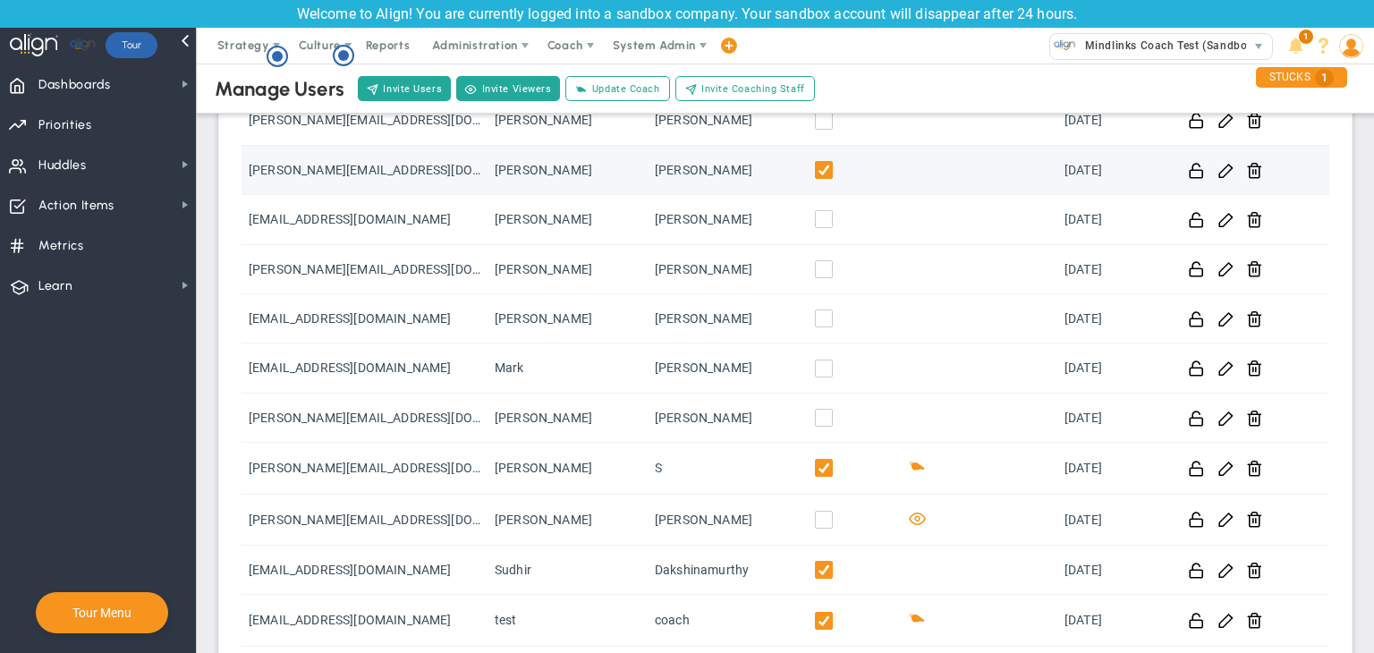
scroll to position [0, 0]
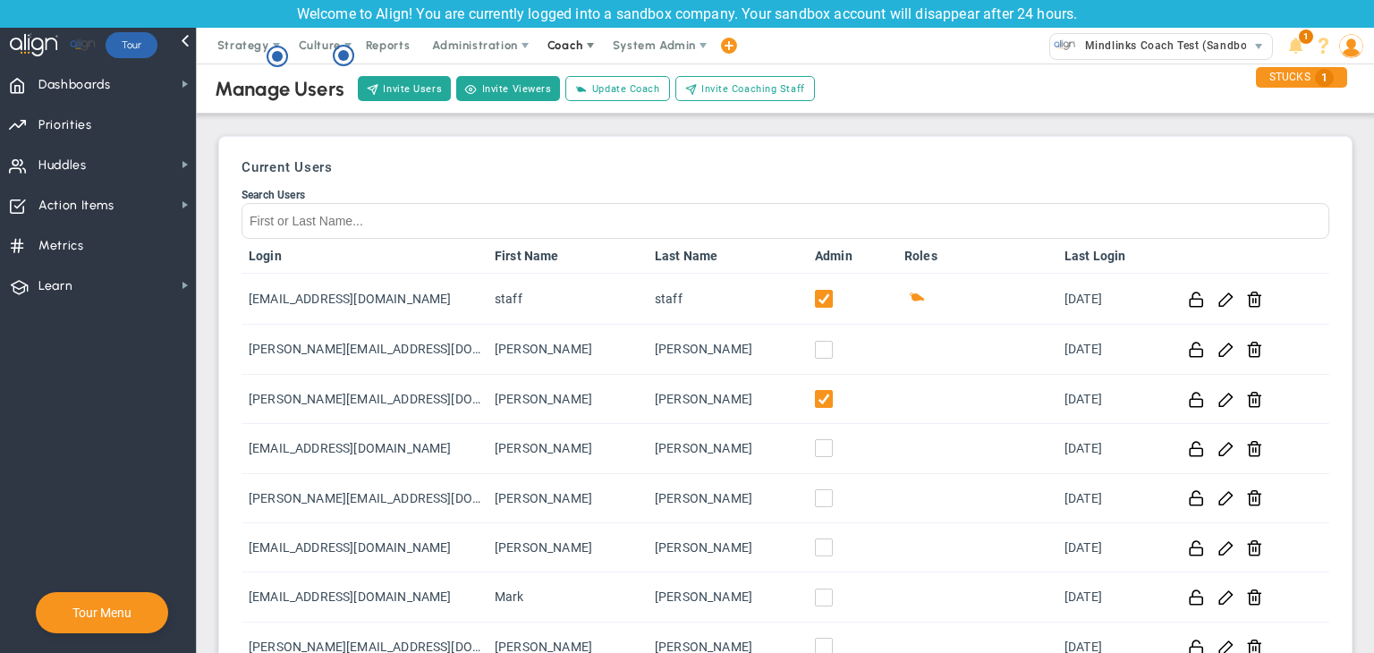
click at [572, 56] on span "Coach" at bounding box center [566, 46] width 65 height 36
click at [581, 81] on span "Schedule Meeting" at bounding box center [598, 82] width 126 height 36
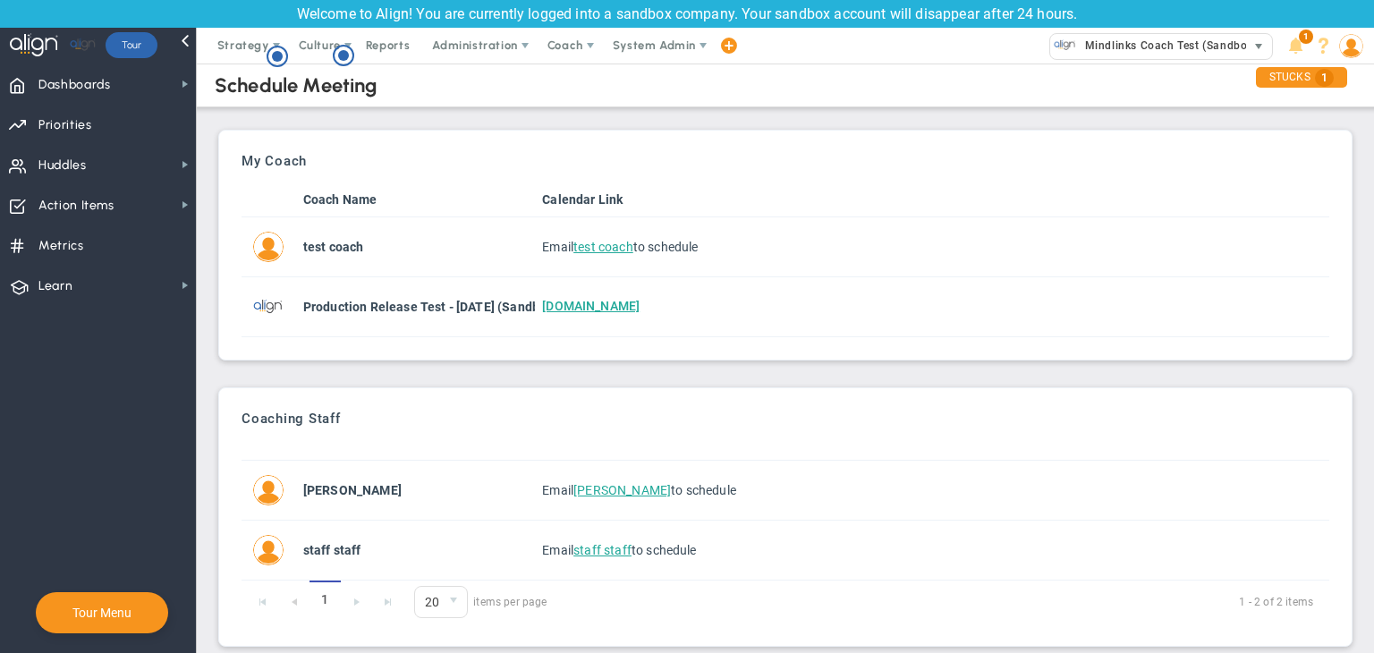
click at [1194, 37] on span "Mindlinks Coach Test (Sandbox)" at bounding box center [1167, 45] width 182 height 23
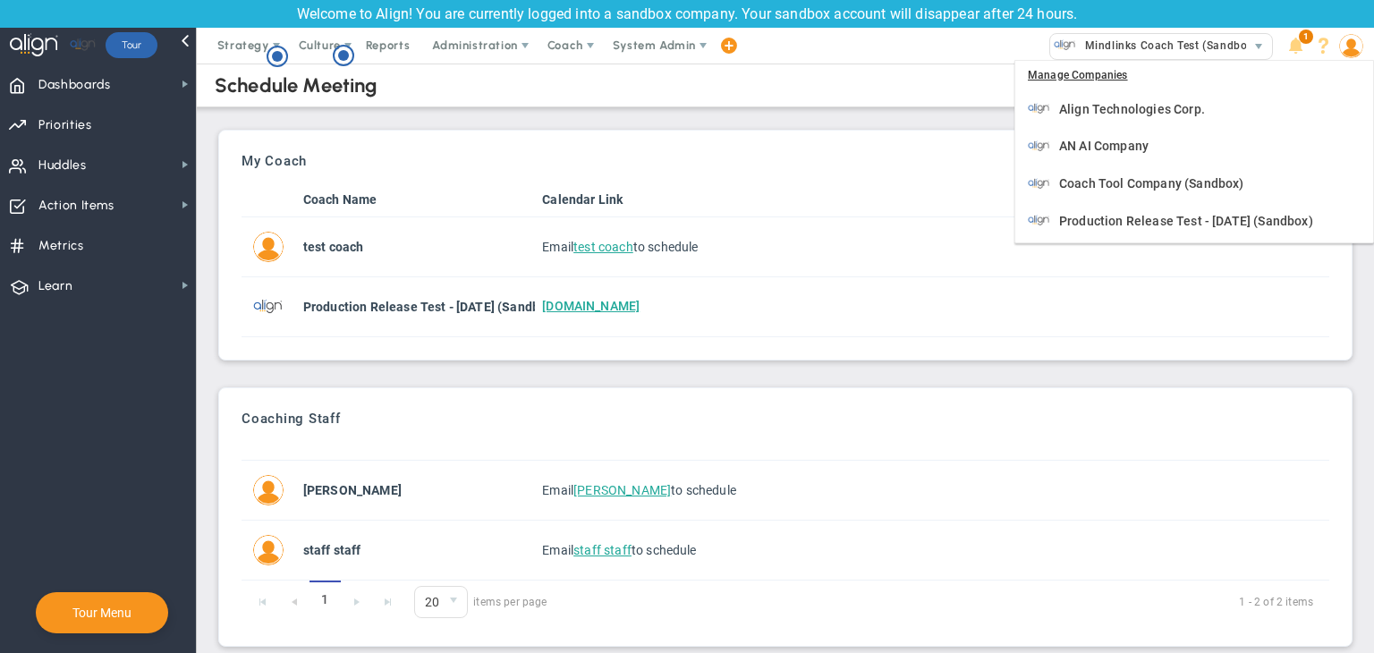
click at [846, 198] on th "Calendar Link" at bounding box center [932, 199] width 794 height 35
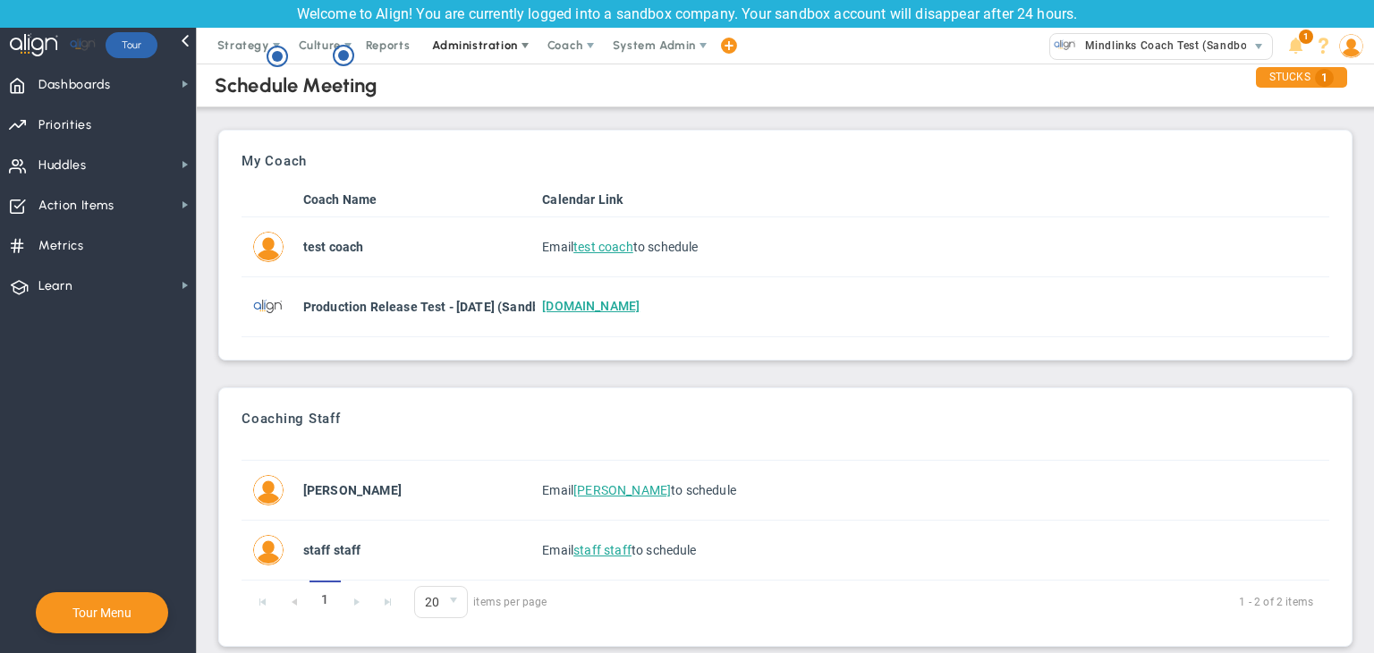
click at [479, 44] on span "Administration" at bounding box center [474, 44] width 85 height 13
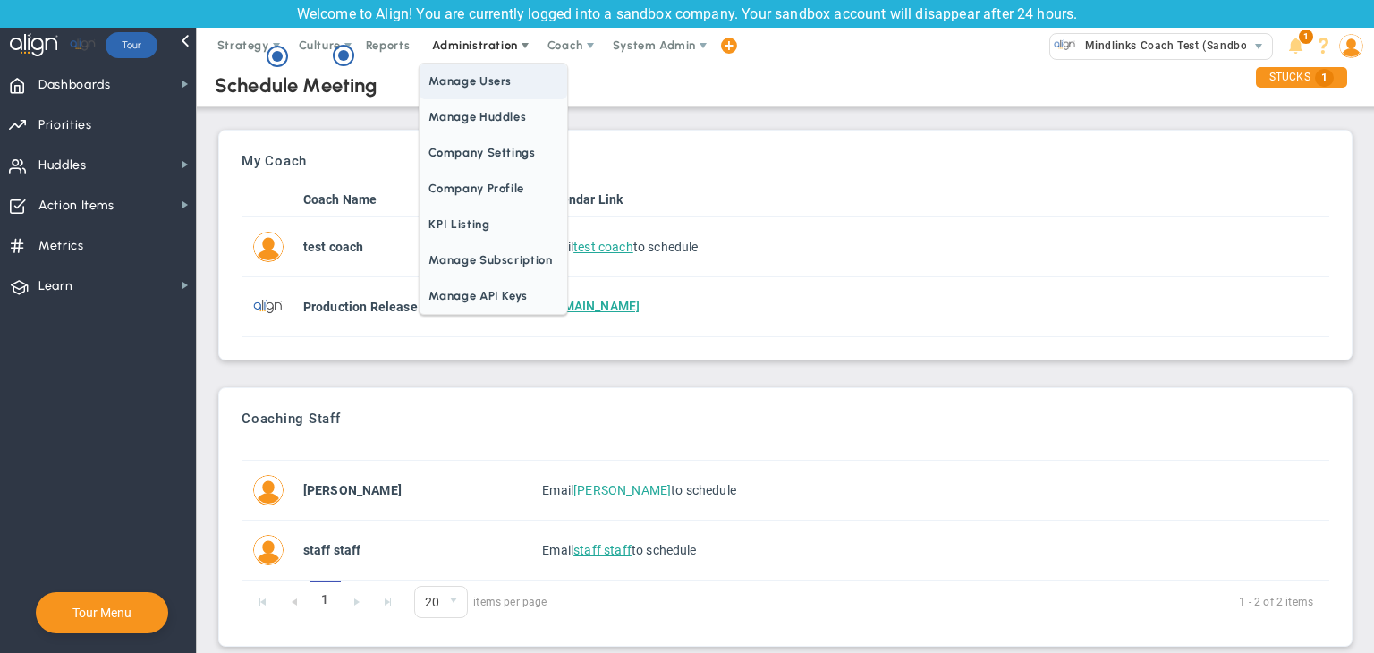
click at [487, 85] on span "Manage Users" at bounding box center [493, 82] width 147 height 36
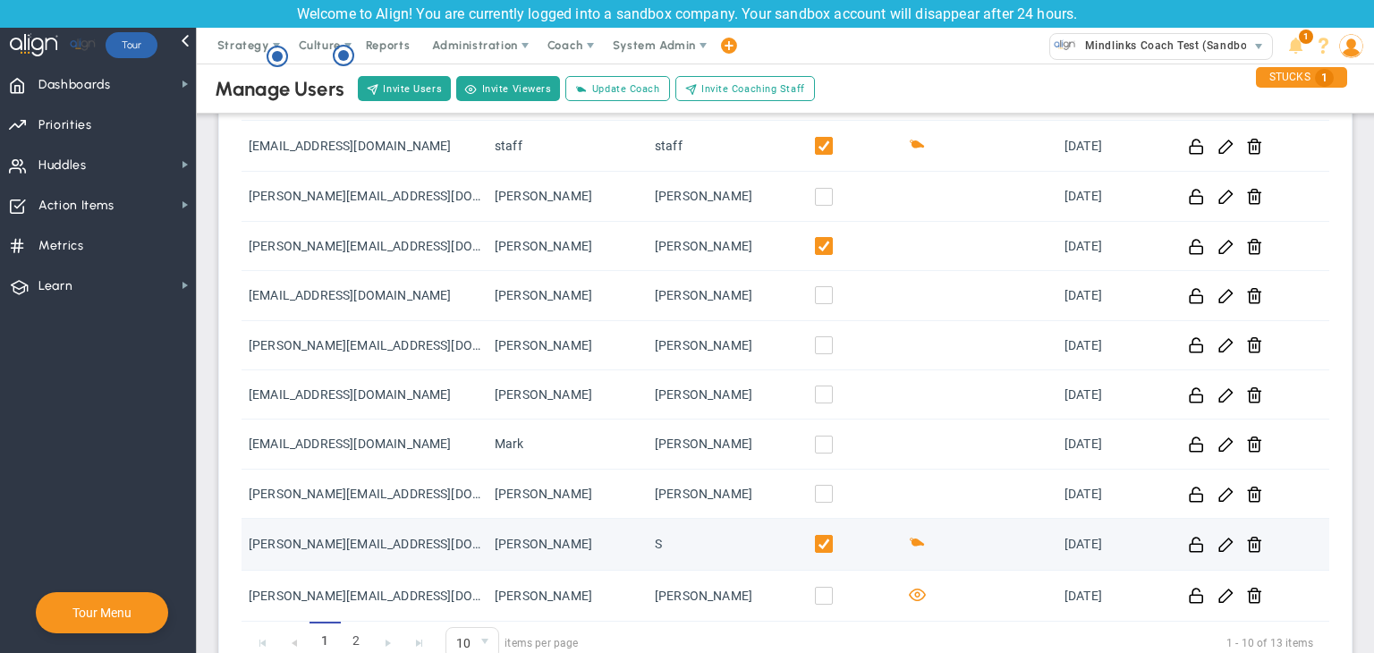
scroll to position [64, 0]
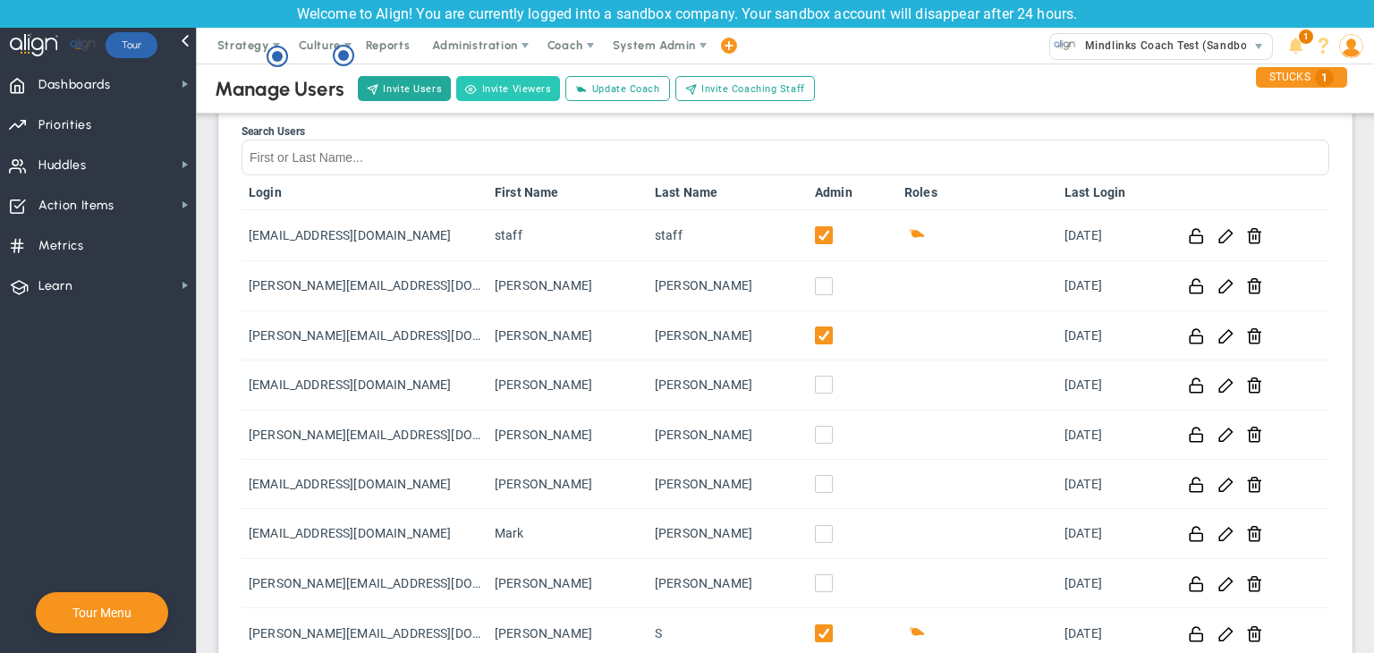
click at [515, 95] on button "Invite Viewers" at bounding box center [508, 88] width 104 height 25
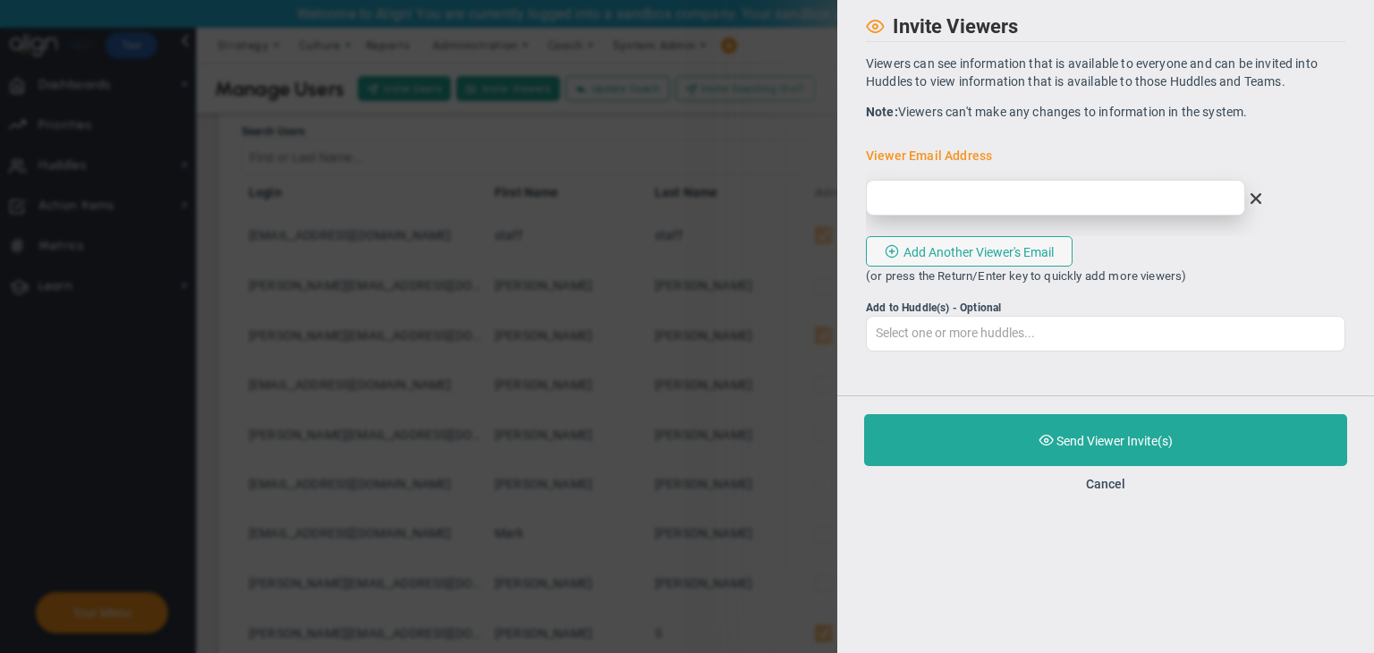
click at [952, 208] on input "email" at bounding box center [1055, 198] width 379 height 36
click at [1108, 494] on div "Purchase and Send Viewer Invite(s) Validating Invite... Cancel" at bounding box center [1105, 452] width 537 height 114
click at [1090, 483] on button "Cancel" at bounding box center [1105, 484] width 39 height 14
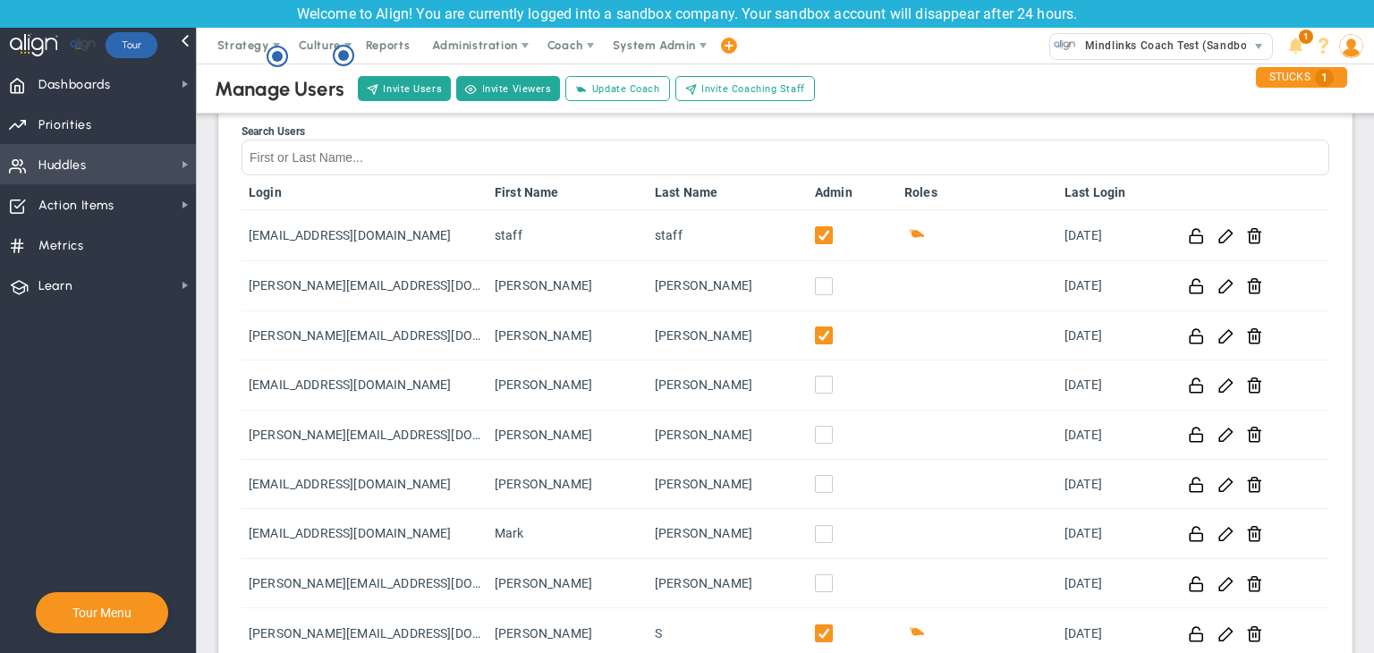
click at [97, 170] on span "Huddles Huddles" at bounding box center [98, 164] width 196 height 40
click at [507, 92] on button "Invite Viewers" at bounding box center [508, 88] width 104 height 25
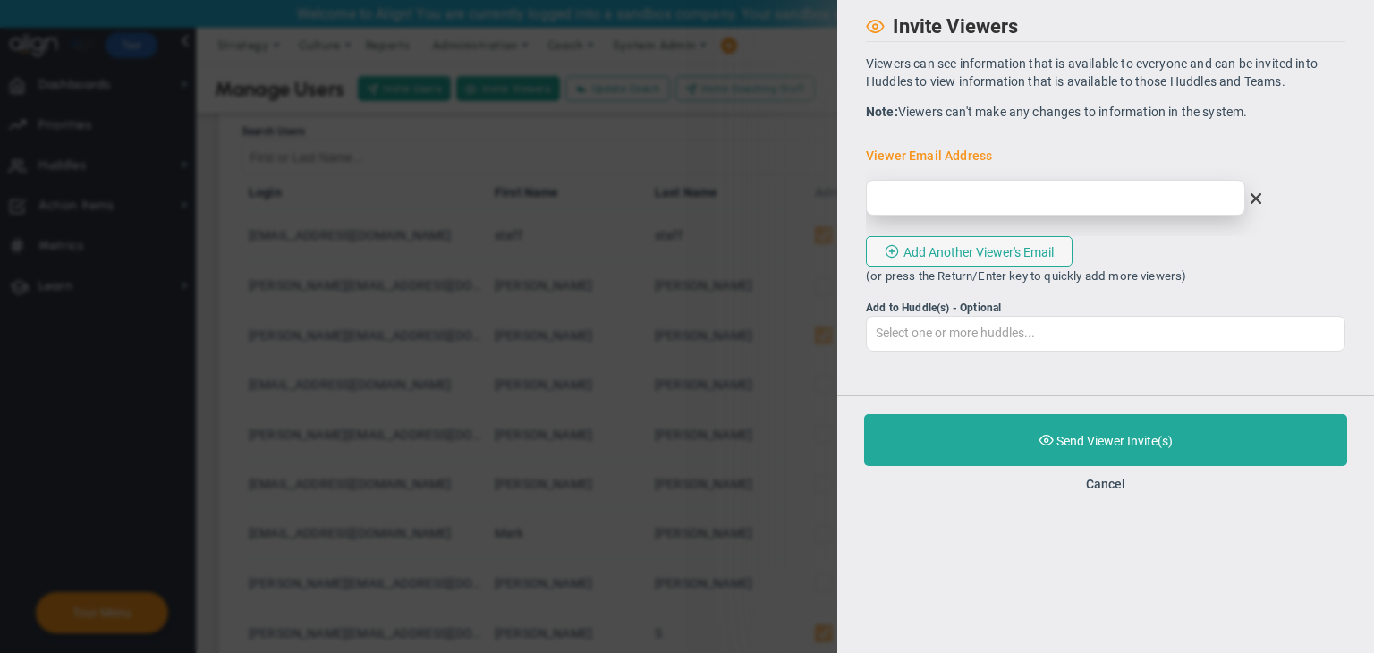
click at [1015, 201] on input "email" at bounding box center [1055, 198] width 379 height 36
type input "t"
type input "T"
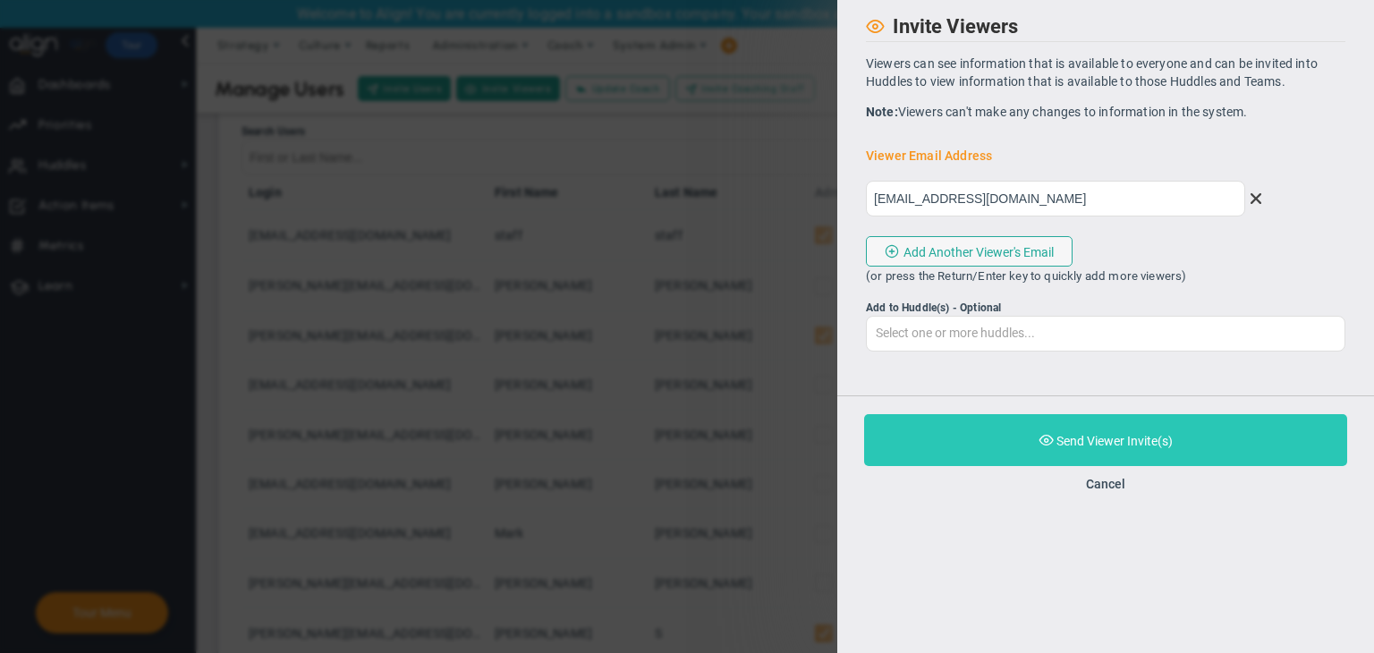
type input "[EMAIL_ADDRESS][DOMAIN_NAME]"
click at [1198, 443] on button "Purchase and Send Viewer Invite(s) Validating Invite..." at bounding box center [1105, 440] width 483 height 52
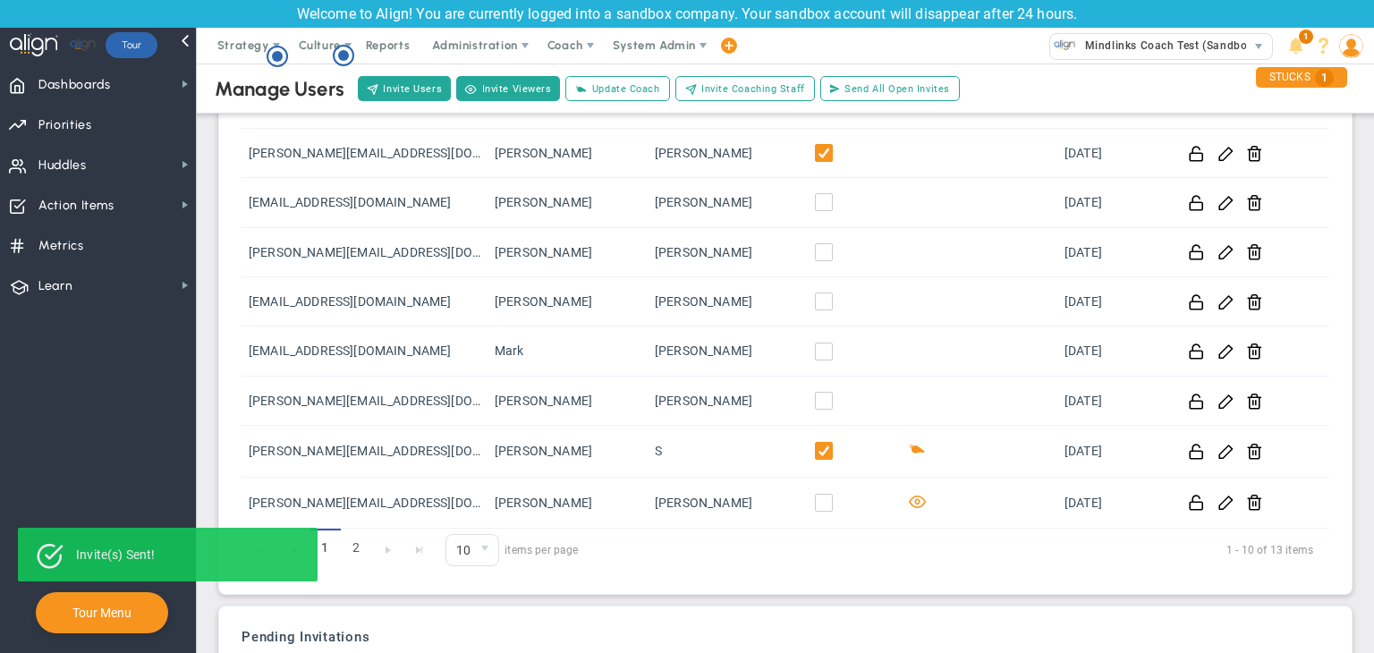
scroll to position [392, 0]
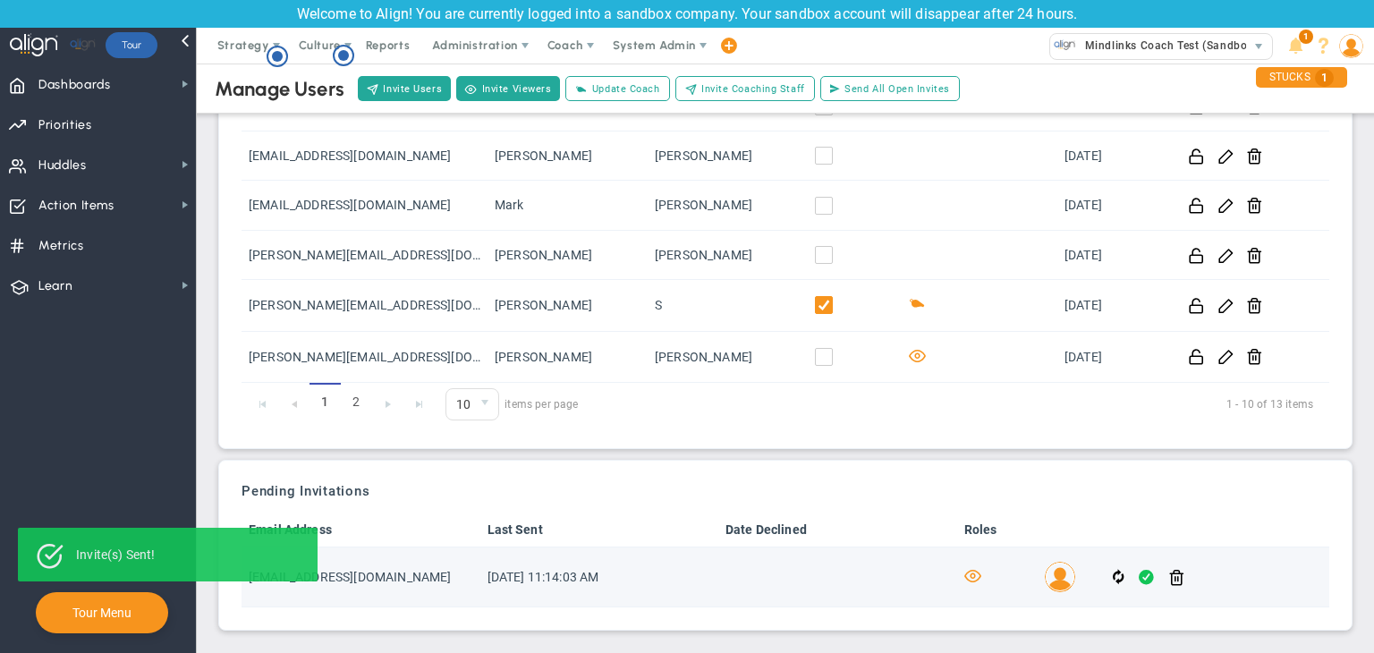
click at [1139, 577] on span at bounding box center [1146, 577] width 15 height 21
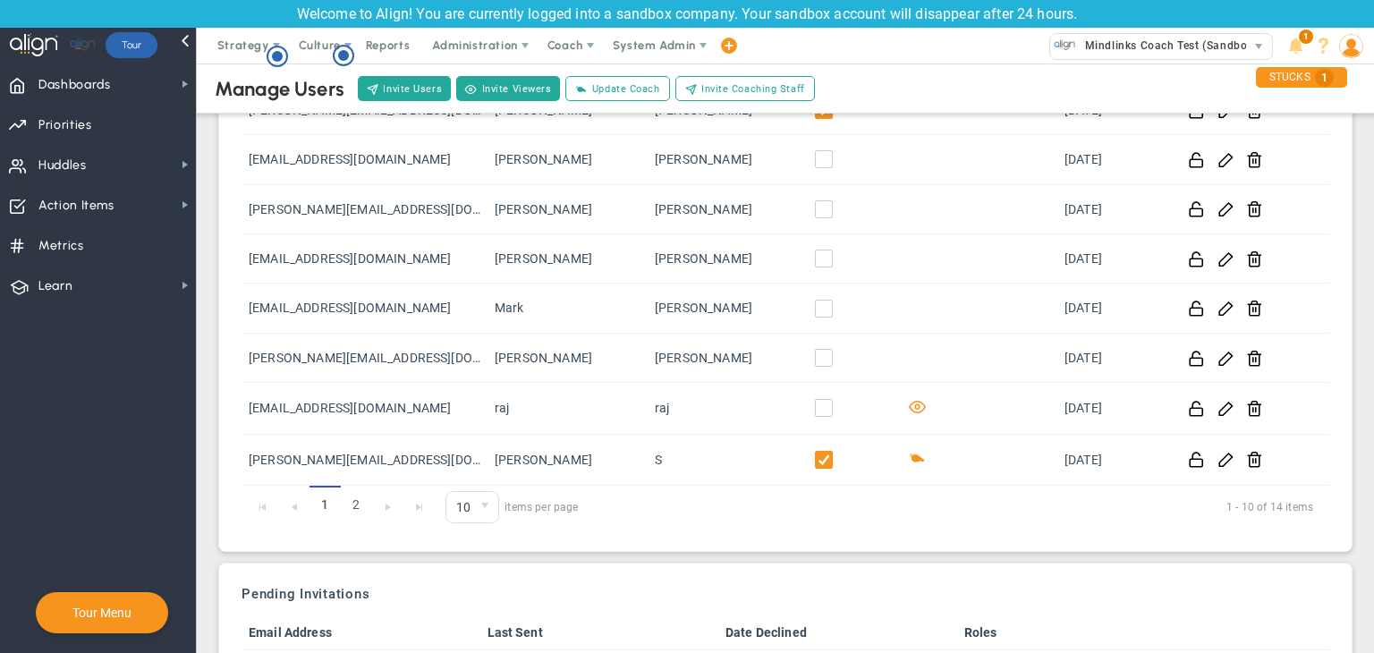
scroll to position [332, 0]
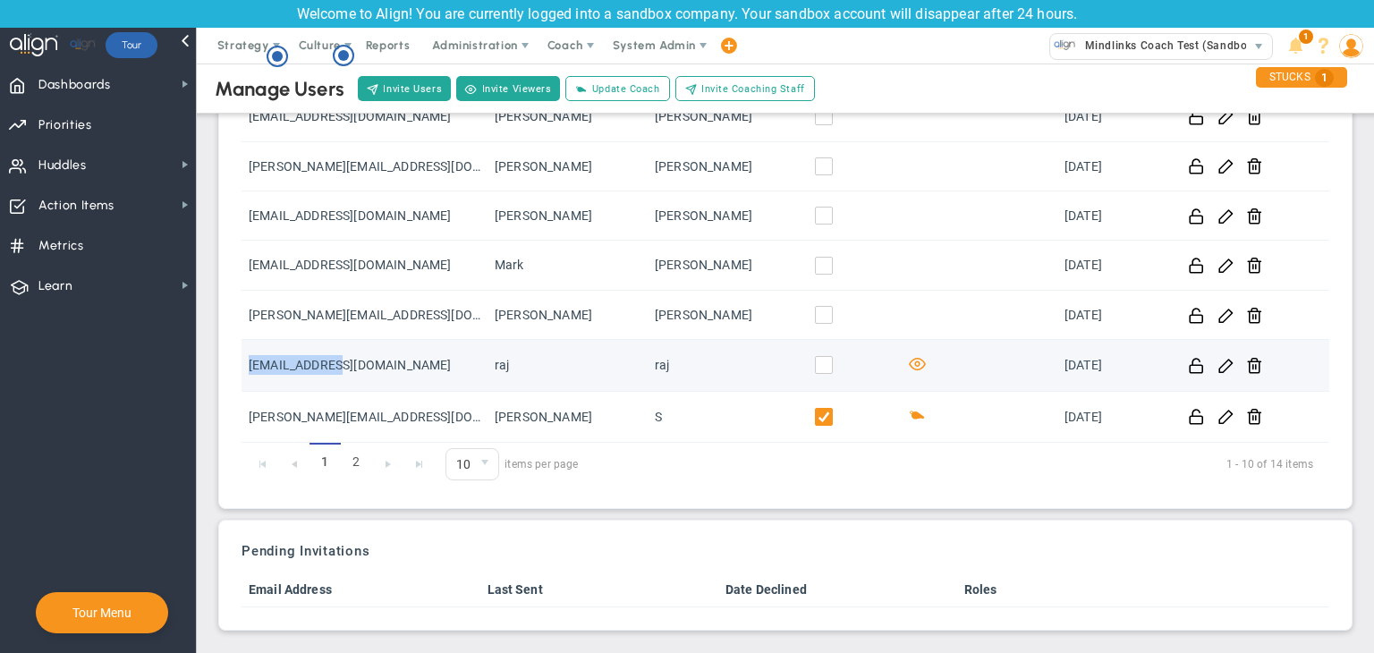
drag, startPoint x: 360, startPoint y: 365, endPoint x: 245, endPoint y: 369, distance: 114.6
click at [245, 369] on td "[EMAIL_ADDRESS][DOMAIN_NAME]" at bounding box center [365, 365] width 246 height 51
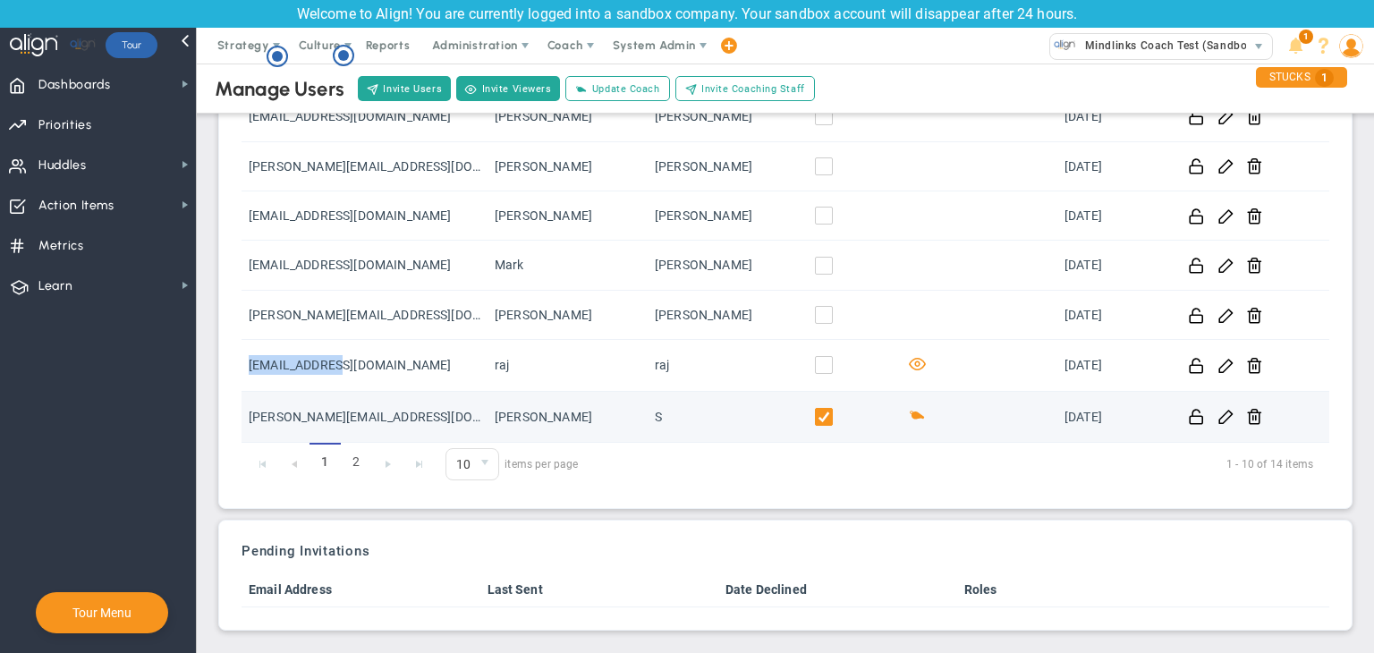
copy td "[EMAIL_ADDRESS][DOMAIN_NAME]"
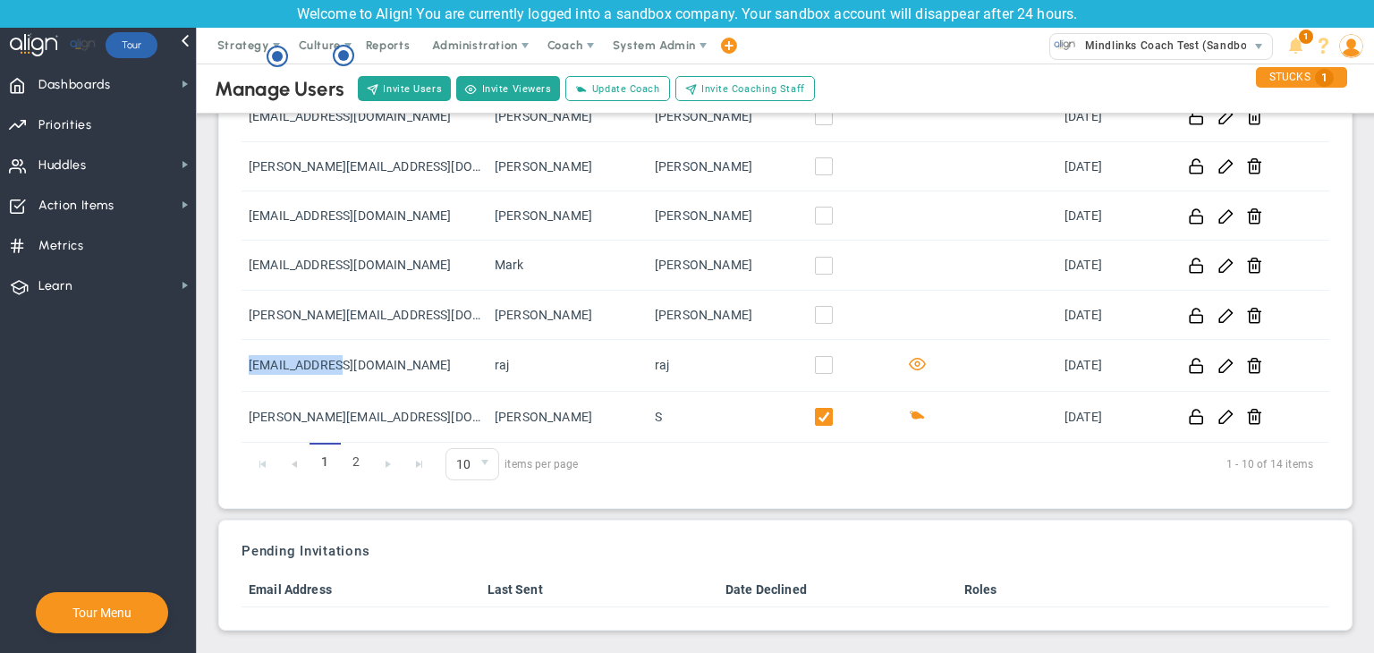
click at [1351, 41] on img at bounding box center [1351, 46] width 24 height 24
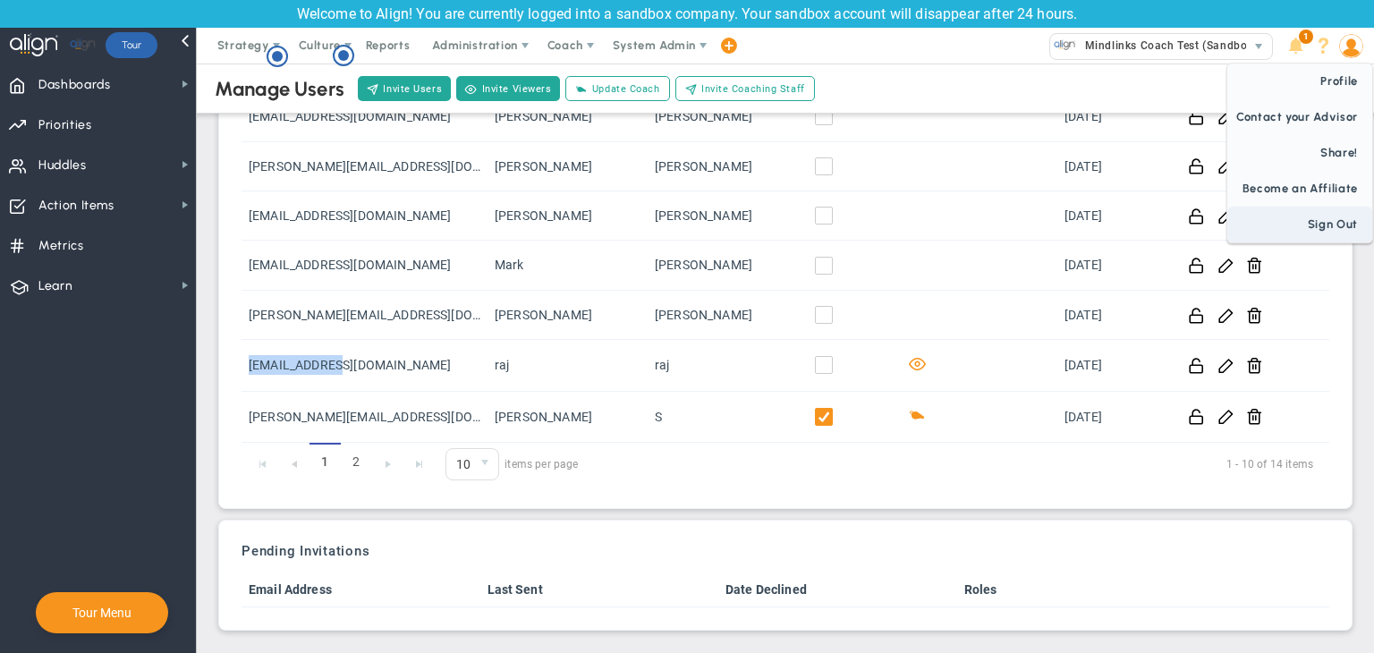
click at [1348, 216] on span "Sign Out" at bounding box center [1299, 225] width 145 height 36
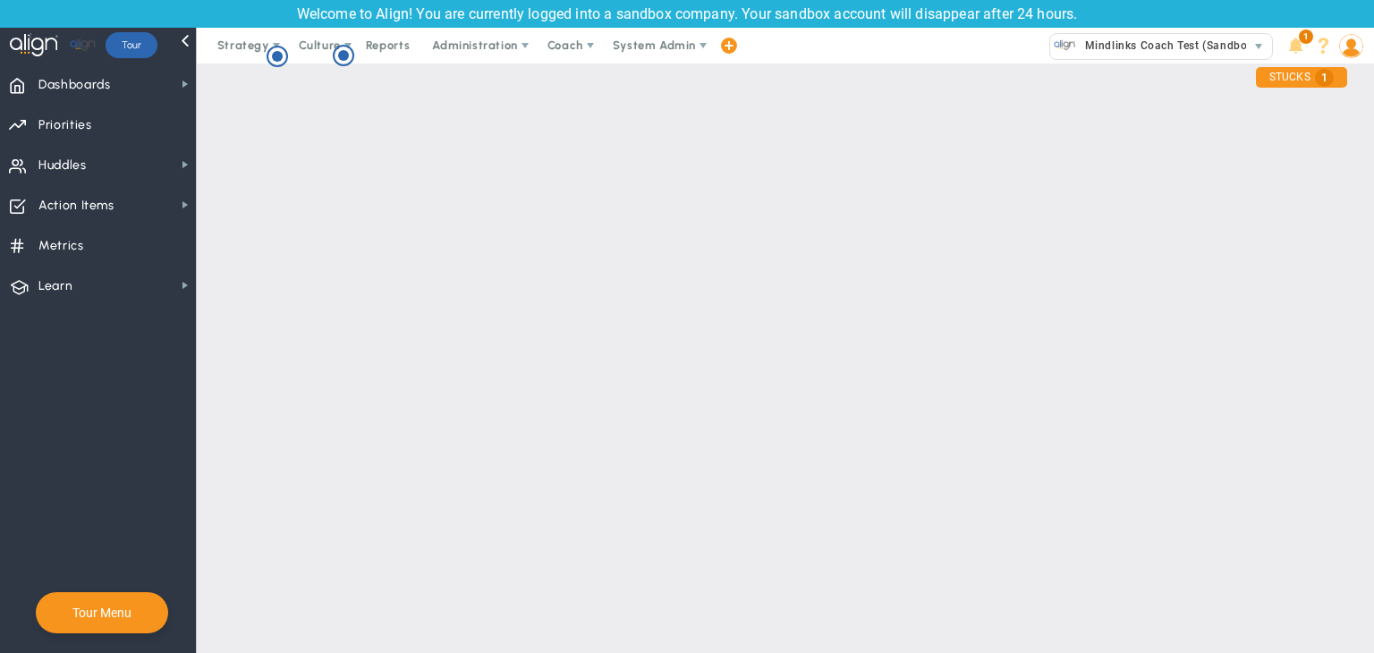
scroll to position [0, 0]
